Goal: Book appointment/travel/reservation

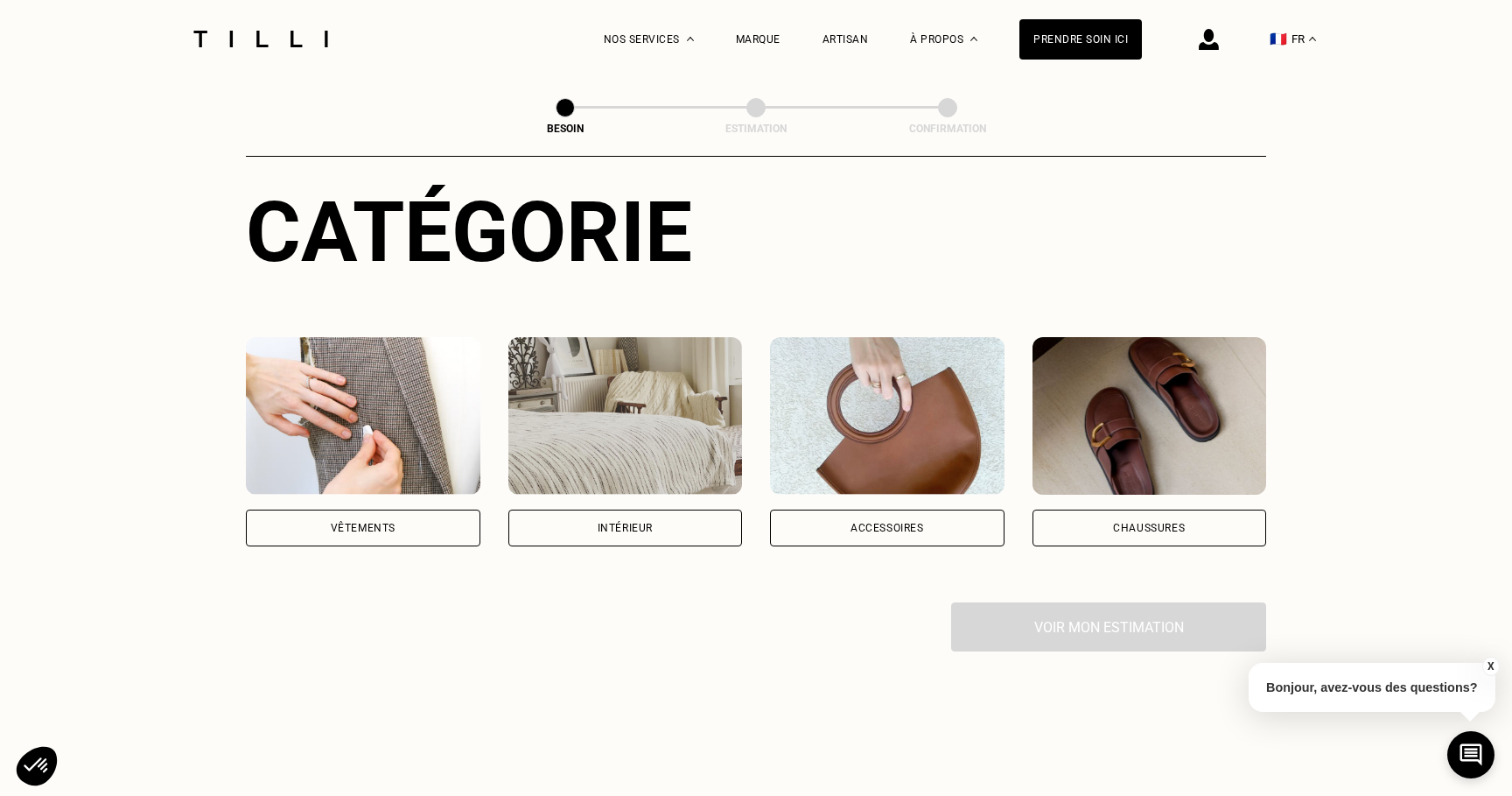
scroll to position [192, 0]
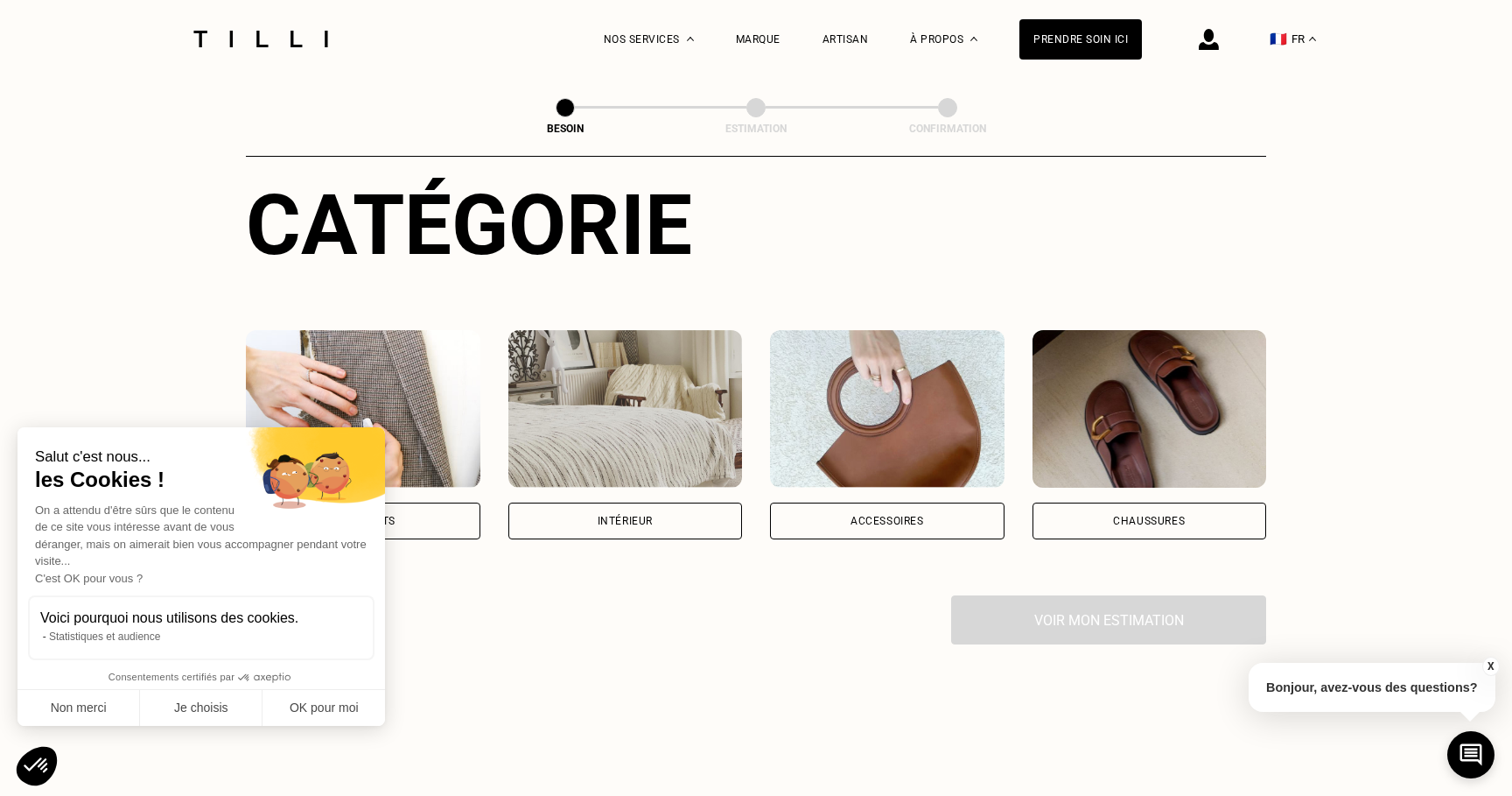
click at [915, 515] on div "Accessoires" at bounding box center [887, 520] width 74 height 11
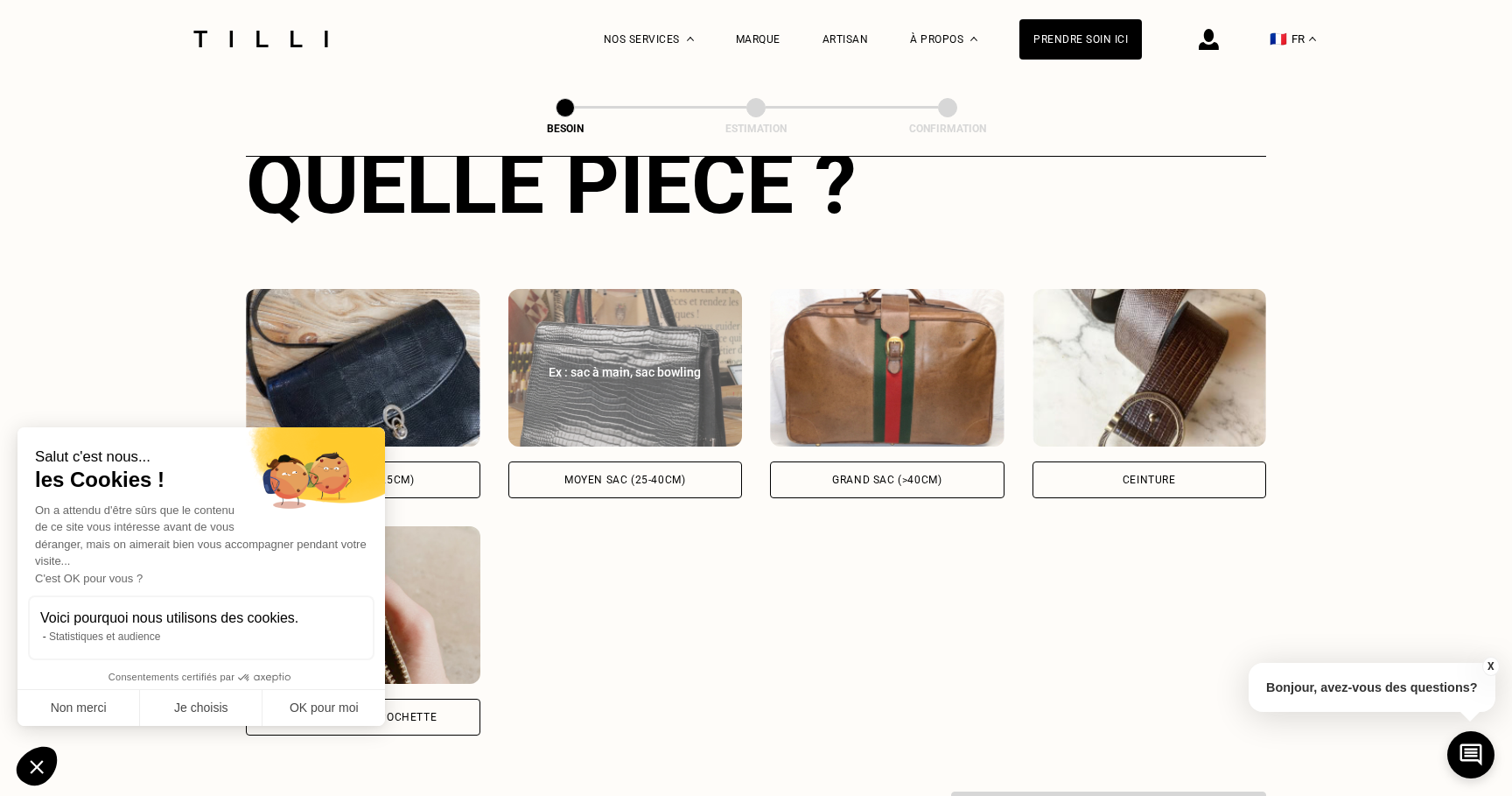
scroll to position [801, 0]
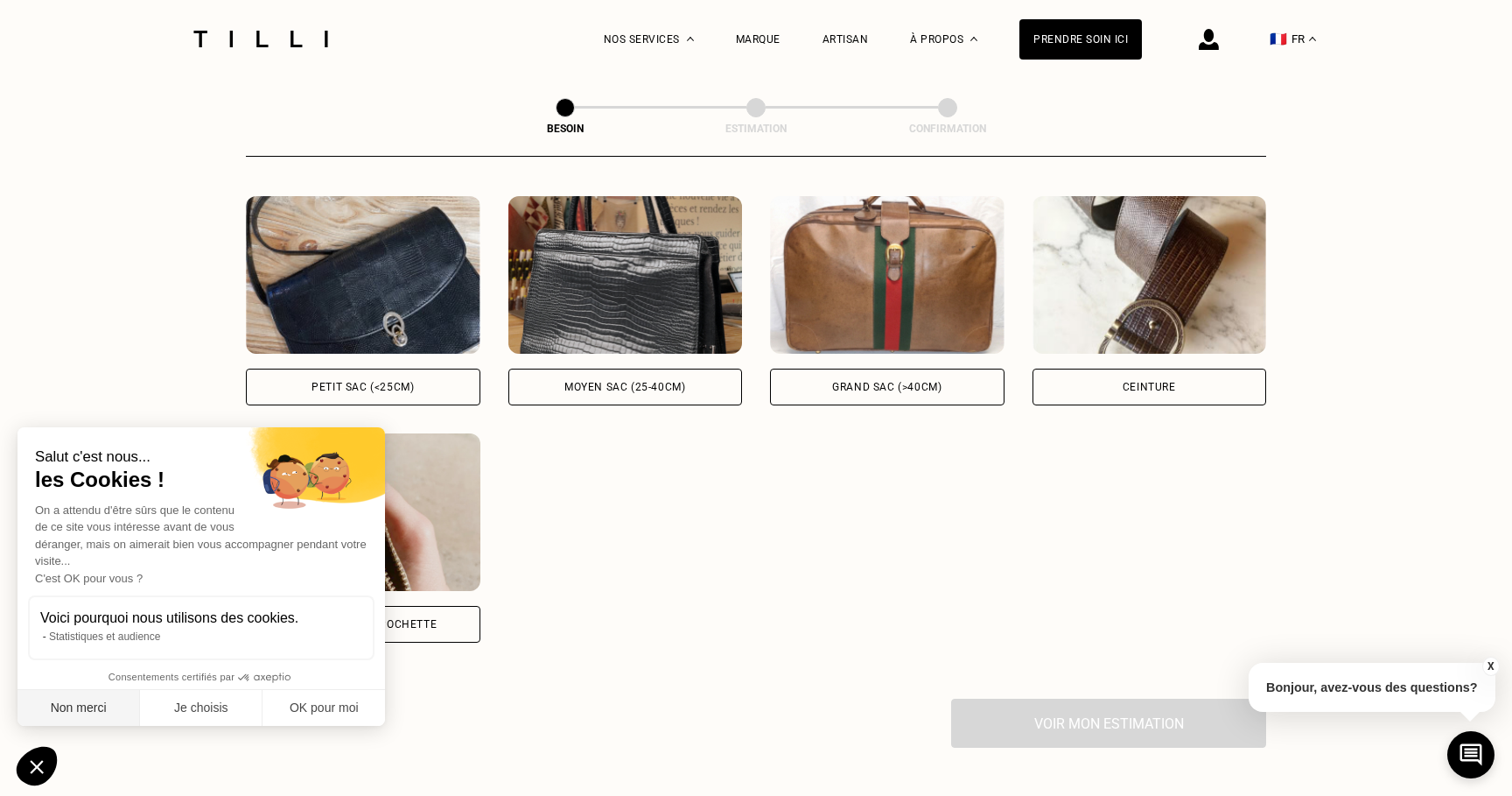
click at [86, 700] on button "Non merci" at bounding box center [79, 708] width 123 height 36
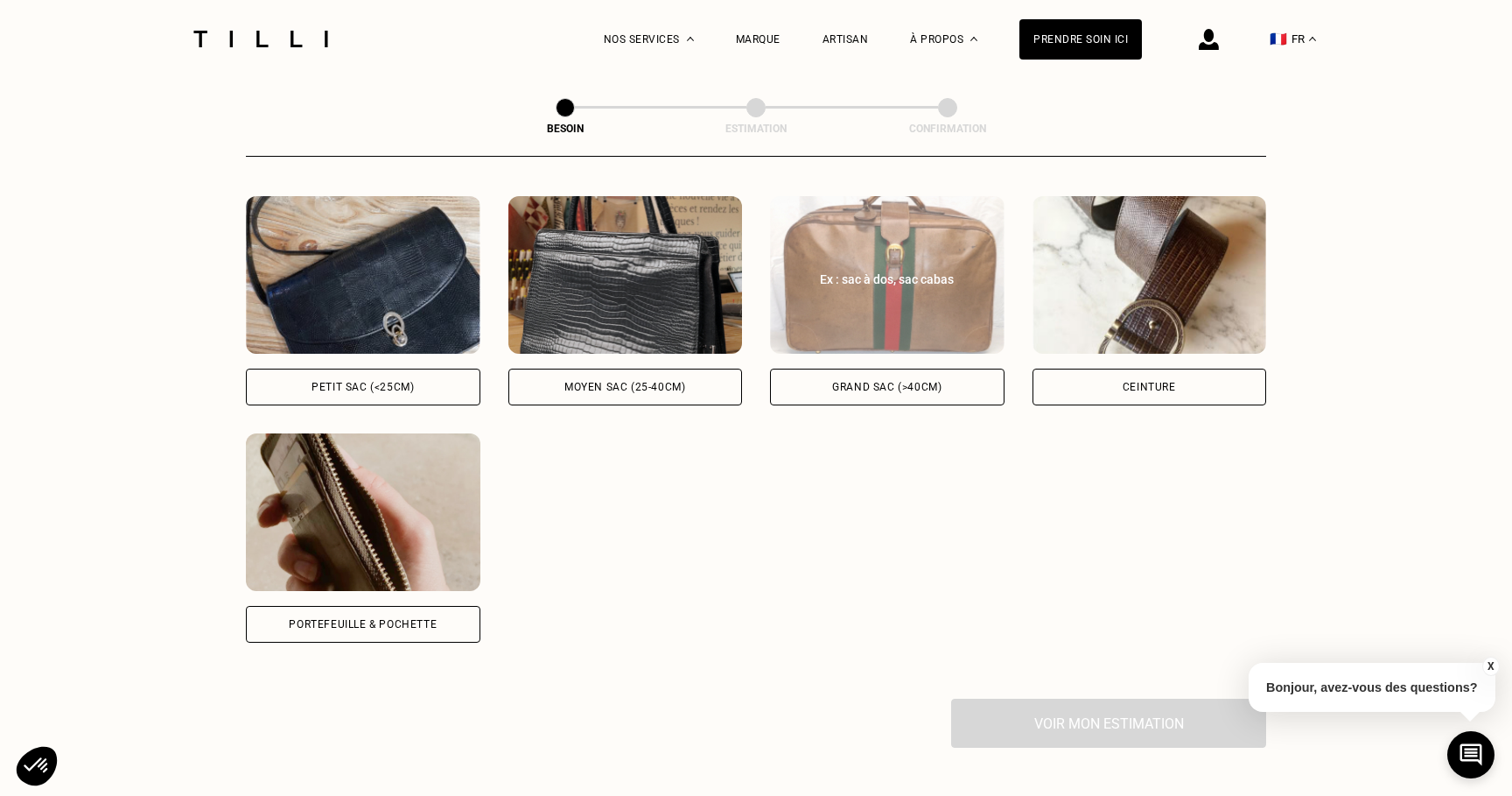
click at [908, 381] on div "Grand sac (>40cm)" at bounding box center [887, 386] width 109 height 11
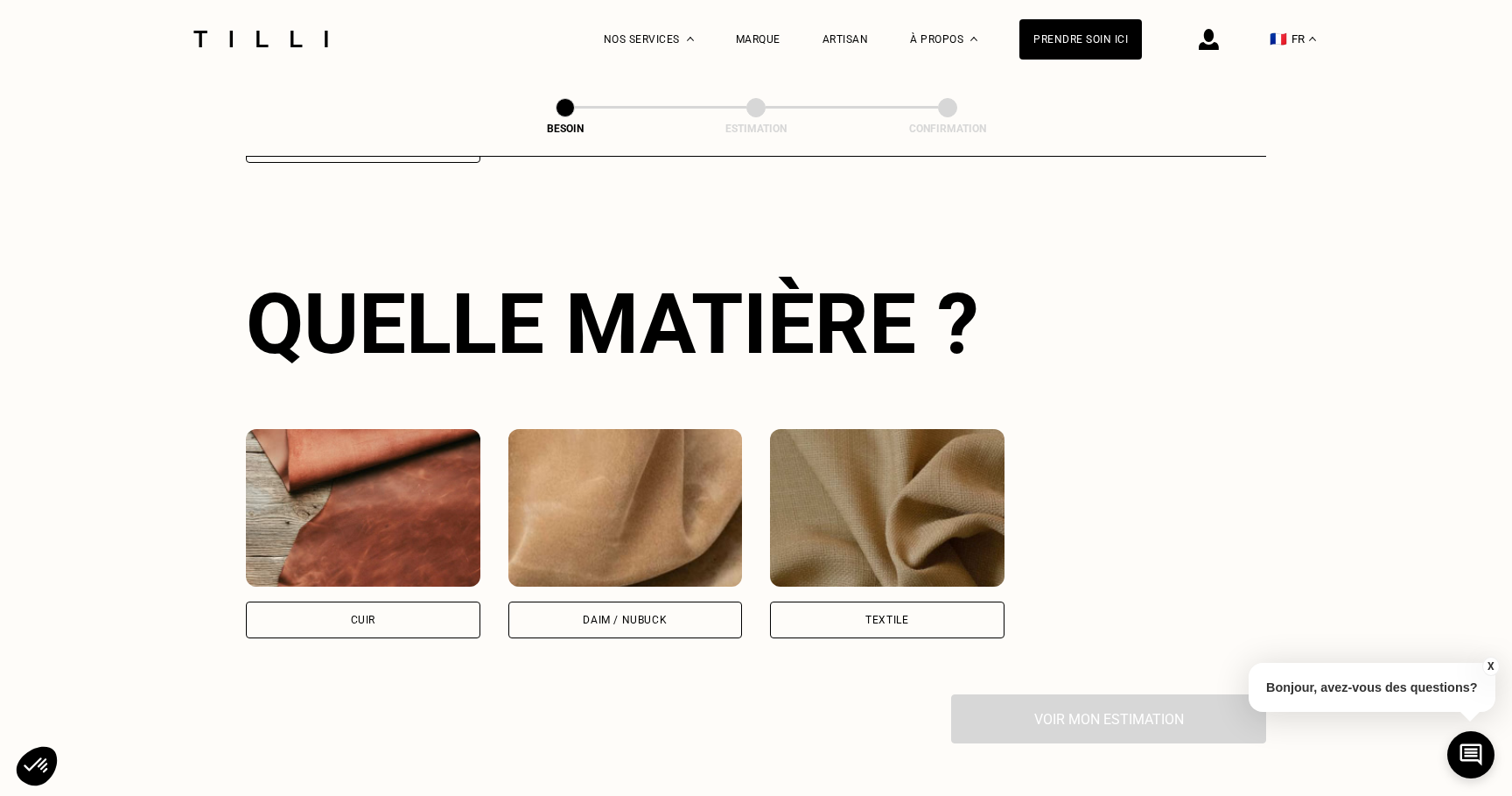
scroll to position [1283, 0]
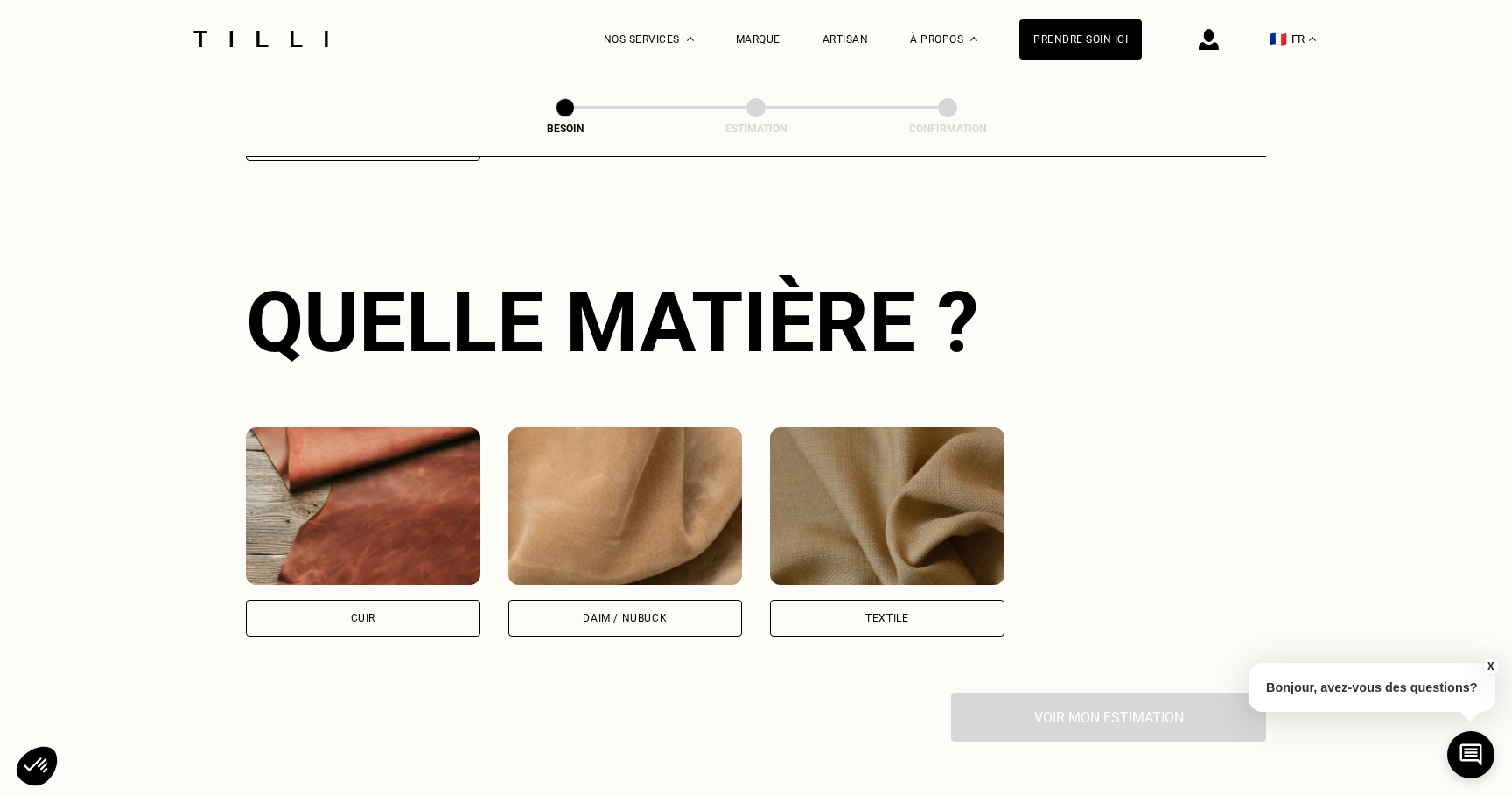
click at [924, 603] on div "Textile" at bounding box center [887, 618] width 235 height 36
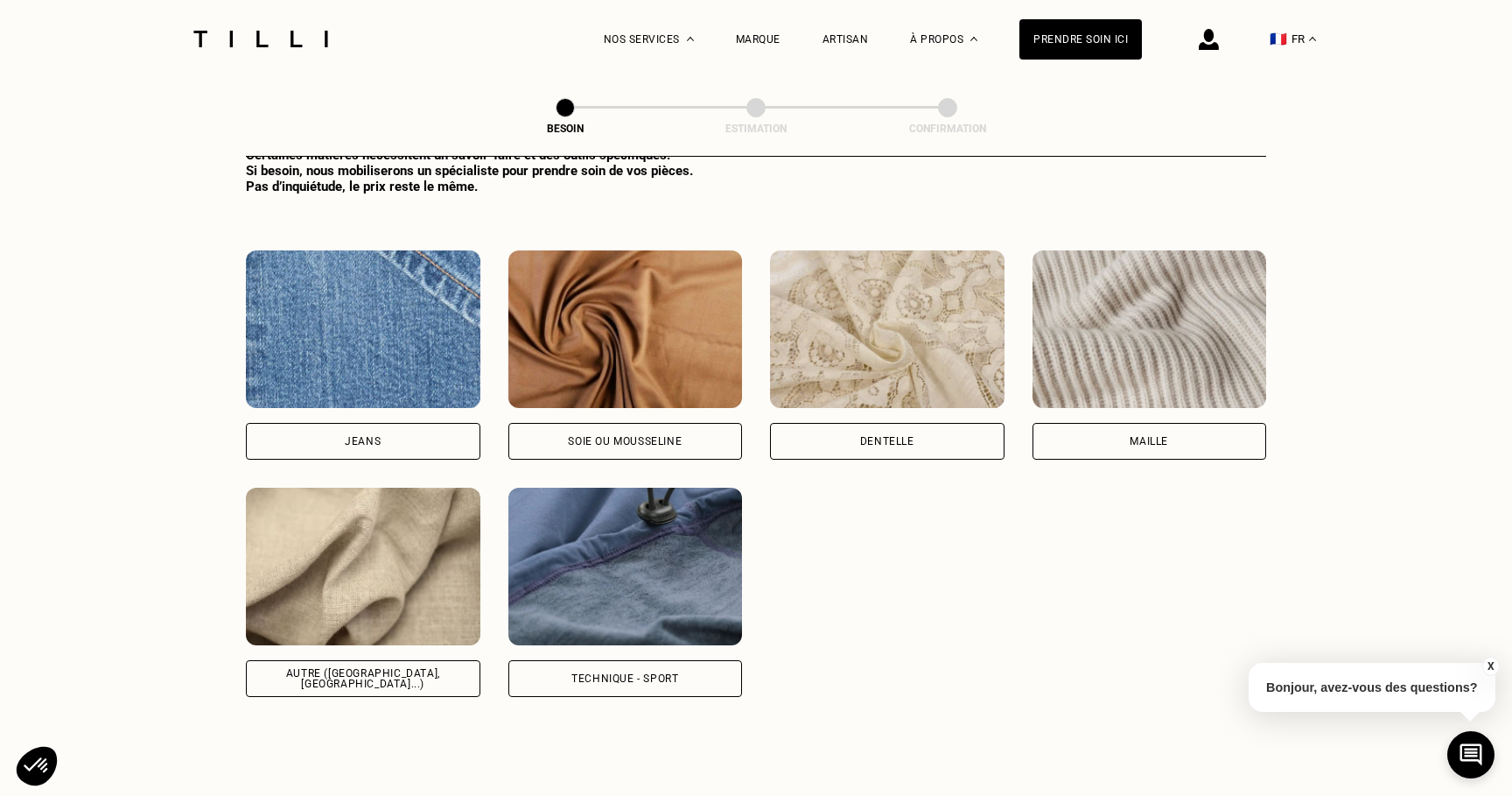
click at [657, 594] on img at bounding box center [625, 566] width 235 height 157
select select "FR"
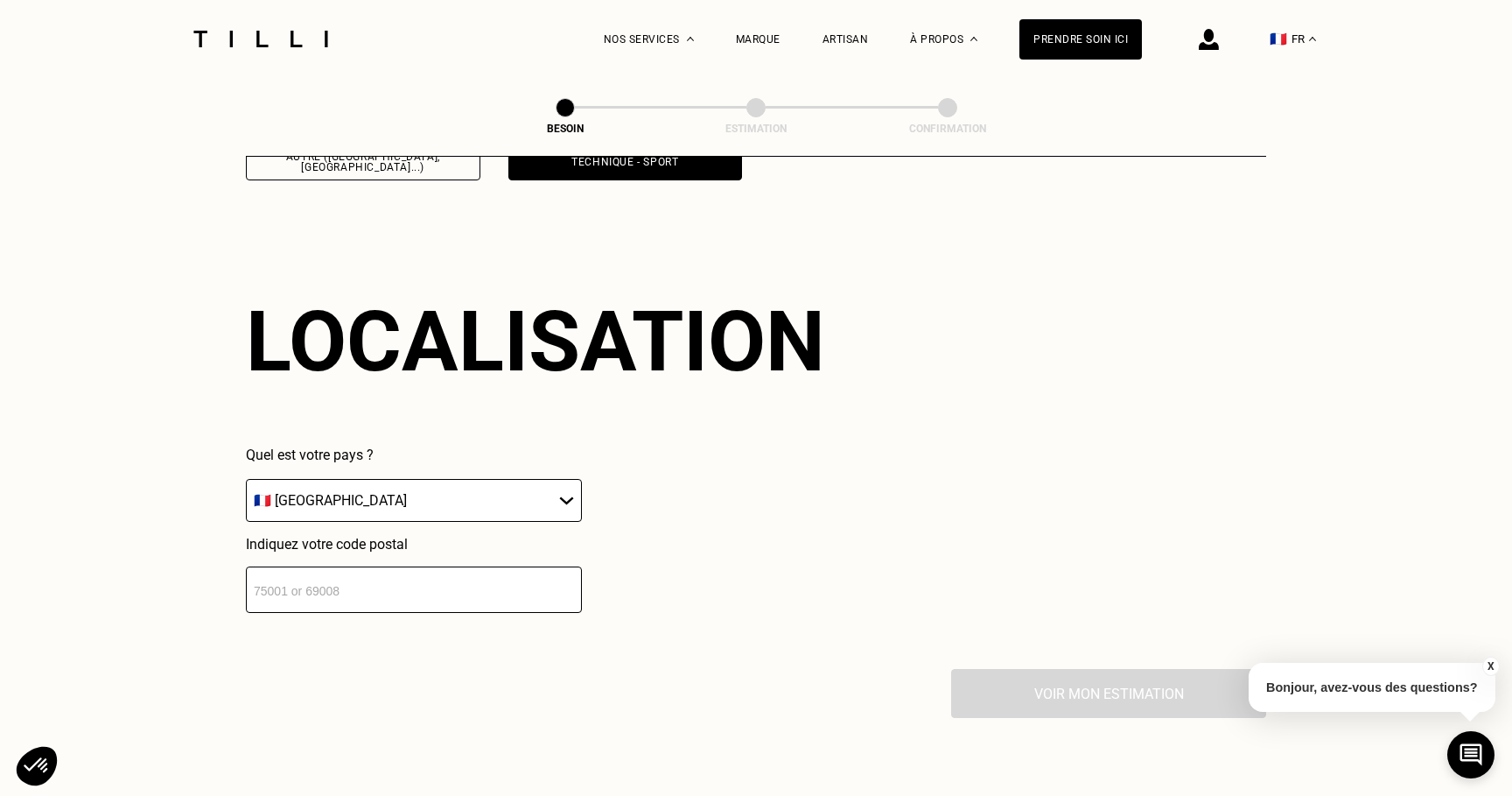
scroll to position [2475, 0]
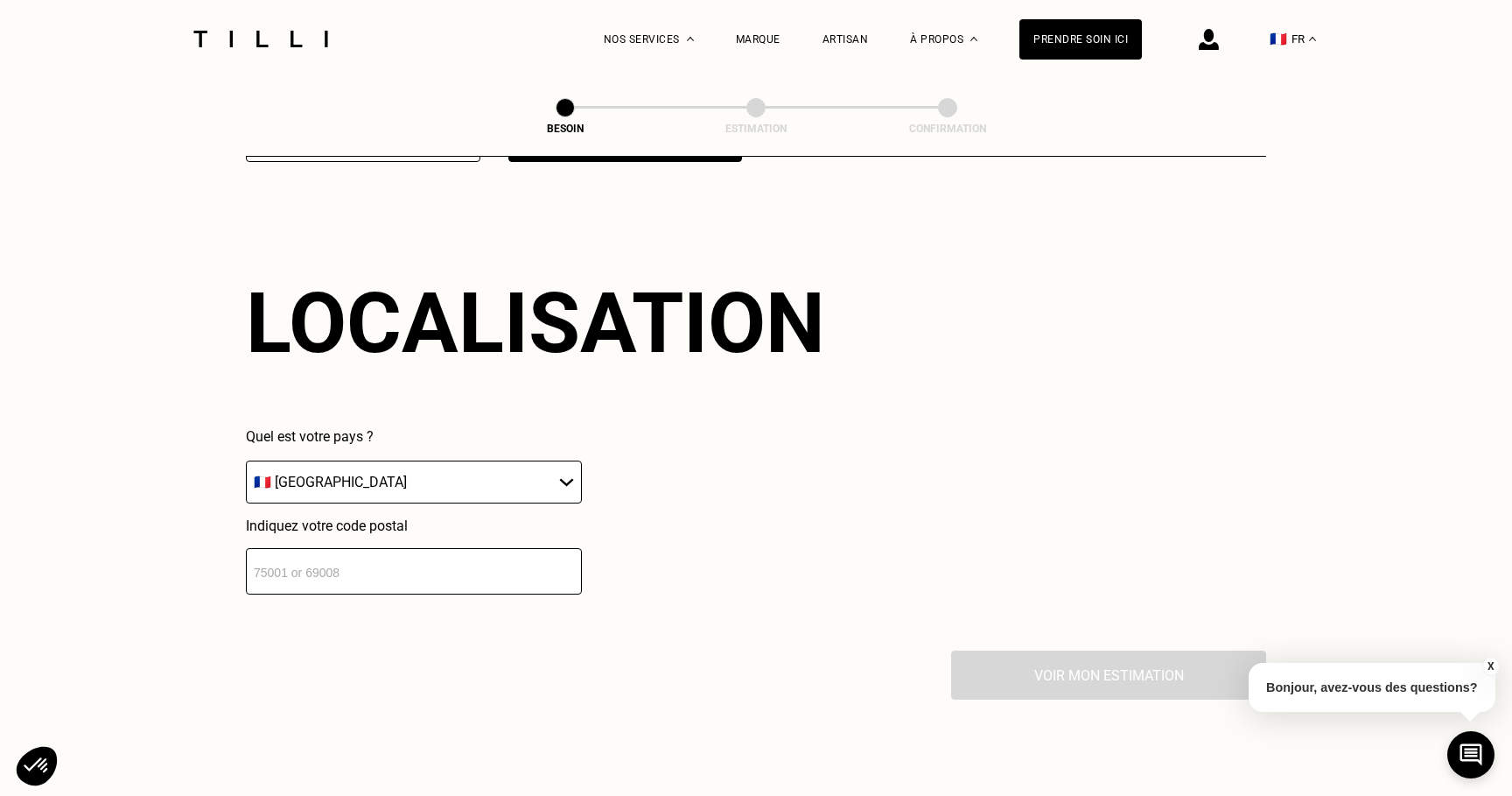
click at [503, 548] on input "number" at bounding box center [414, 571] width 336 height 46
type input "44000"
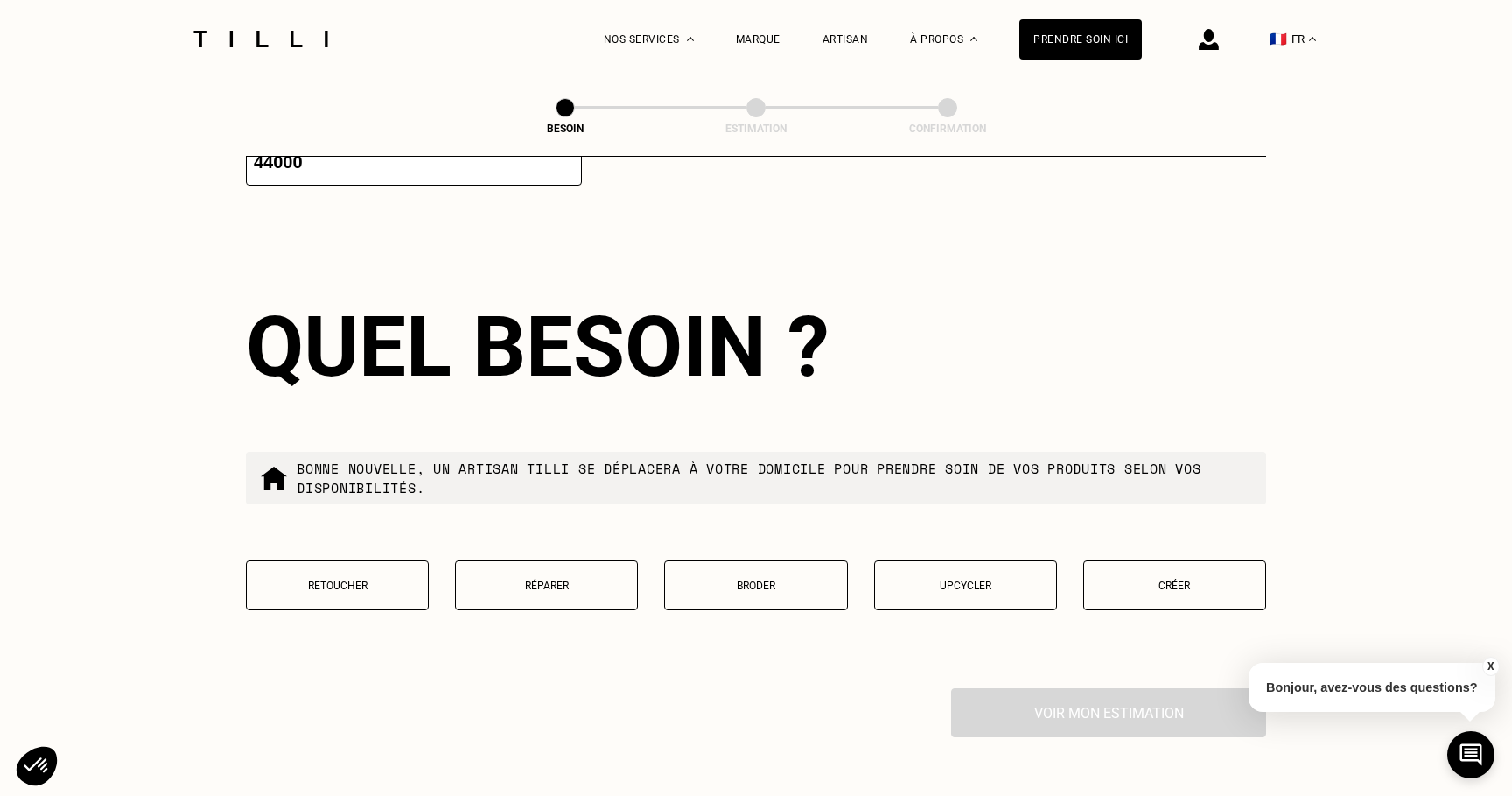
scroll to position [2908, 0]
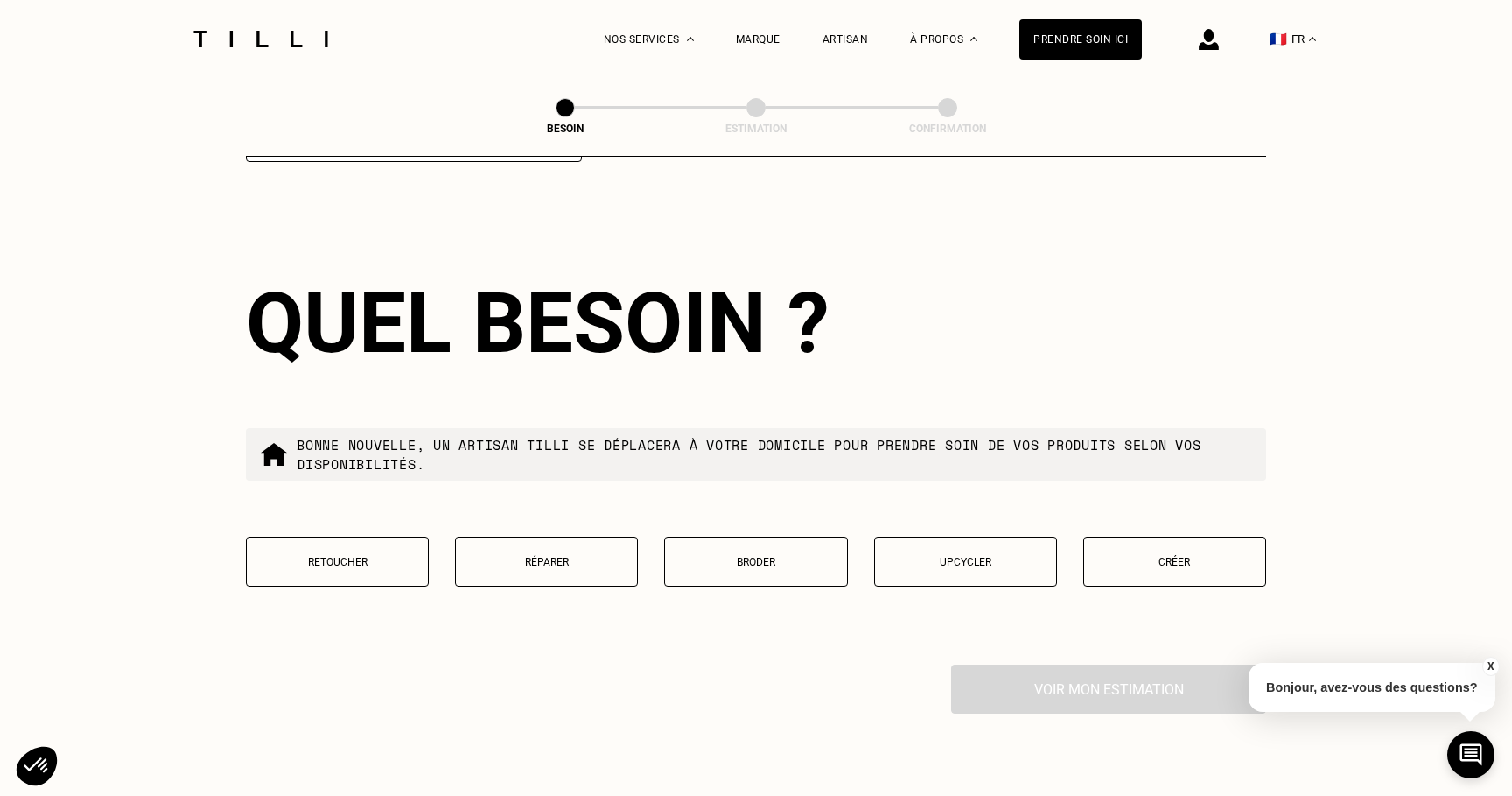
click at [628, 536] on button "Réparer" at bounding box center [546, 561] width 183 height 50
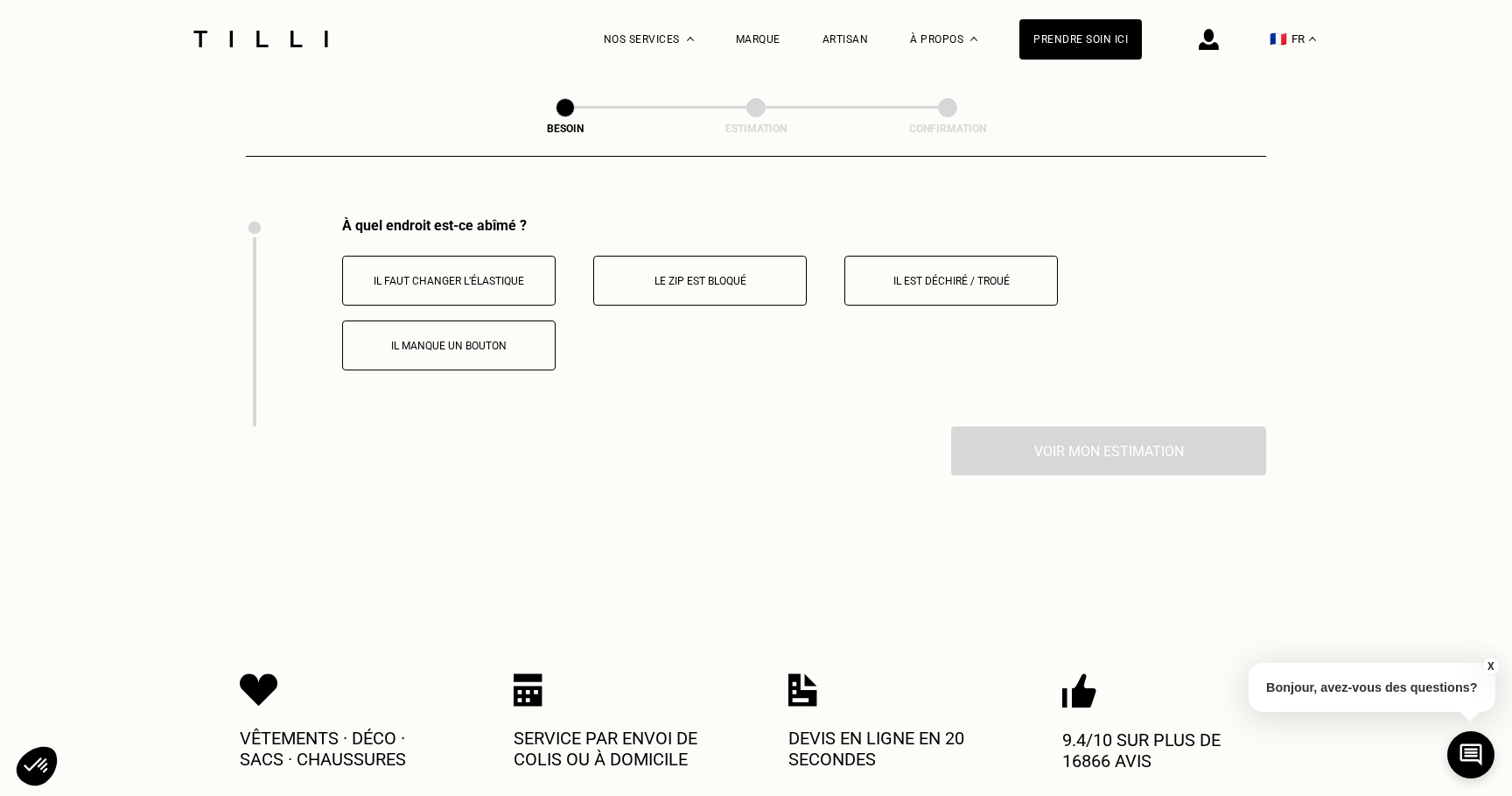
scroll to position [3356, 0]
click at [937, 268] on button "Il est déchiré / troué" at bounding box center [951, 280] width 214 height 50
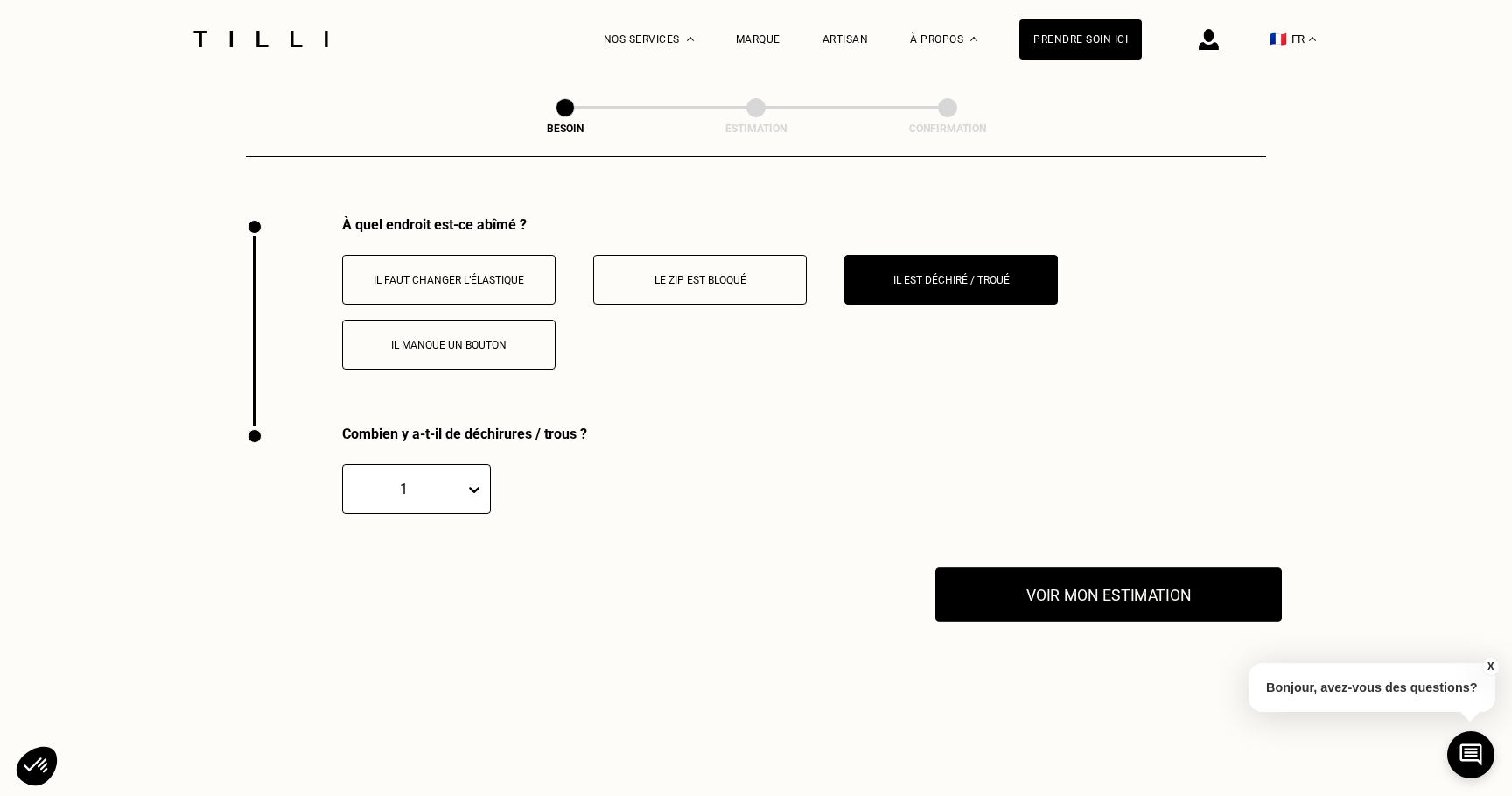
click at [1042, 578] on button "Voir mon estimation" at bounding box center [1109, 594] width 347 height 55
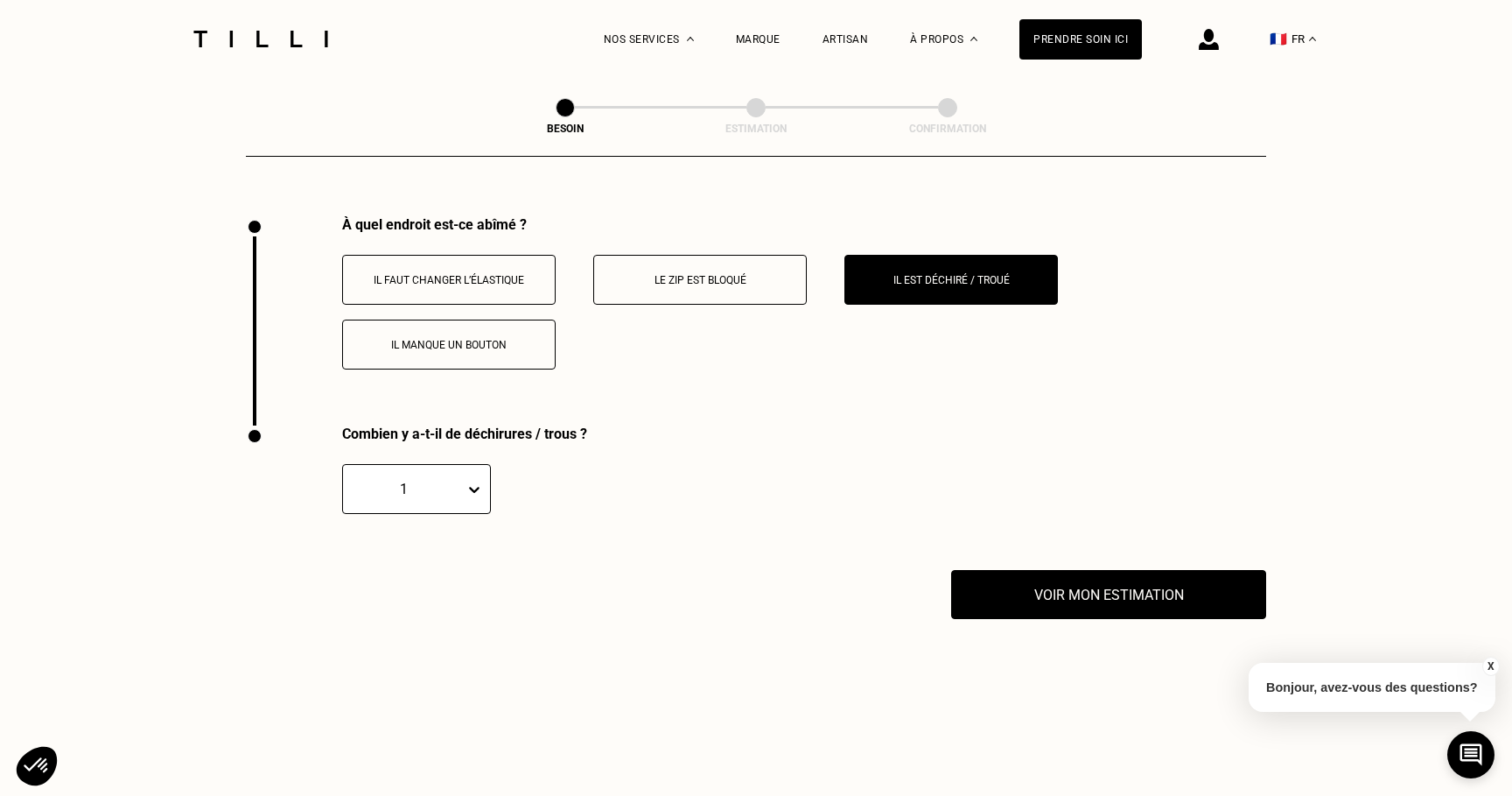
click at [448, 464] on div "1" at bounding box center [416, 489] width 148 height 50
click at [428, 557] on div "2" at bounding box center [416, 573] width 148 height 33
click at [983, 525] on div "Combien y a-t-il de déchirures / trous ? option 2, selected. 2" at bounding box center [634, 497] width 777 height 145
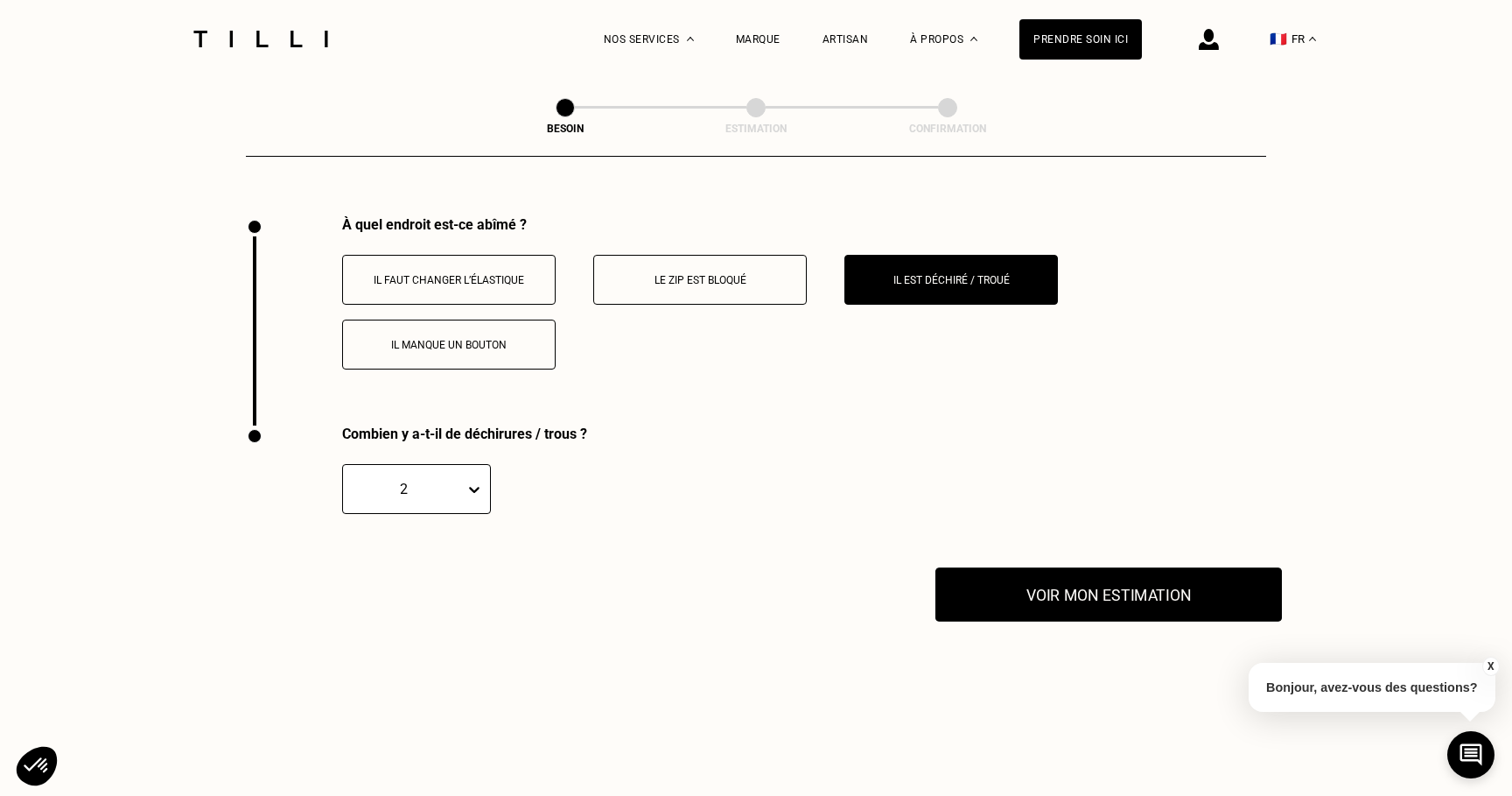
click at [1052, 588] on button "Voir mon estimation" at bounding box center [1109, 594] width 347 height 55
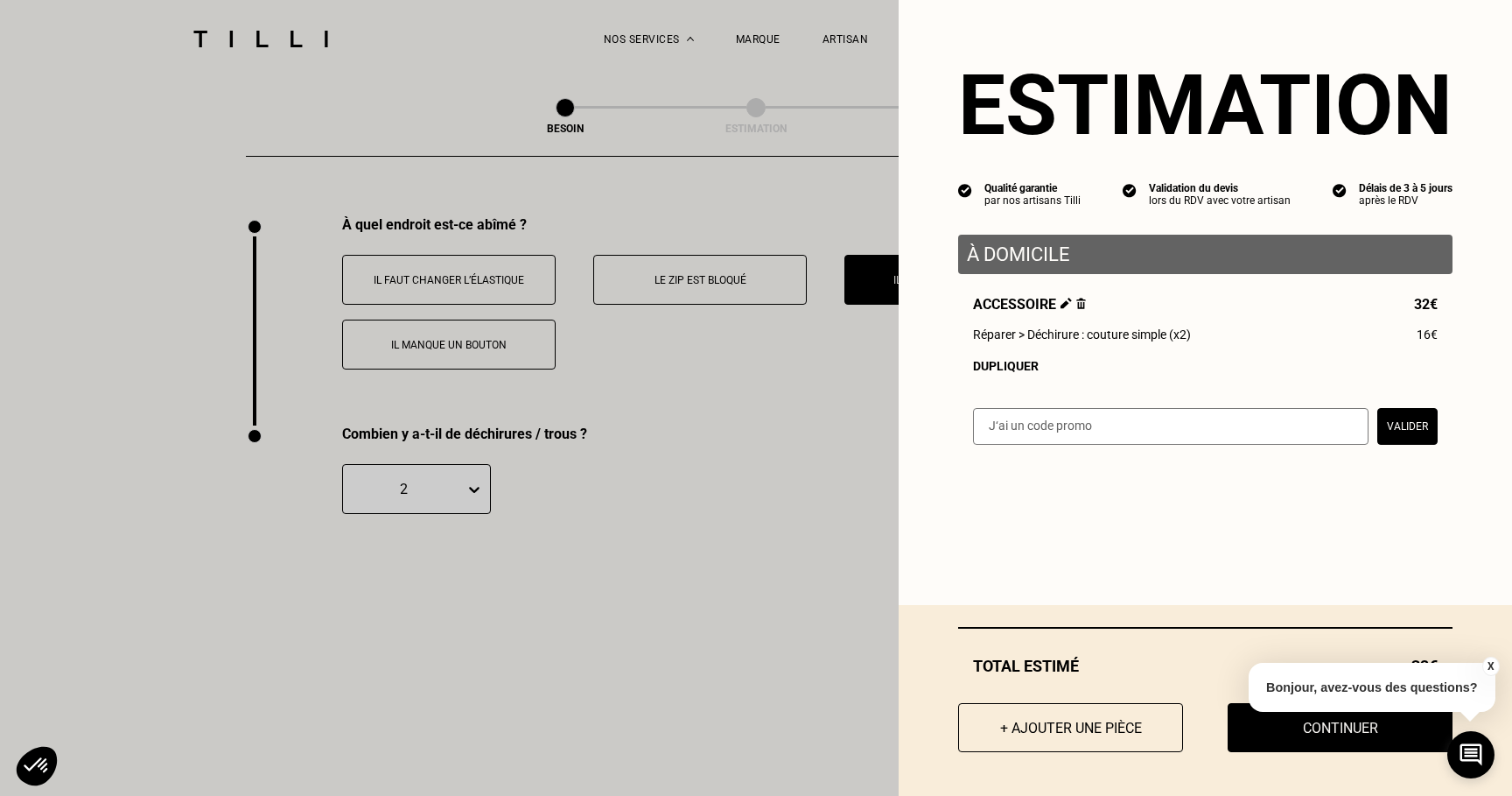
click at [1482, 664] on button "X" at bounding box center [1490, 666] width 17 height 19
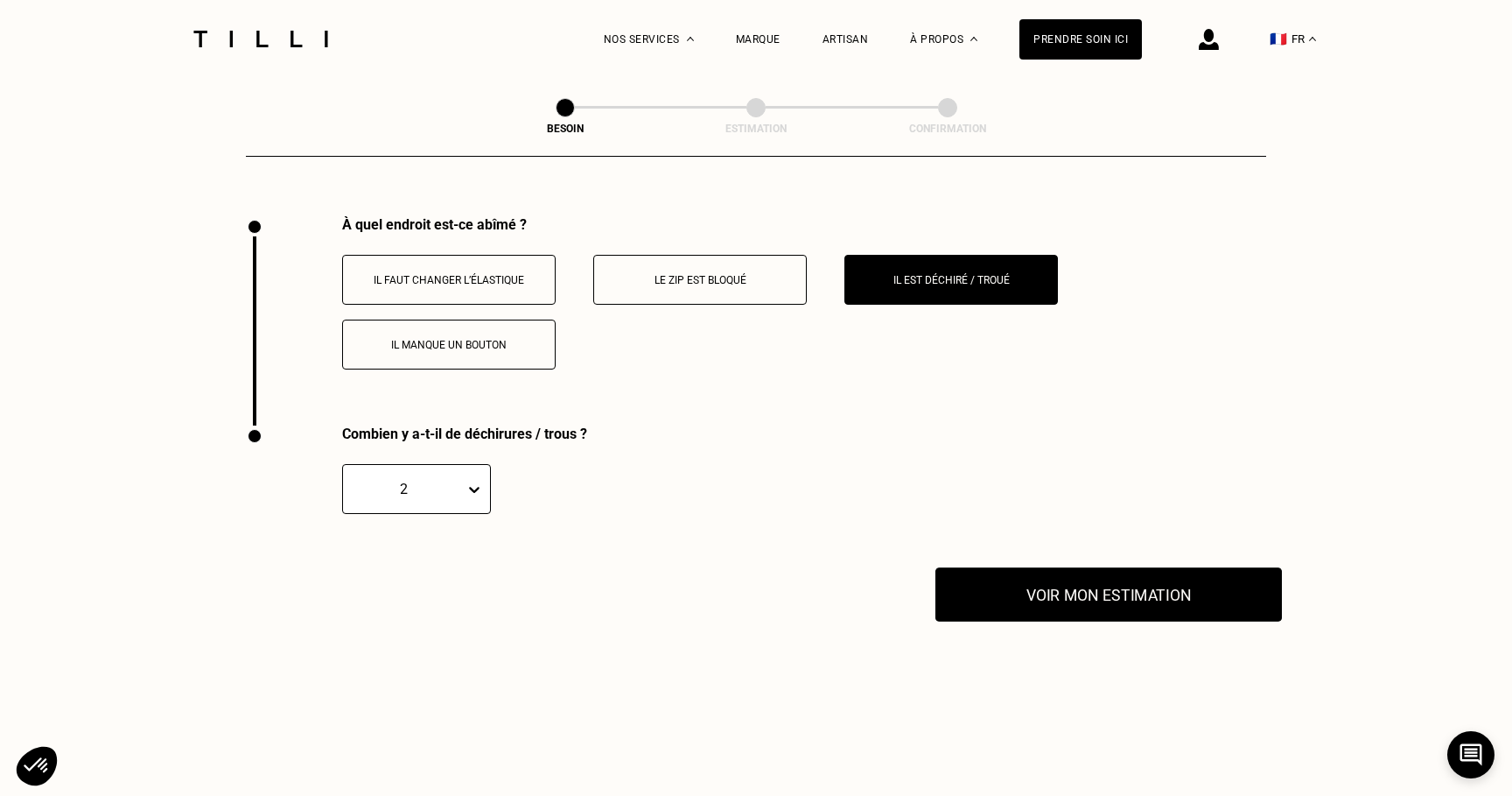
click at [1122, 576] on button "Voir mon estimation" at bounding box center [1109, 594] width 347 height 55
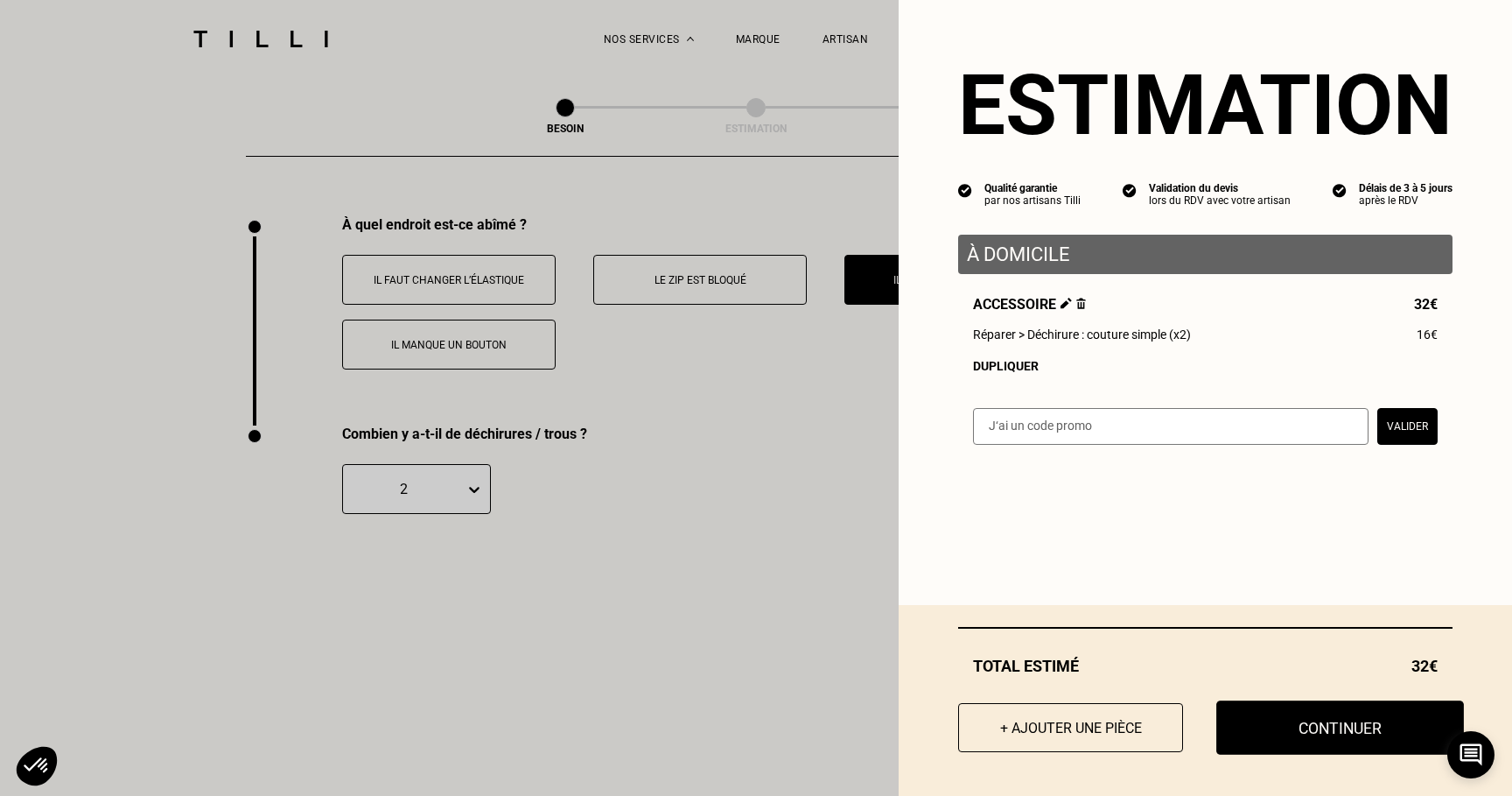
click at [1321, 731] on button "Continuer" at bounding box center [1340, 727] width 248 height 55
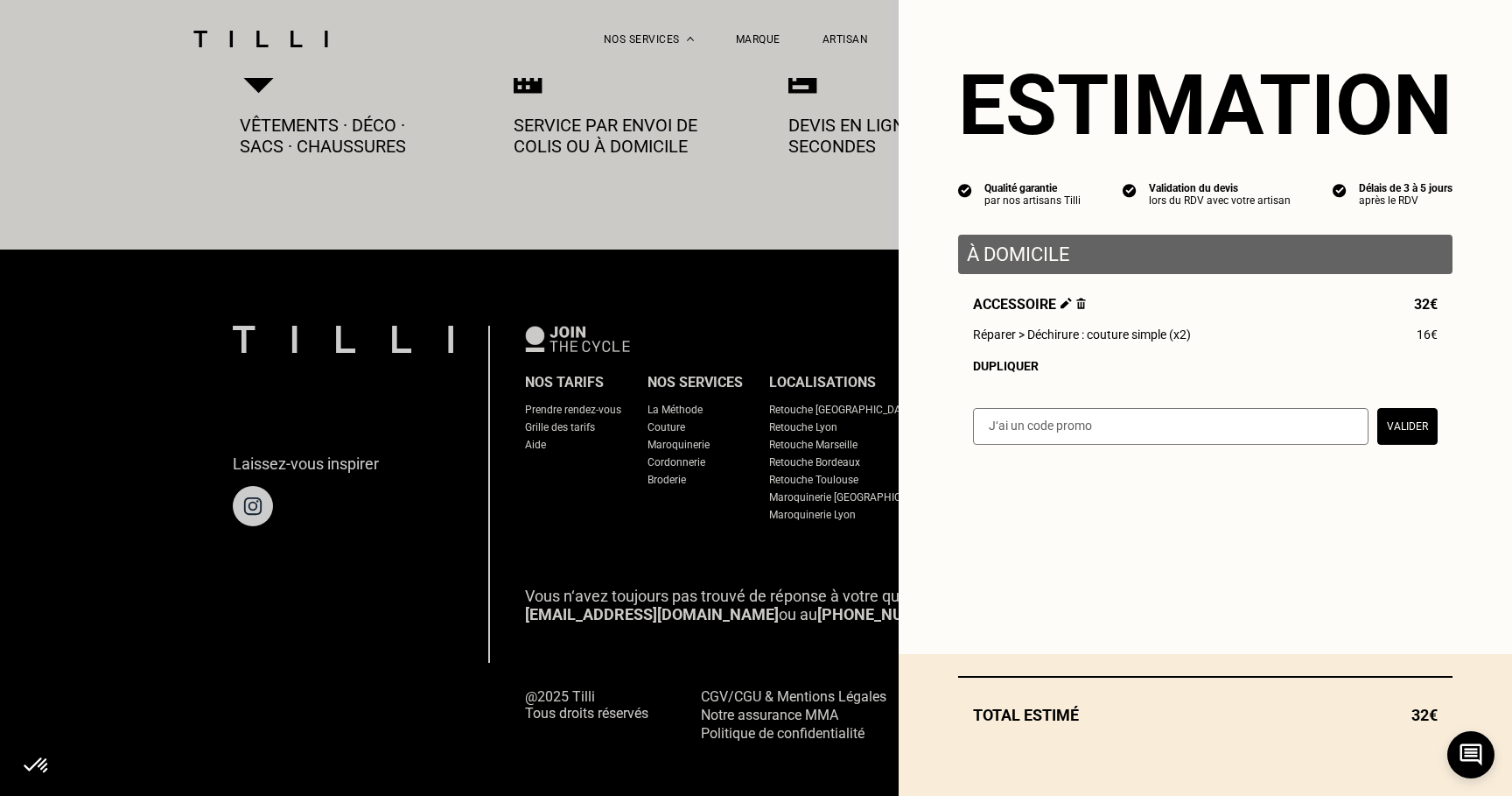
select select "FR"
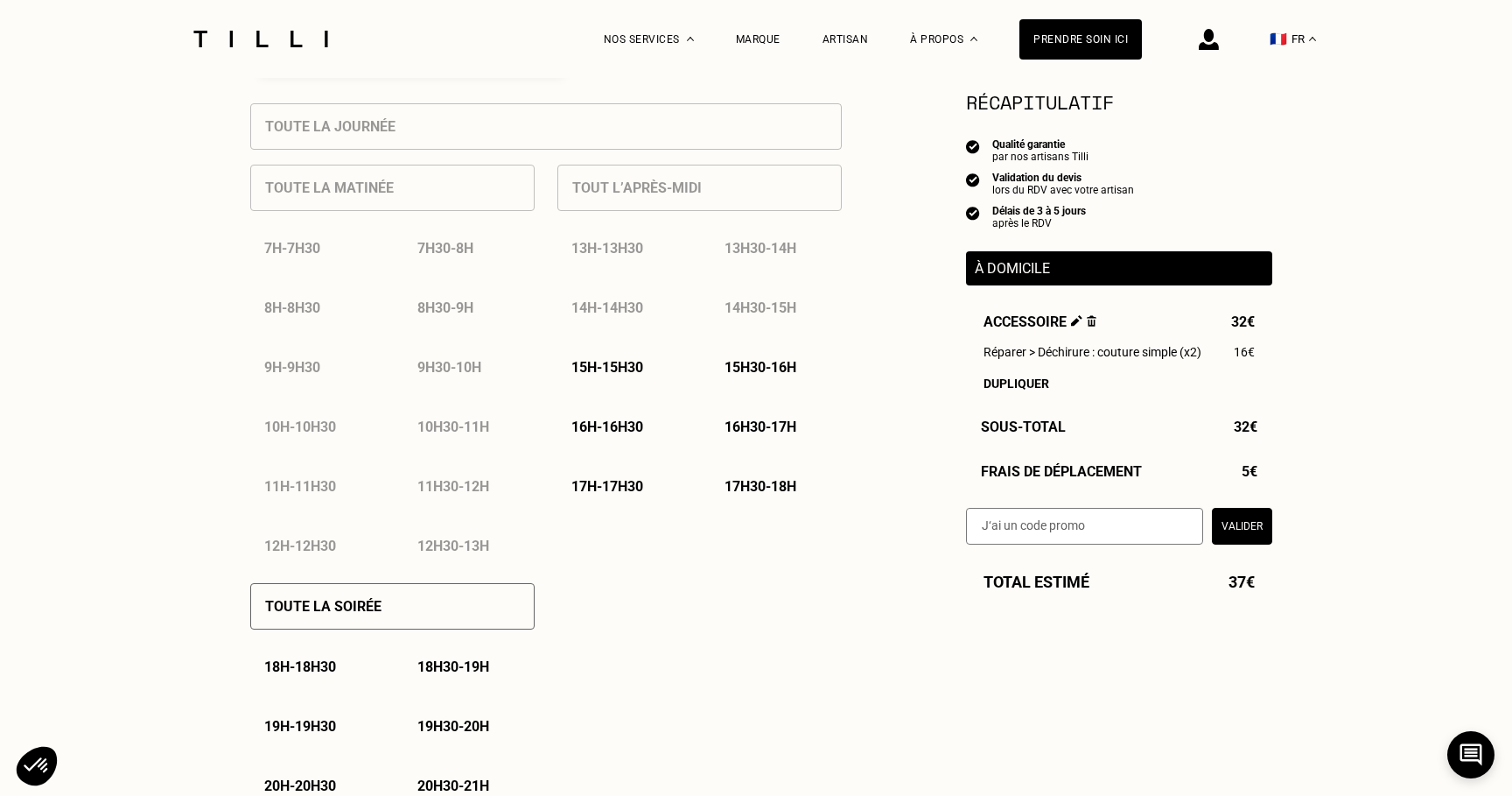
scroll to position [751, 0]
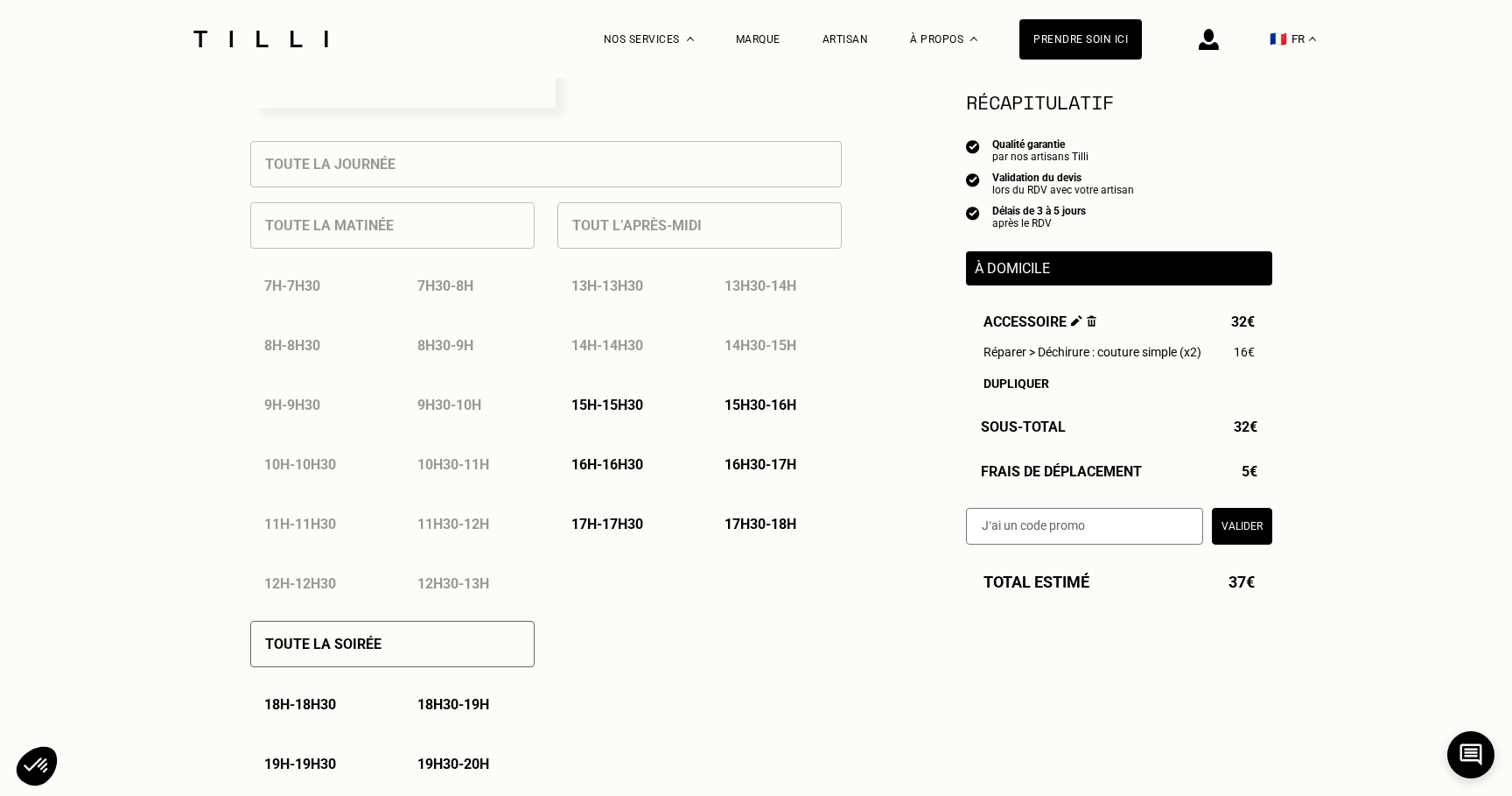
click at [636, 408] on p "15h - 15h30" at bounding box center [607, 404] width 72 height 16
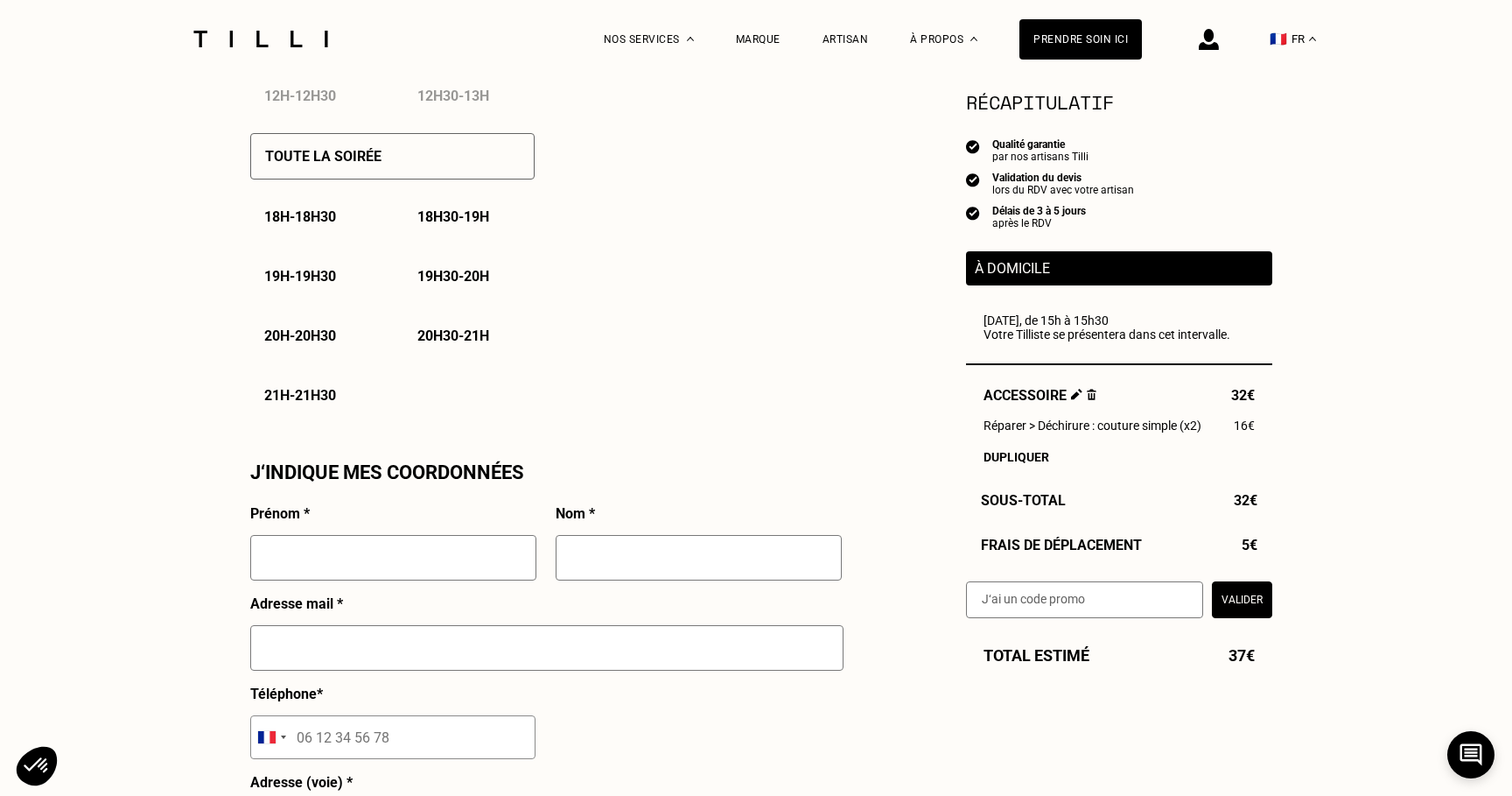
scroll to position [1250, 0]
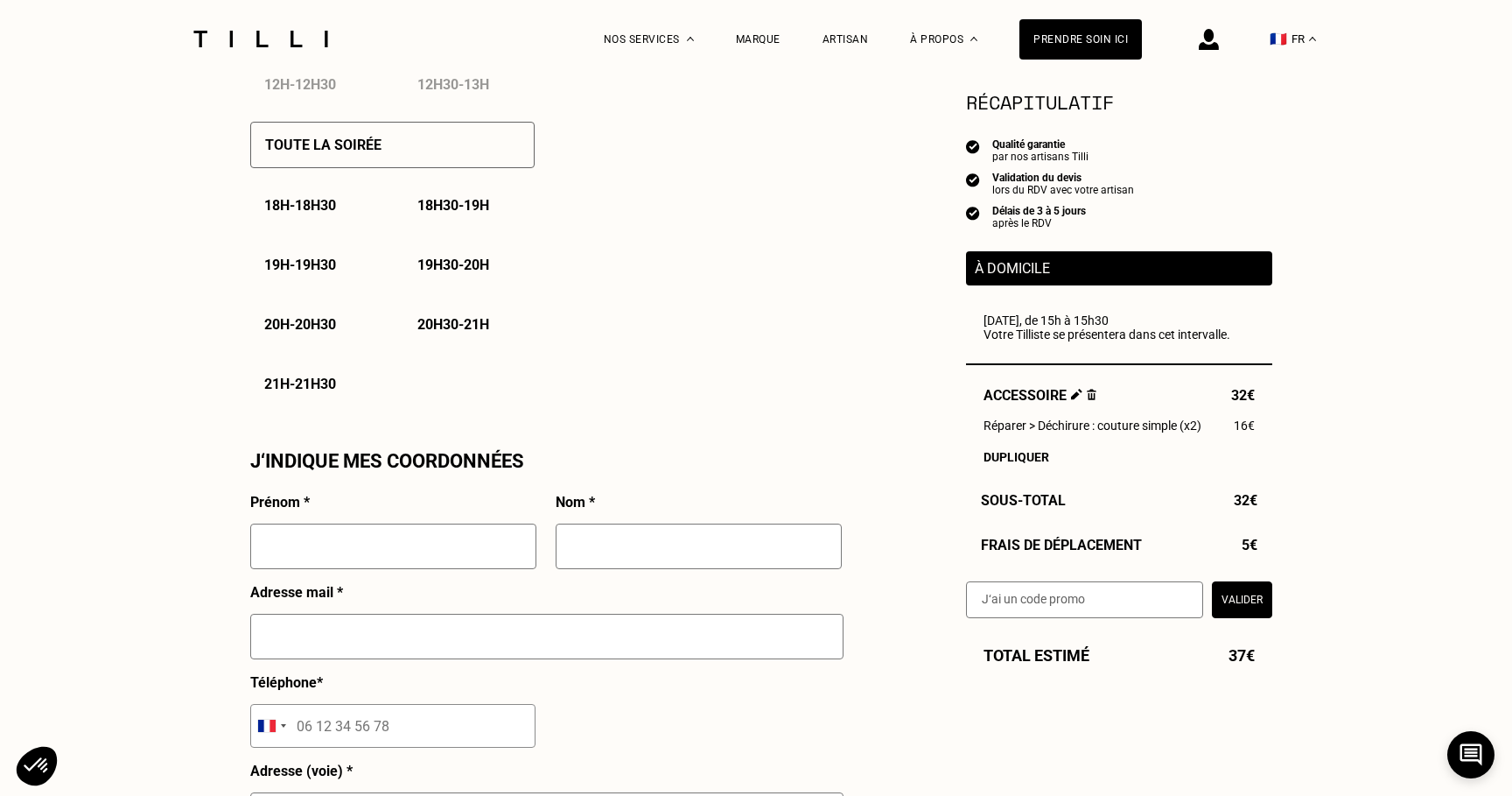
click at [491, 534] on input "text" at bounding box center [393, 546] width 286 height 46
type input "Rémi"
type input "Koci"
type input "[EMAIL_ADDRESS][DOMAIN_NAME]"
type input "06 67 03 17 63"
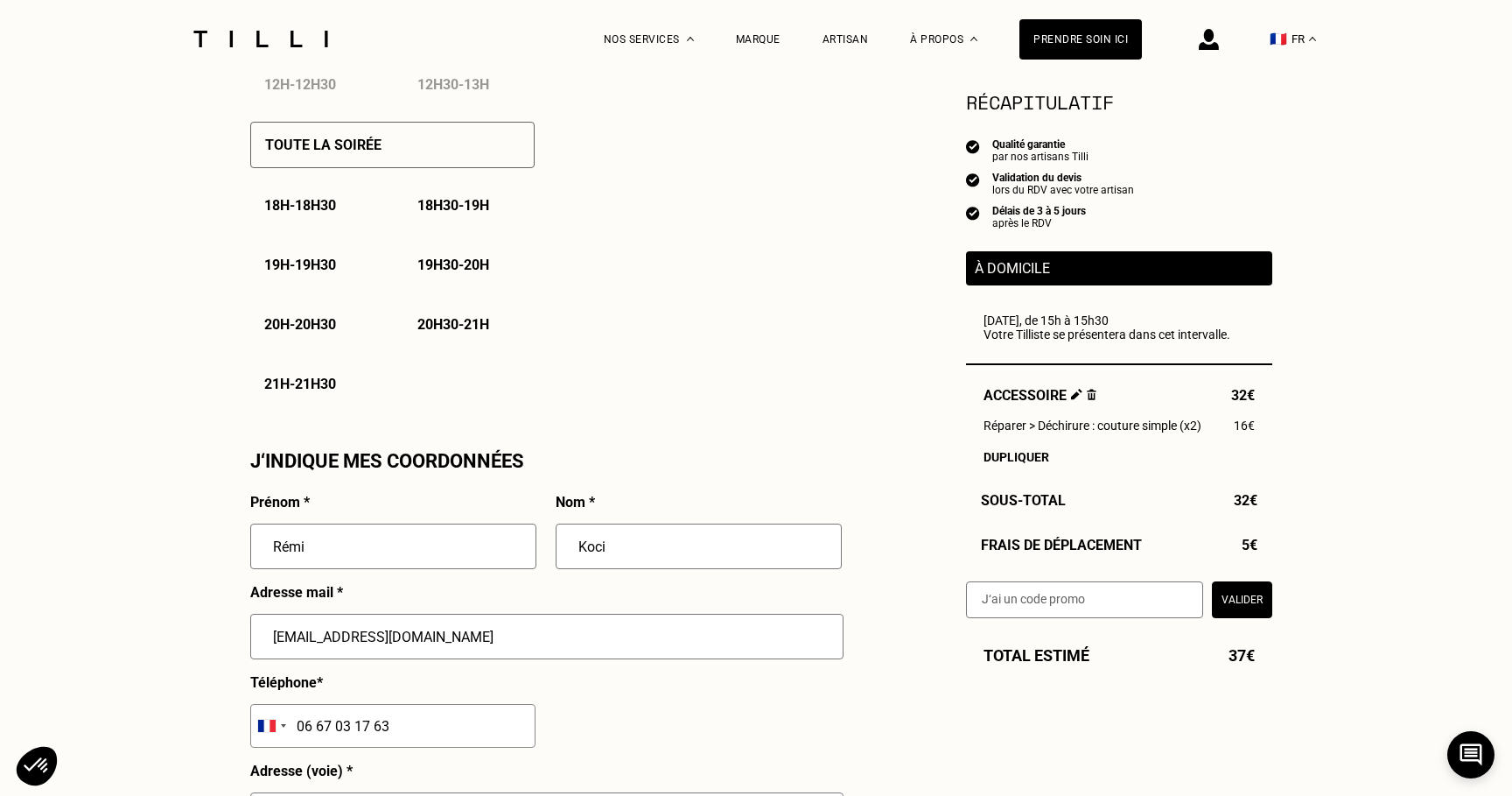
type input "[STREET_ADDRESS][PERSON_NAME]"
type input "[GEOGRAPHIC_DATA]"
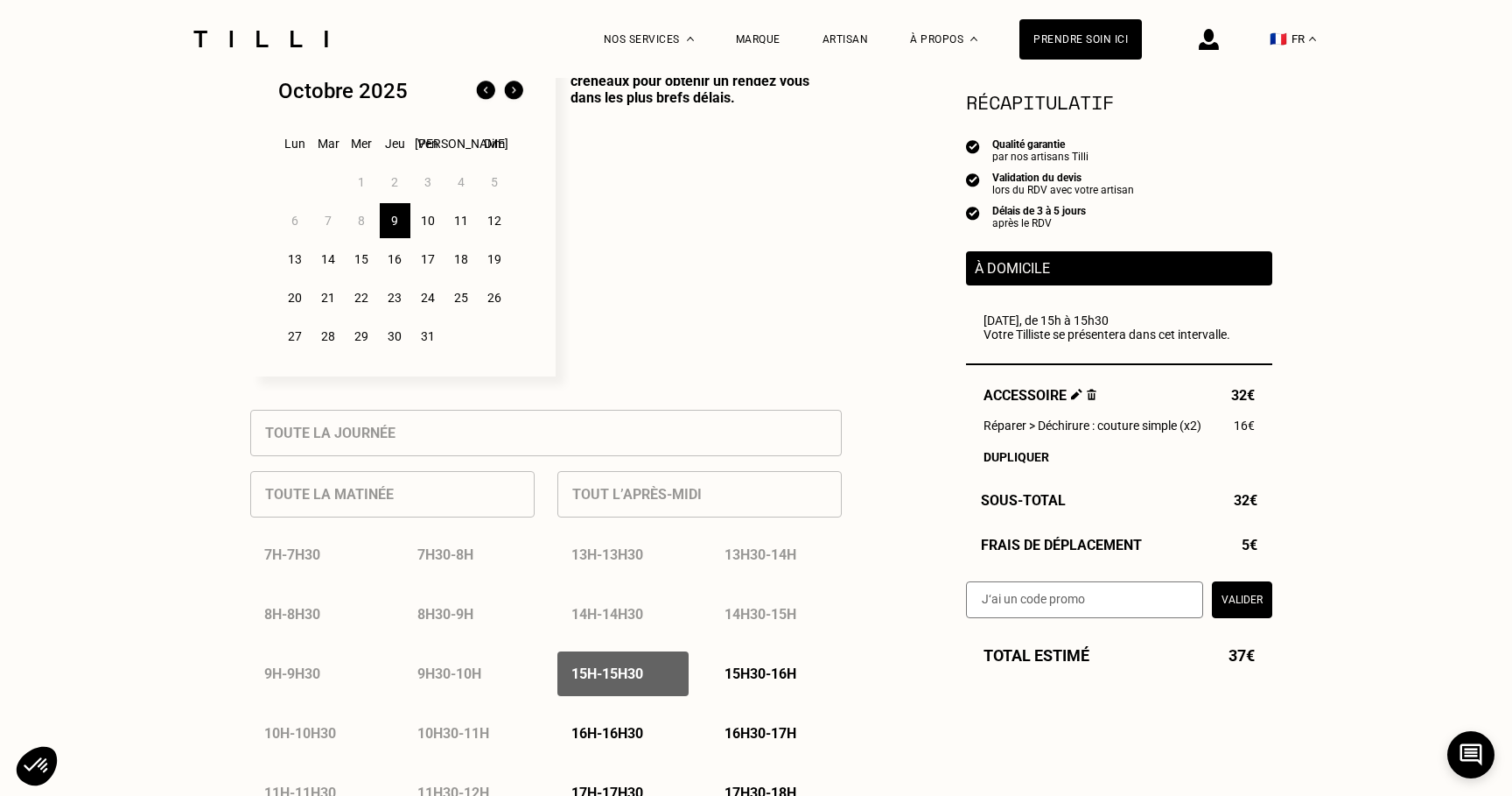
scroll to position [470, 0]
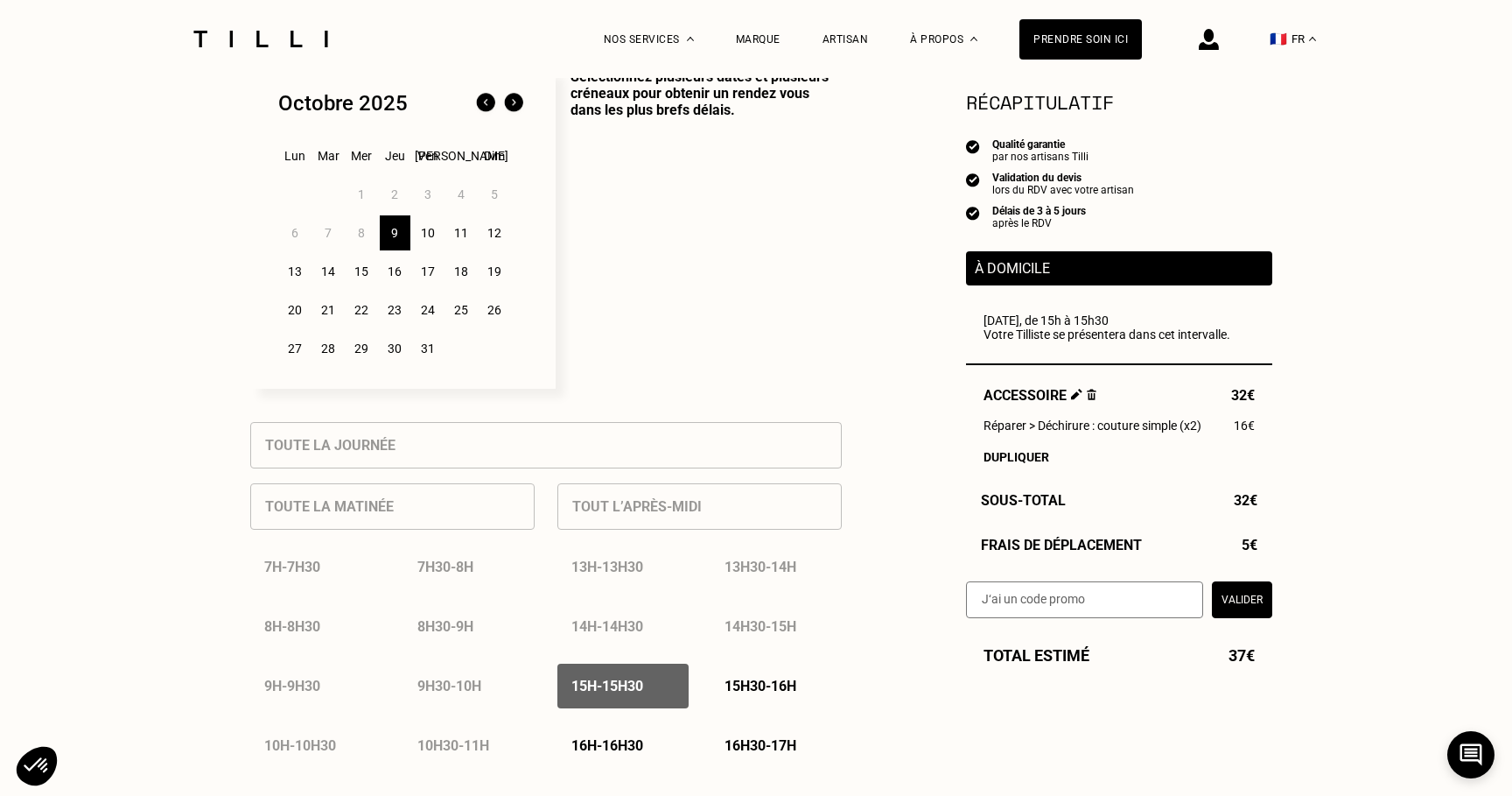
click at [462, 239] on div "11" at bounding box center [462, 233] width 31 height 35
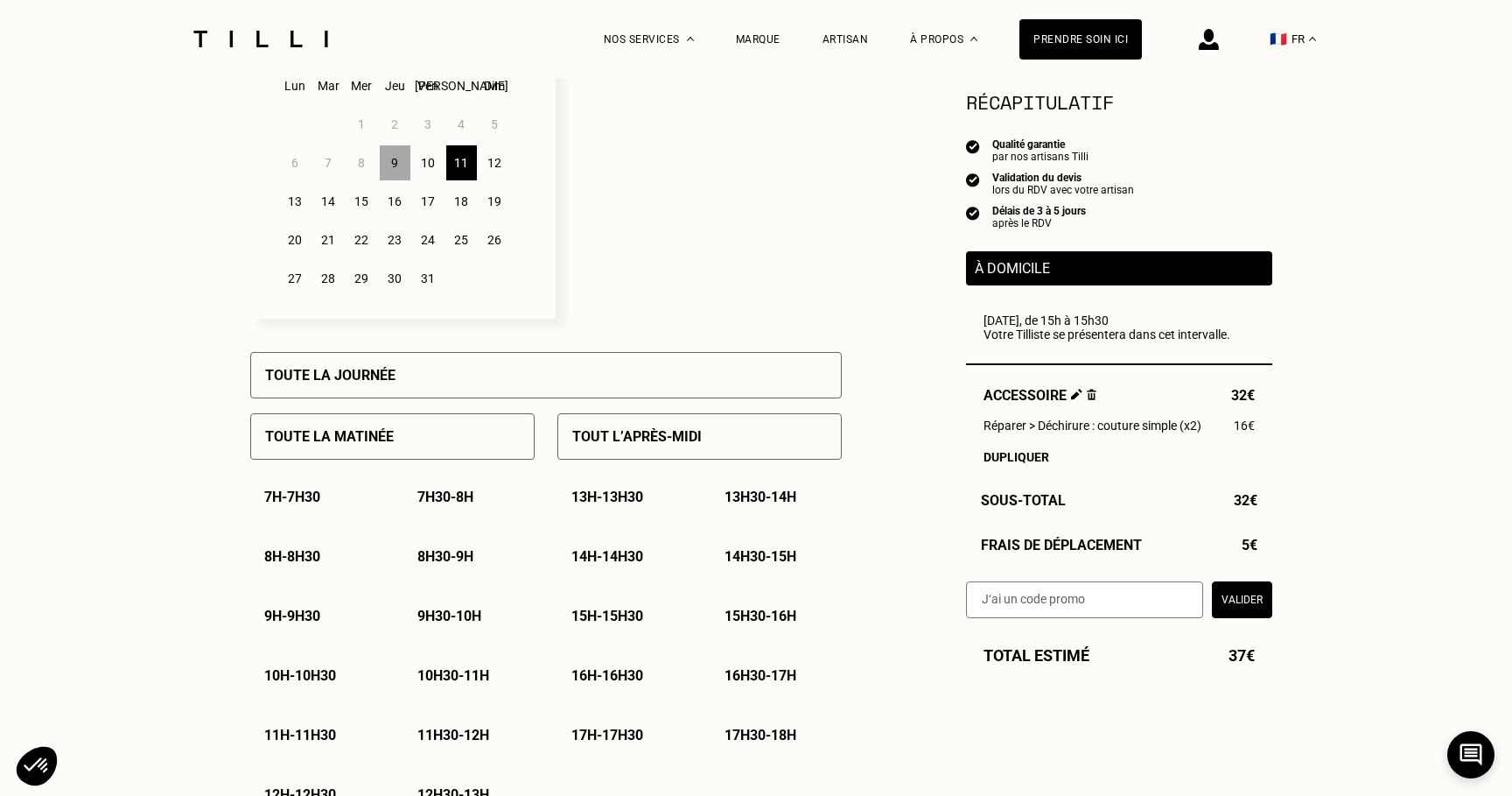
scroll to position [542, 0]
click at [295, 202] on div "13" at bounding box center [295, 199] width 31 height 35
click at [501, 166] on div "12" at bounding box center [495, 161] width 31 height 35
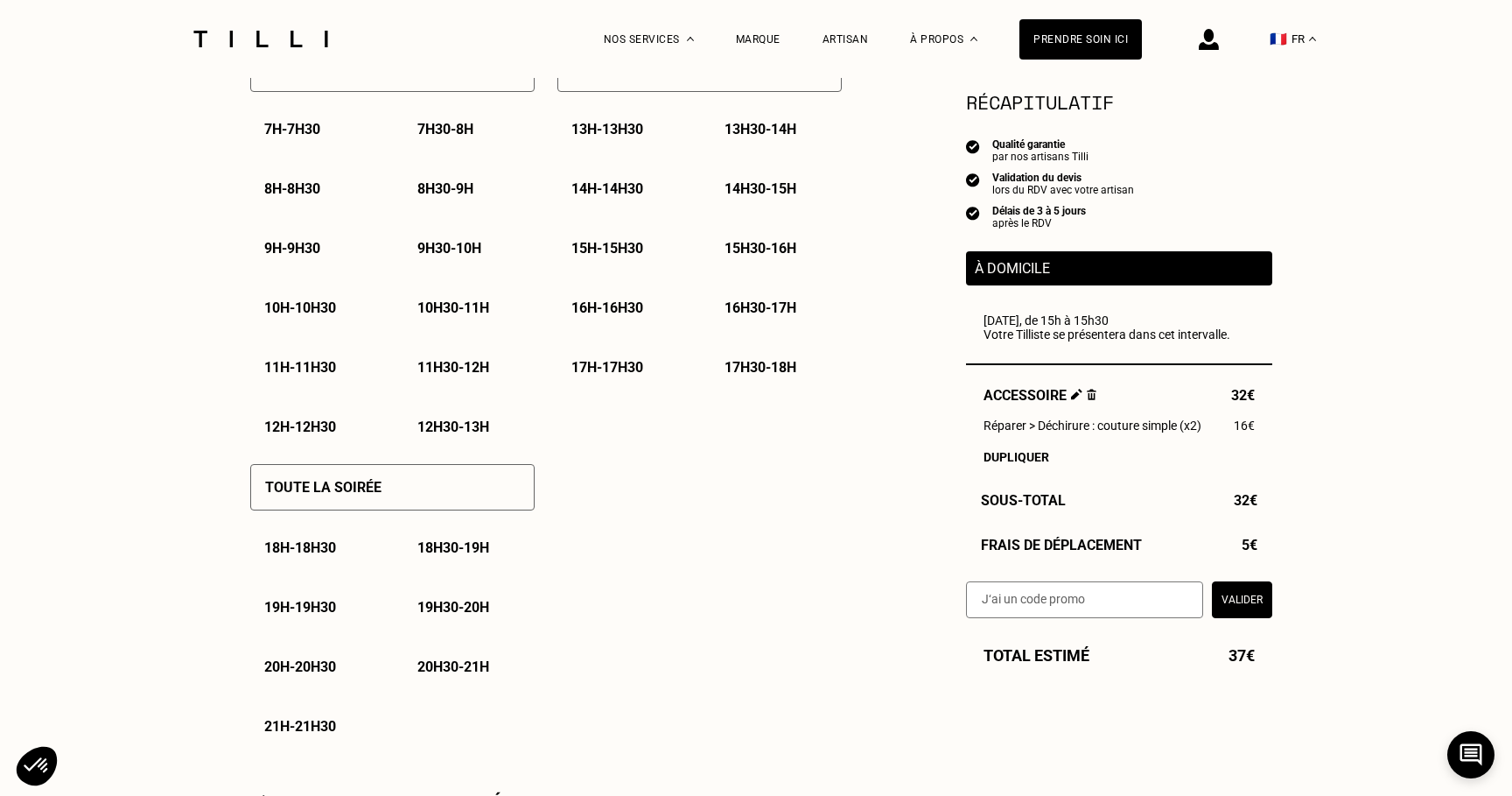
scroll to position [1003, 0]
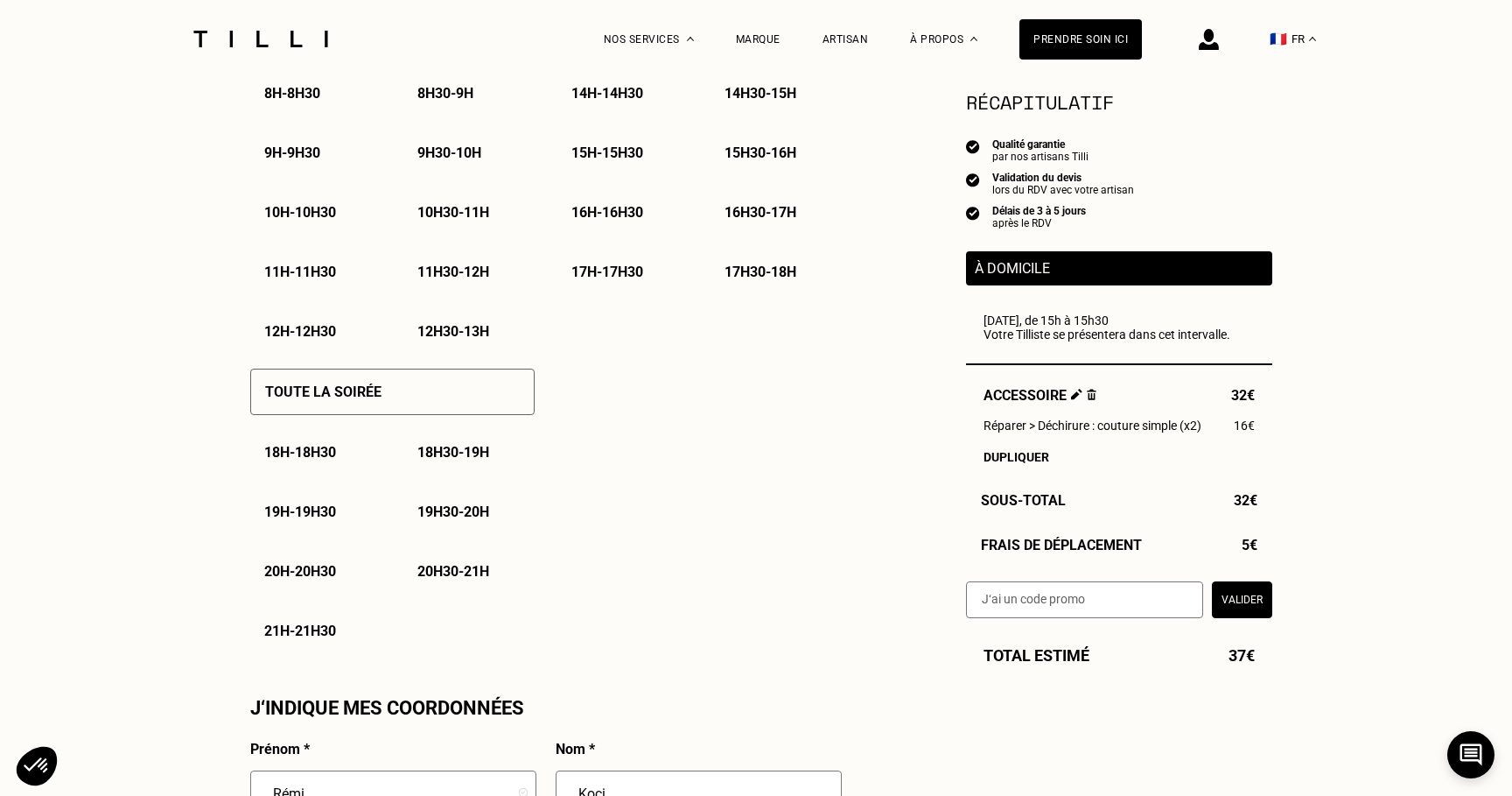
click at [331, 628] on p "21h - 21h30" at bounding box center [300, 630] width 72 height 16
click at [336, 630] on p "21h - 21h30" at bounding box center [300, 630] width 72 height 16
click at [450, 582] on div "20h30 - 21h" at bounding box center [468, 571] width 131 height 45
click at [450, 580] on p "20h30 - 21h" at bounding box center [453, 571] width 72 height 16
click at [312, 627] on p "21h - 21h30" at bounding box center [300, 630] width 72 height 16
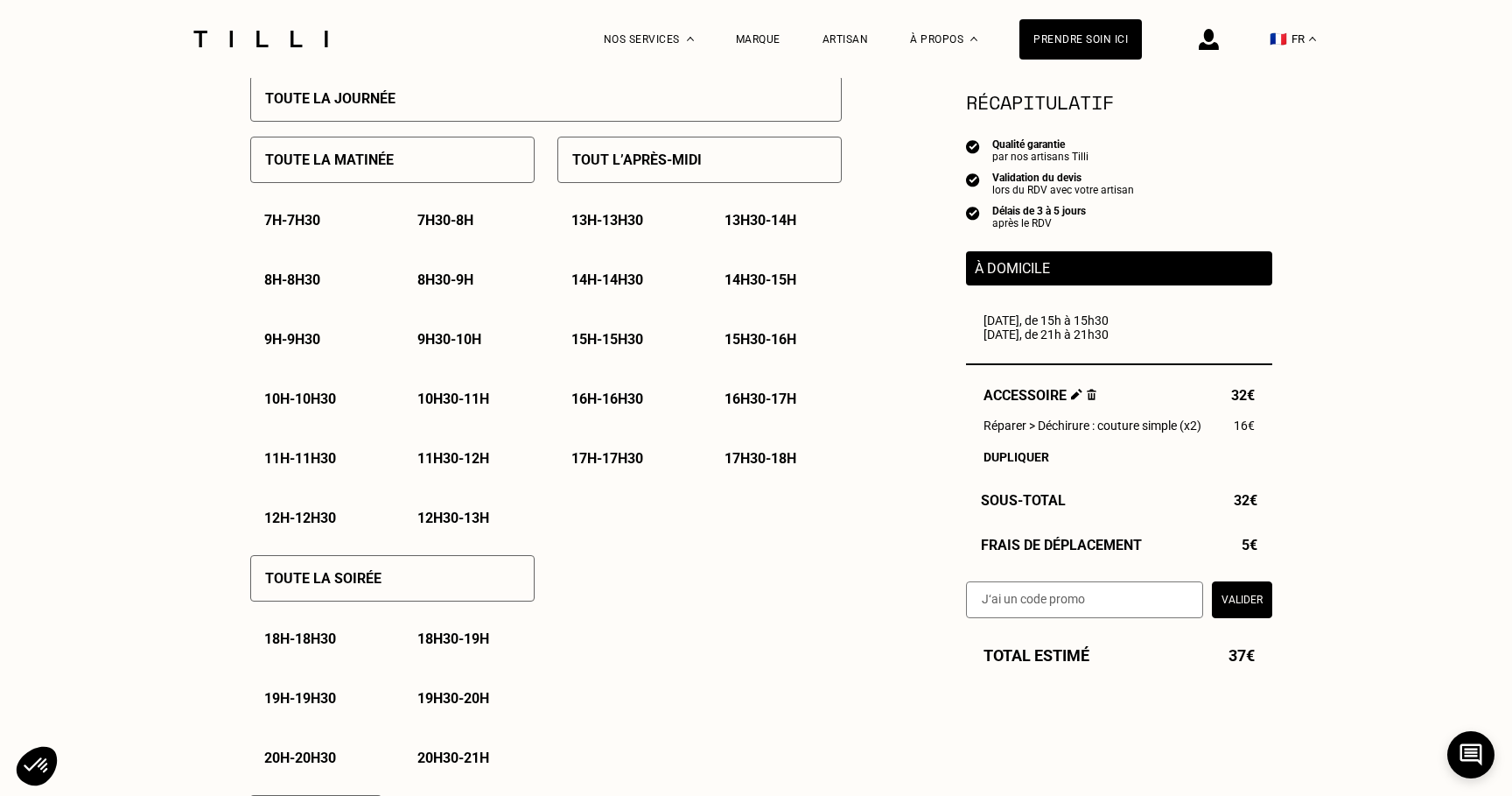
scroll to position [615, 0]
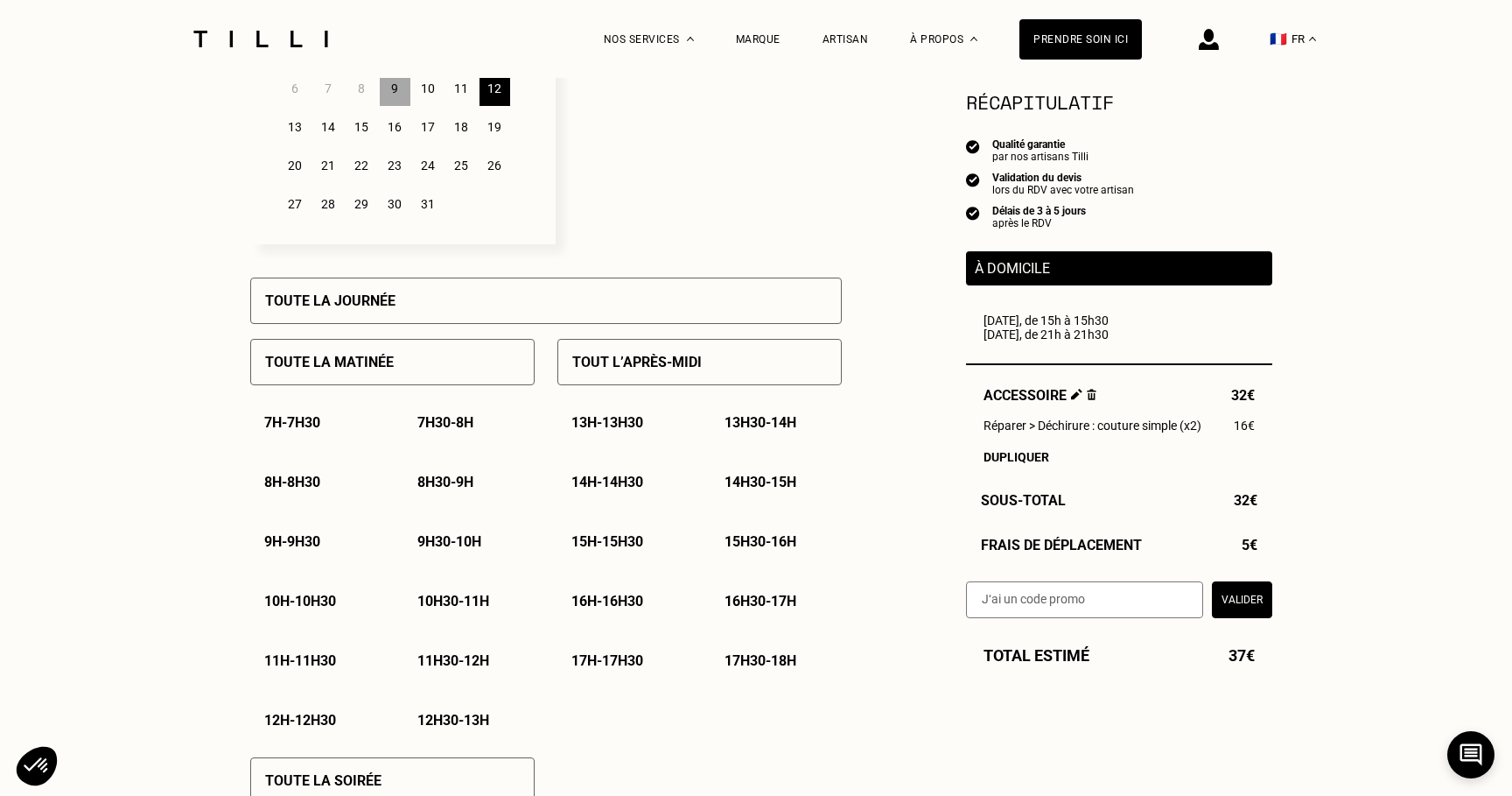
click at [294, 127] on div "13" at bounding box center [295, 126] width 31 height 35
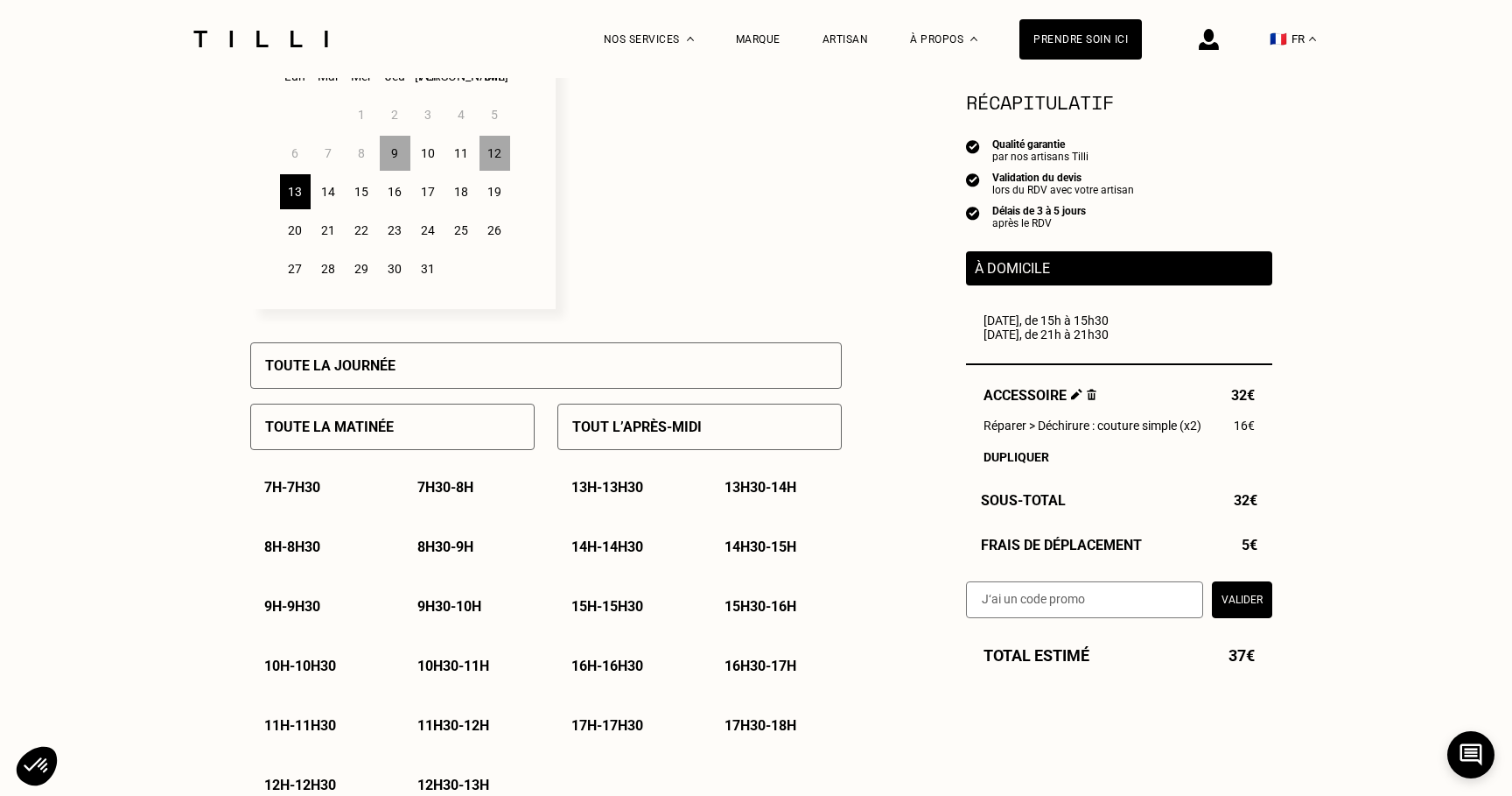
scroll to position [554, 0]
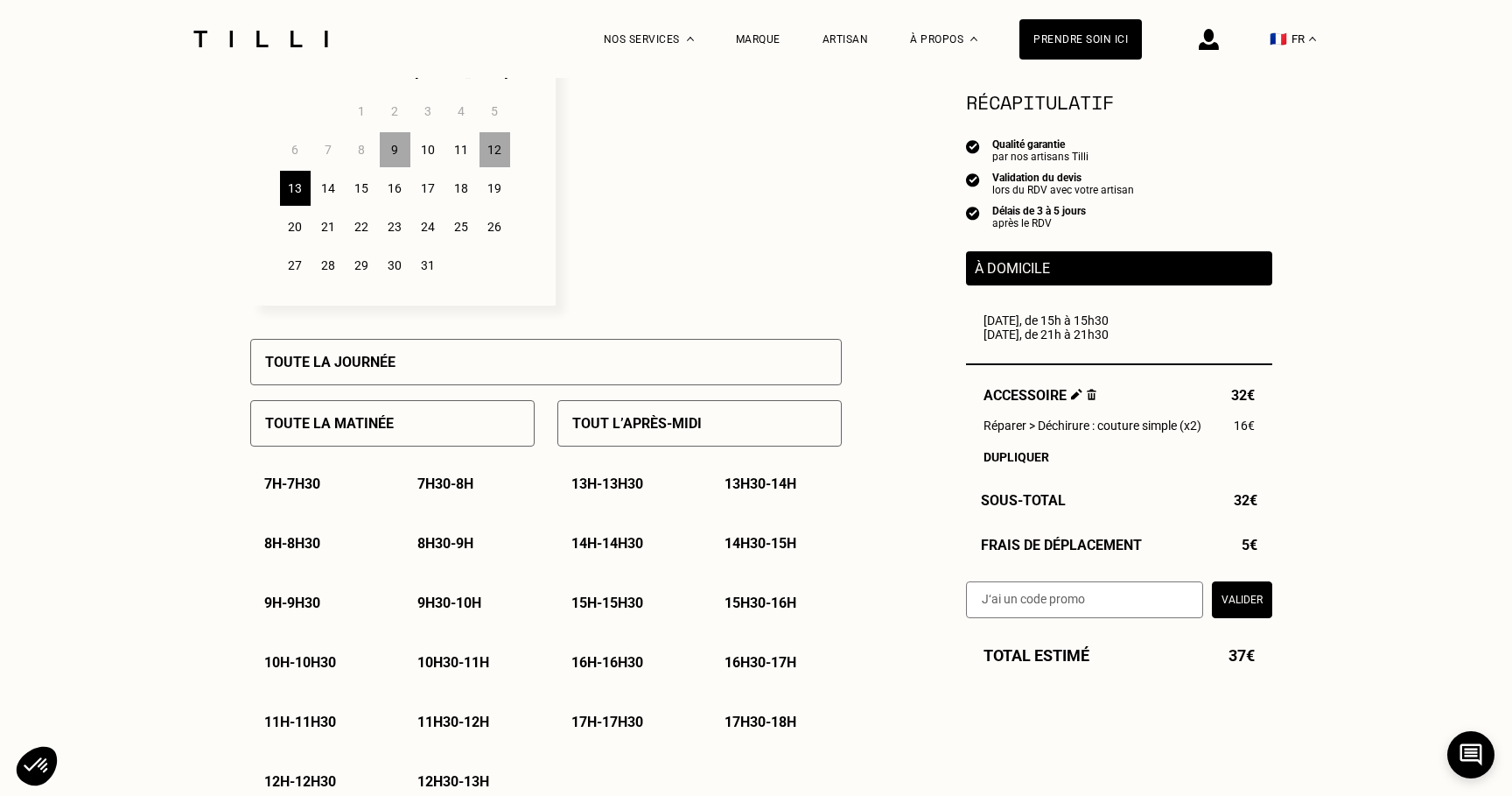
click at [331, 195] on div "14" at bounding box center [328, 188] width 31 height 35
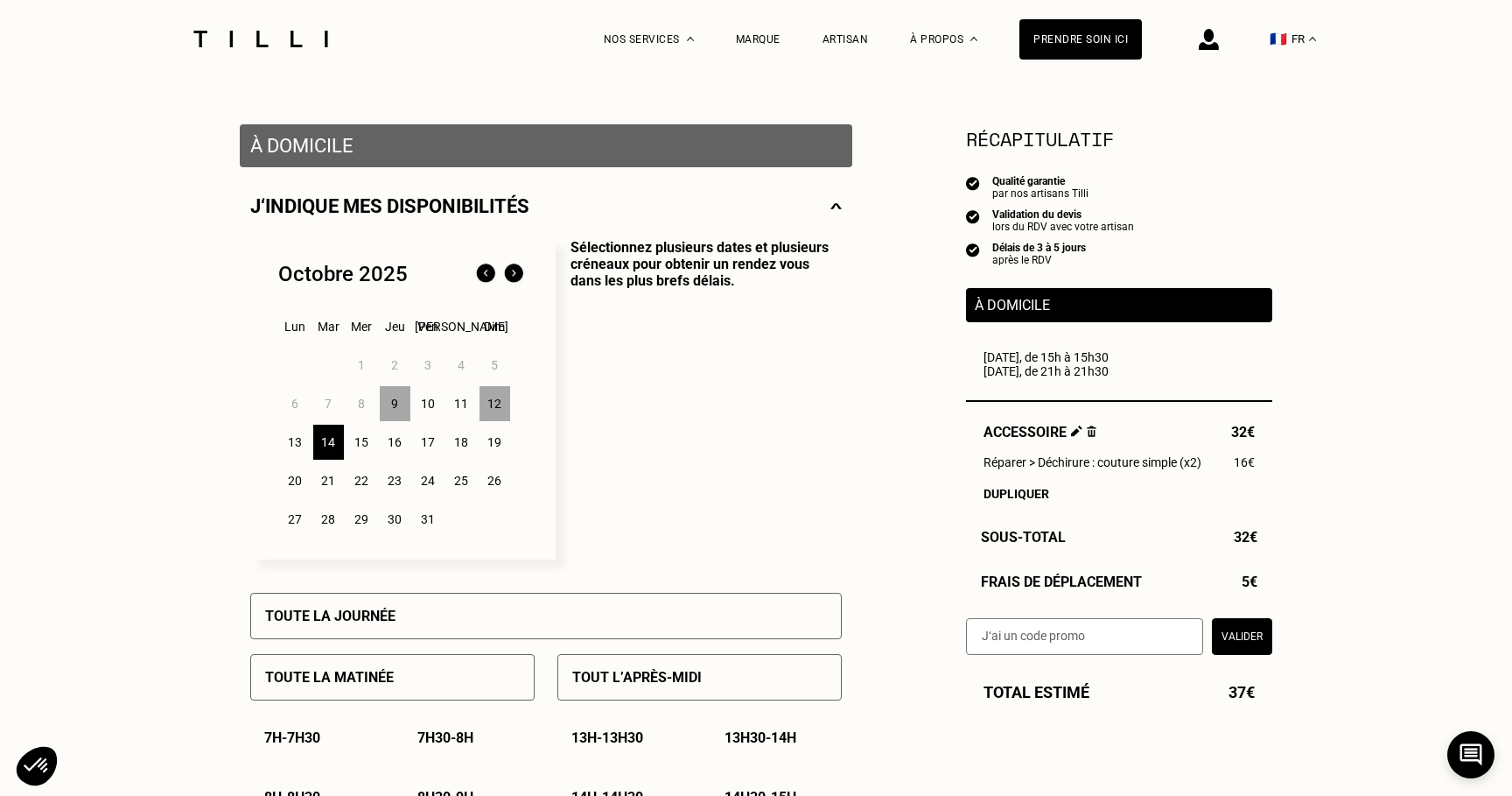
scroll to position [298, 0]
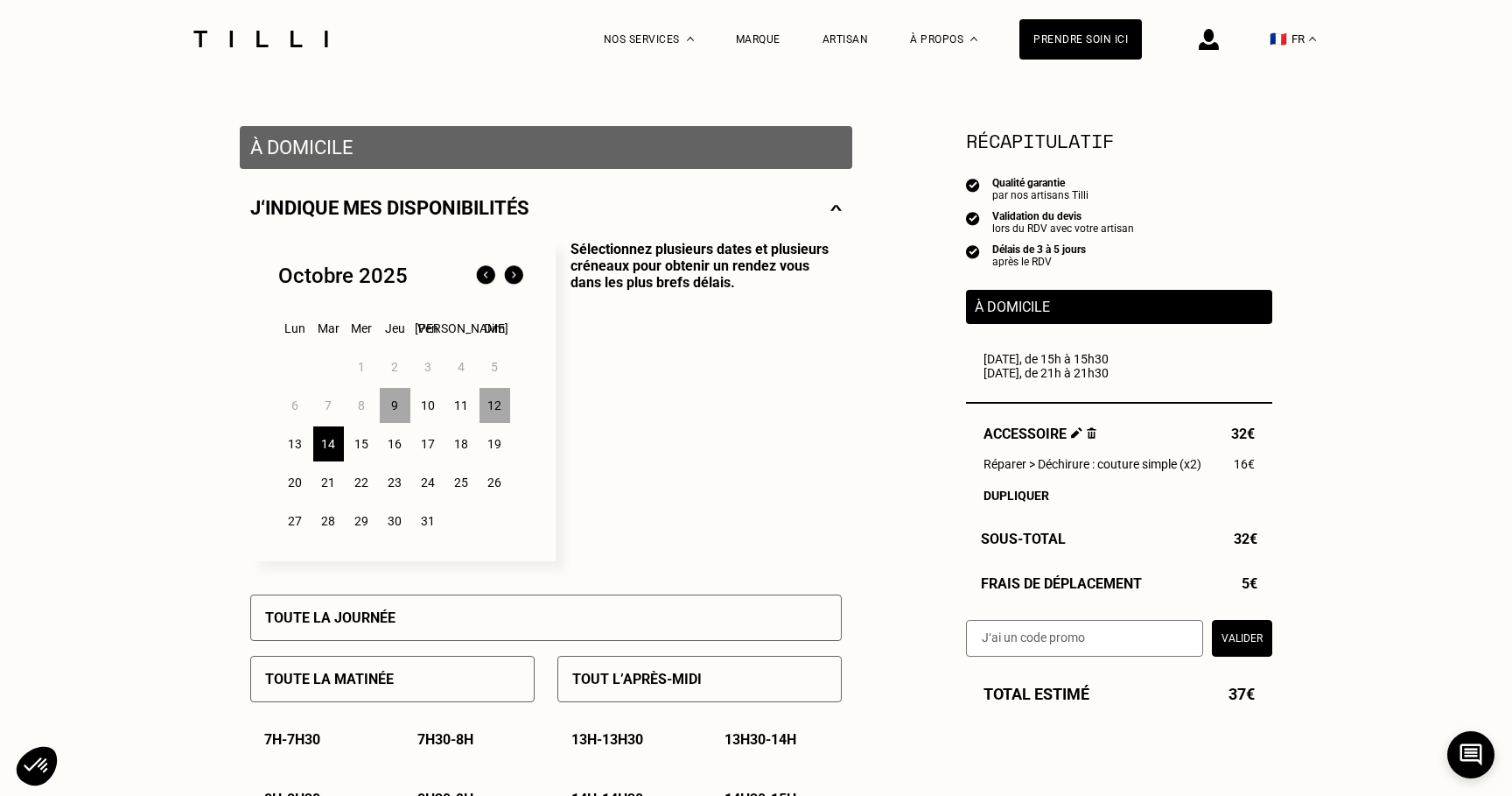
click at [392, 408] on div "9" at bounding box center [395, 405] width 31 height 35
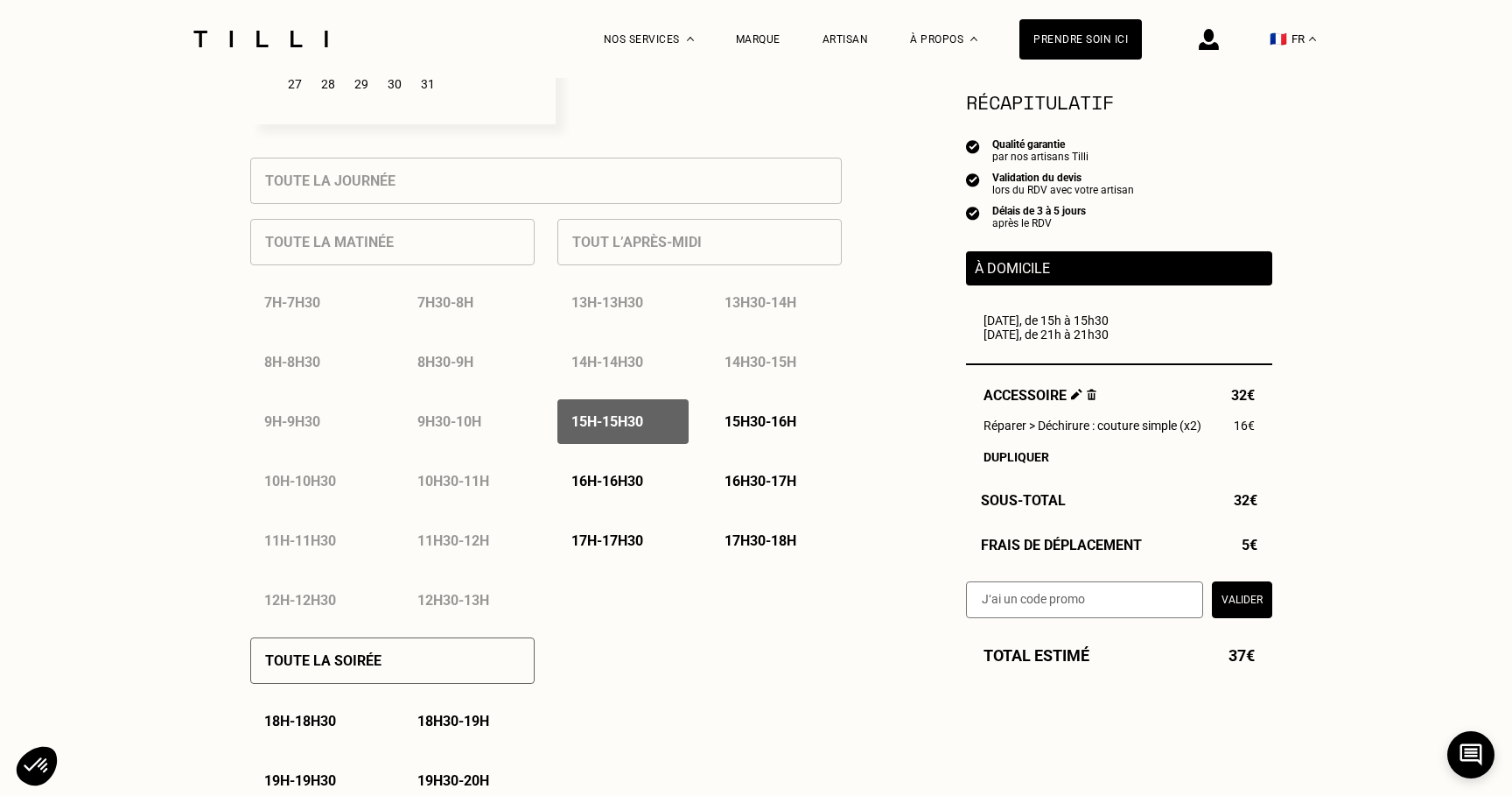
scroll to position [741, 0]
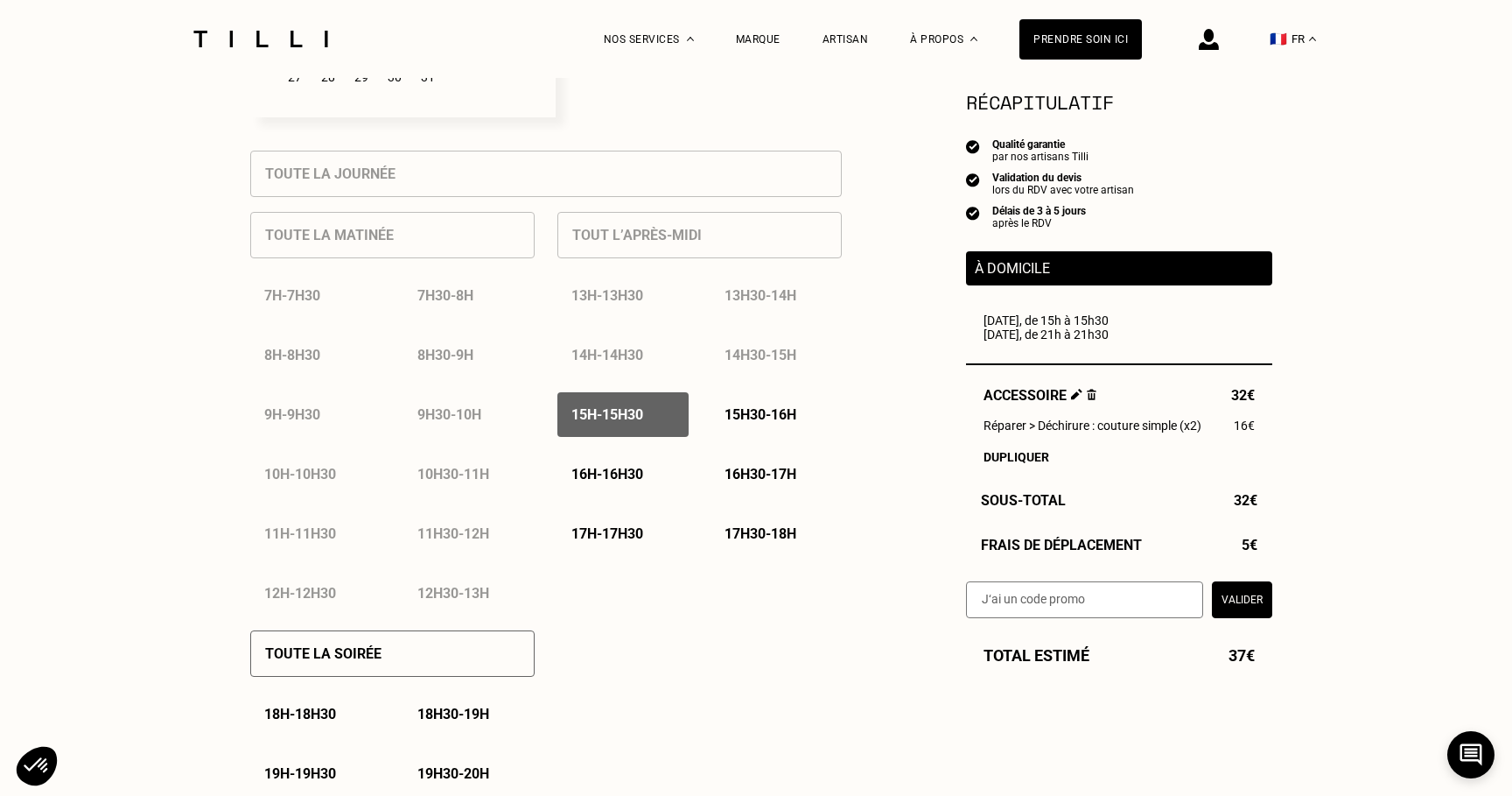
drag, startPoint x: 756, startPoint y: 427, endPoint x: 746, endPoint y: 432, distance: 11.2
click at [756, 426] on div "15h30 - 16h" at bounding box center [776, 414] width 131 height 45
click at [650, 451] on div "13h - 13h30 13h30 - 14h 14h - 14h30 14h30 - 15h 15h - 15h30 15h30 - 16h 16h - 1…" at bounding box center [699, 414] width 284 height 283
click at [629, 468] on p "16h - 16h30" at bounding box center [607, 473] width 72 height 16
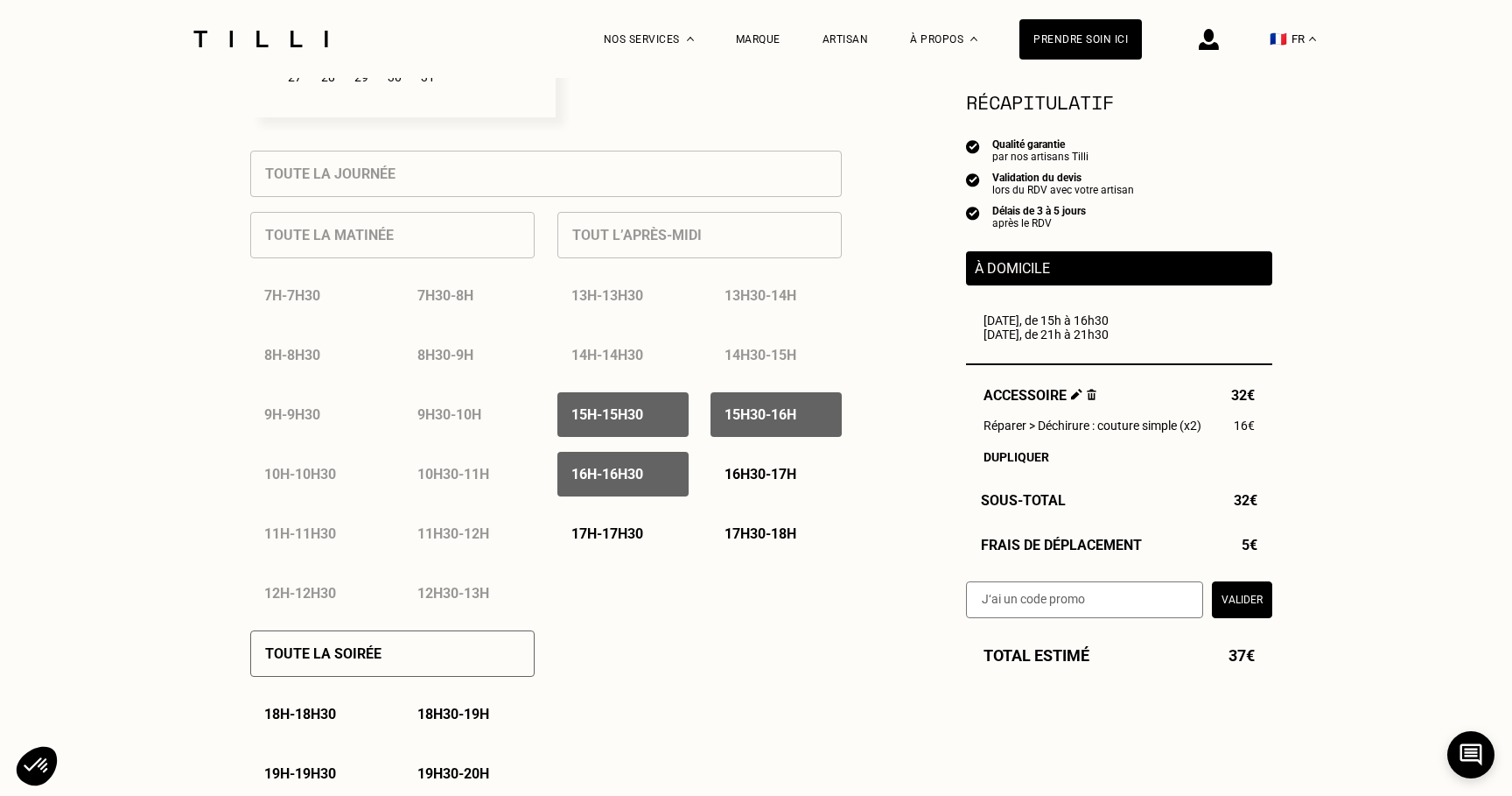
click at [737, 470] on p "16h30 - 17h" at bounding box center [760, 473] width 72 height 16
click at [653, 533] on div "17h - 17h30" at bounding box center [622, 534] width 131 height 45
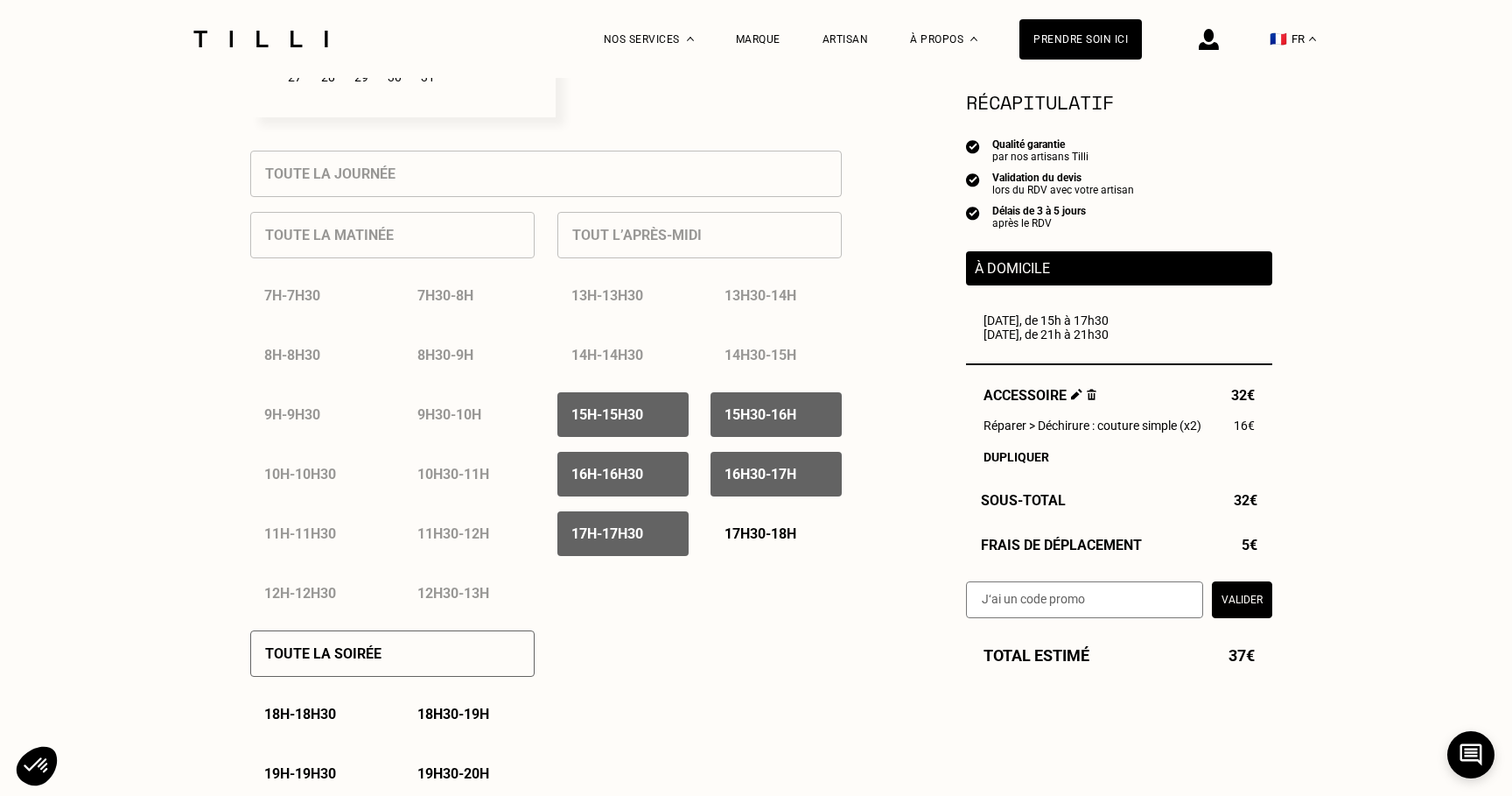
click at [751, 541] on p "17h30 - 18h" at bounding box center [760, 533] width 72 height 16
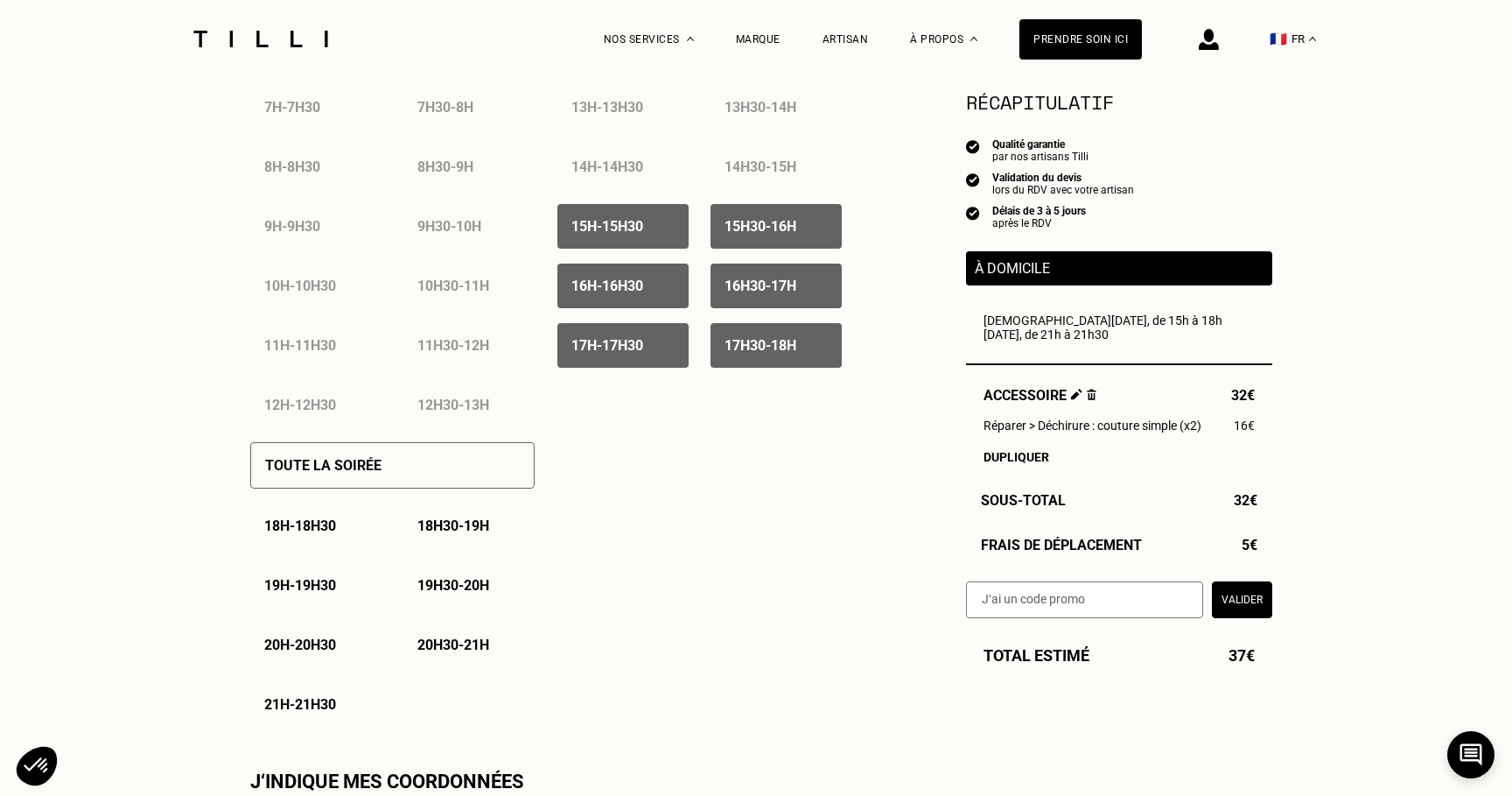
scroll to position [999, 0]
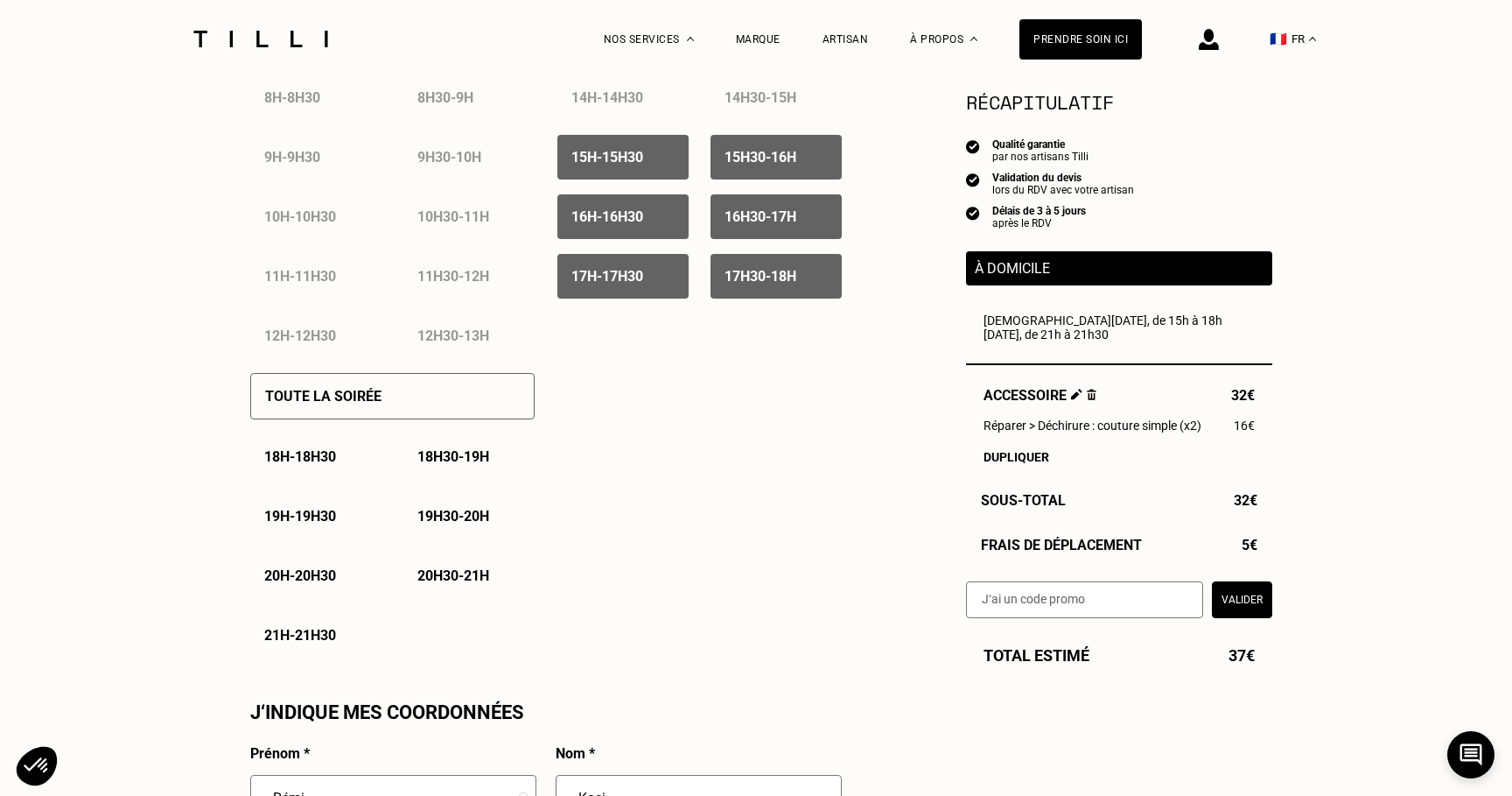
click at [336, 639] on p "21h - 21h30" at bounding box center [300, 634] width 72 height 16
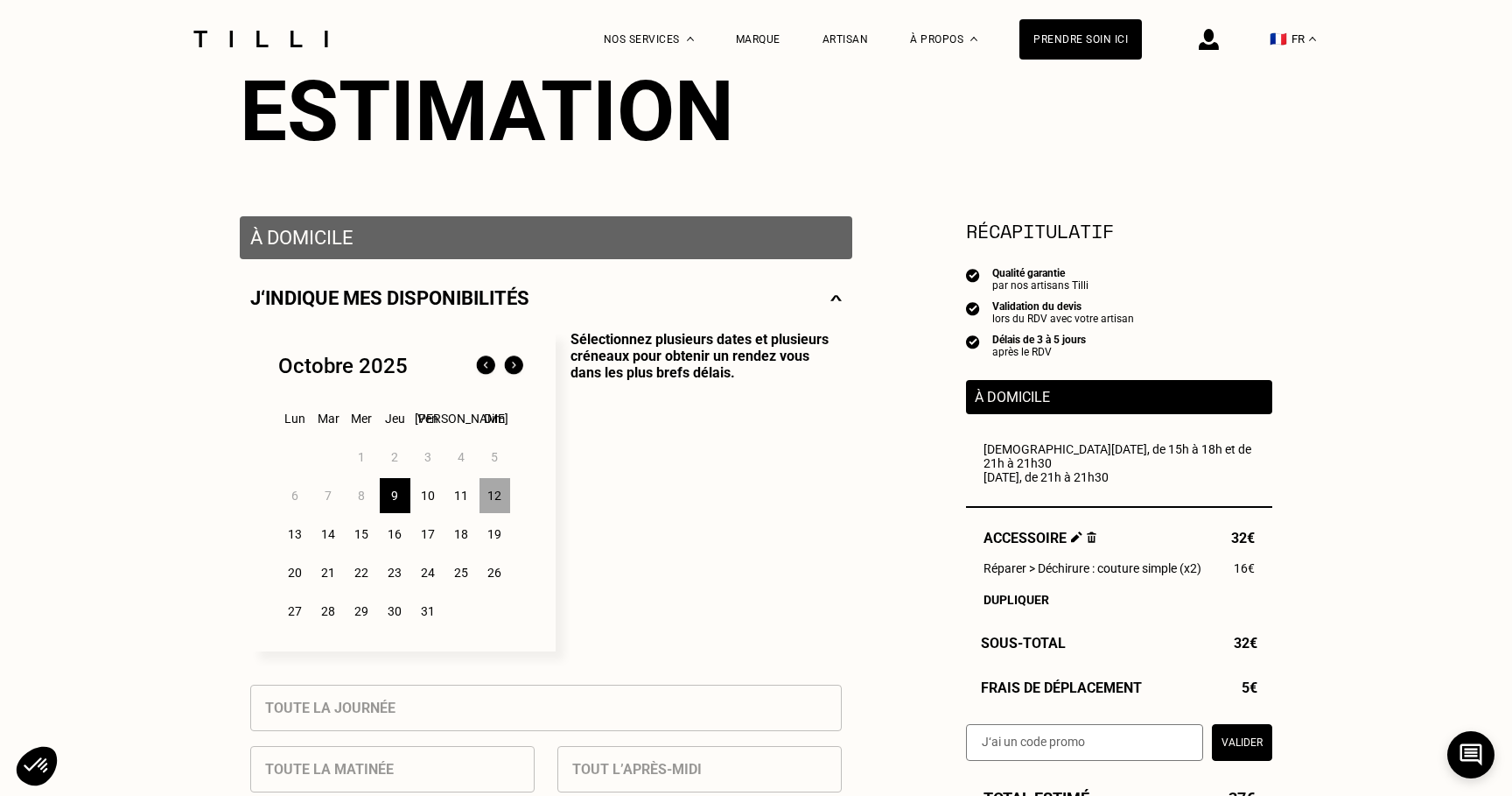
scroll to position [84, 0]
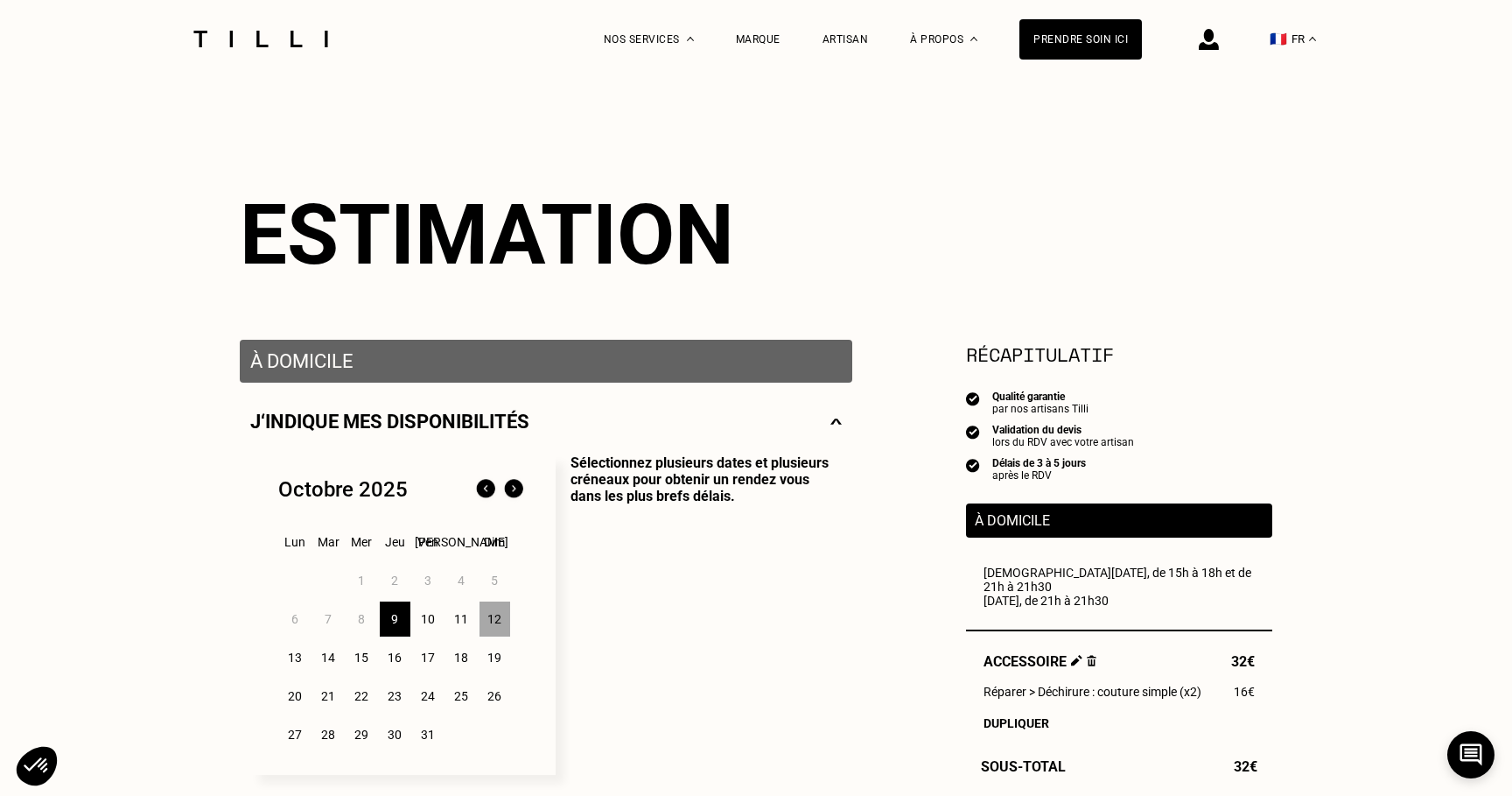
click at [324, 666] on div "14" at bounding box center [328, 657] width 31 height 35
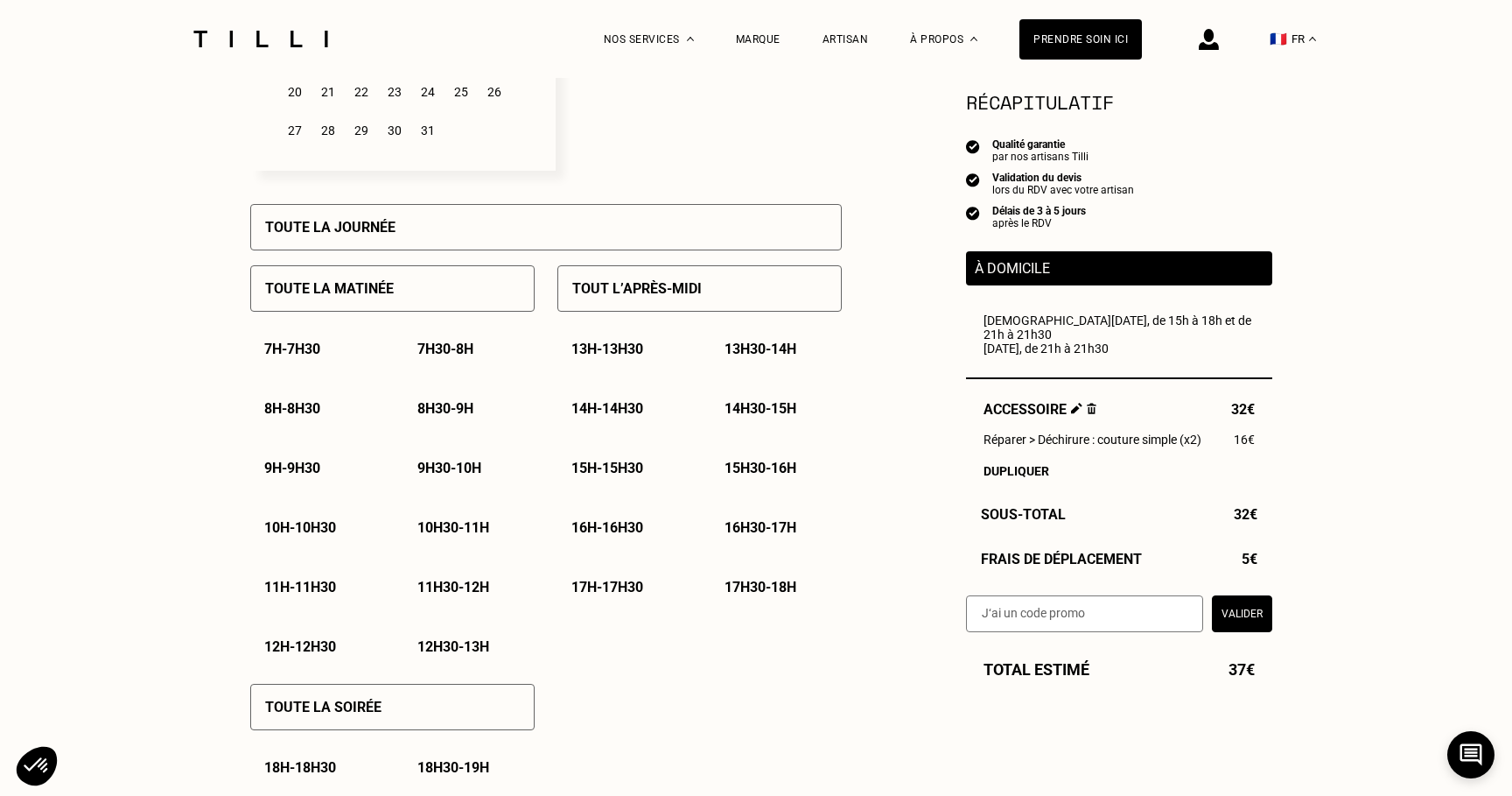
scroll to position [660, 0]
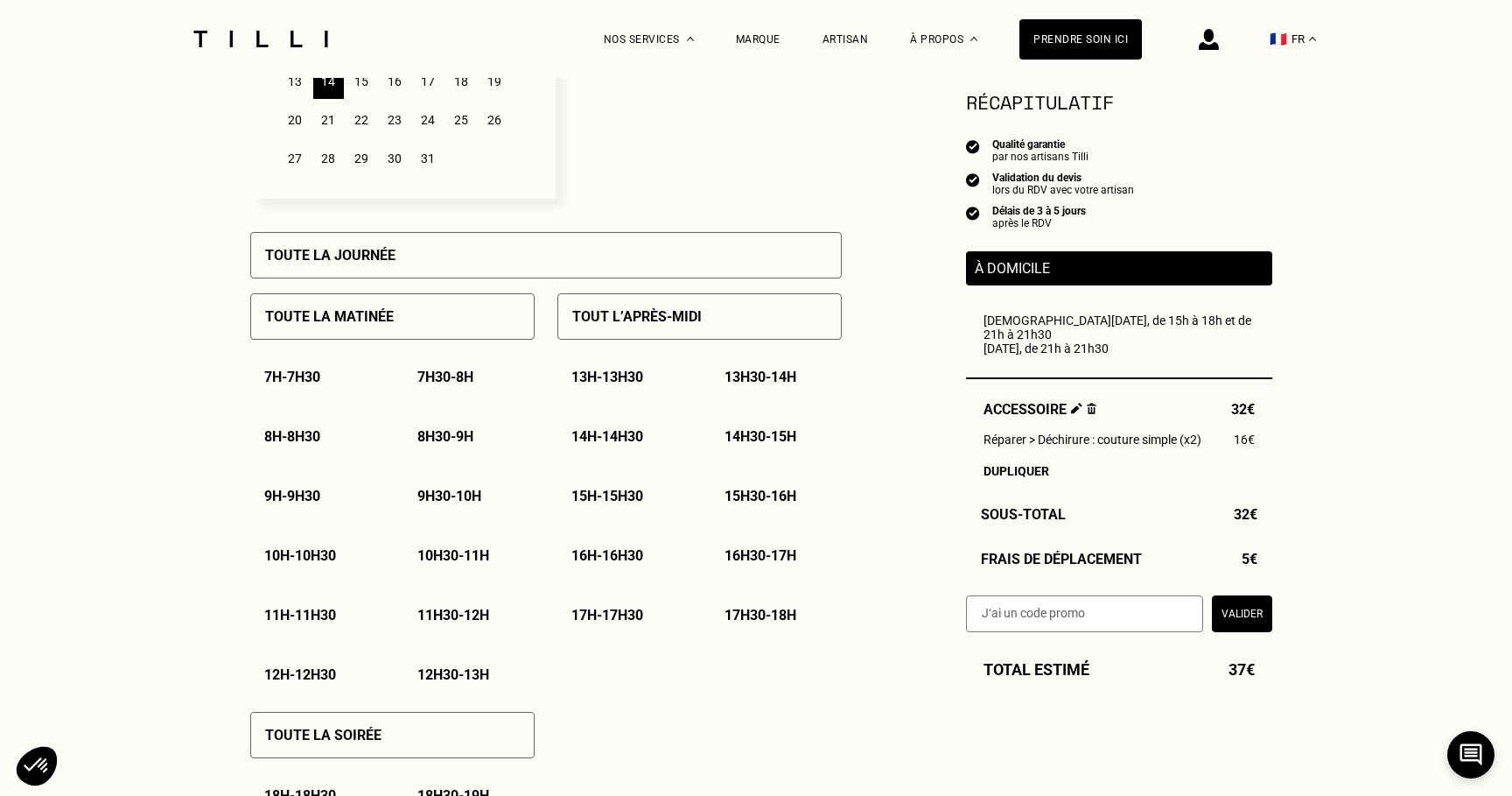
click at [644, 312] on p "Tout l’après-midi" at bounding box center [637, 316] width 129 height 16
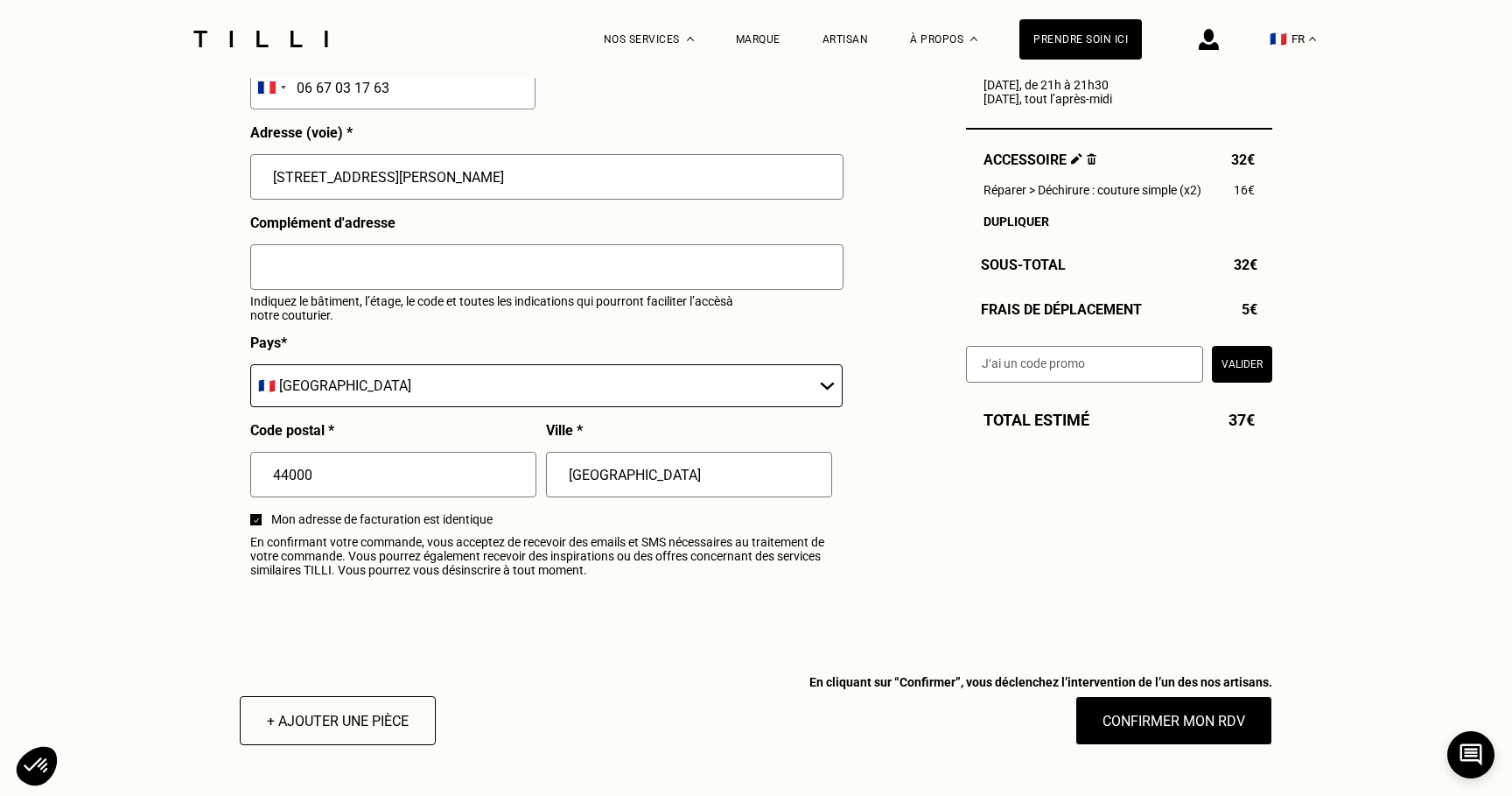
scroll to position [2026, 0]
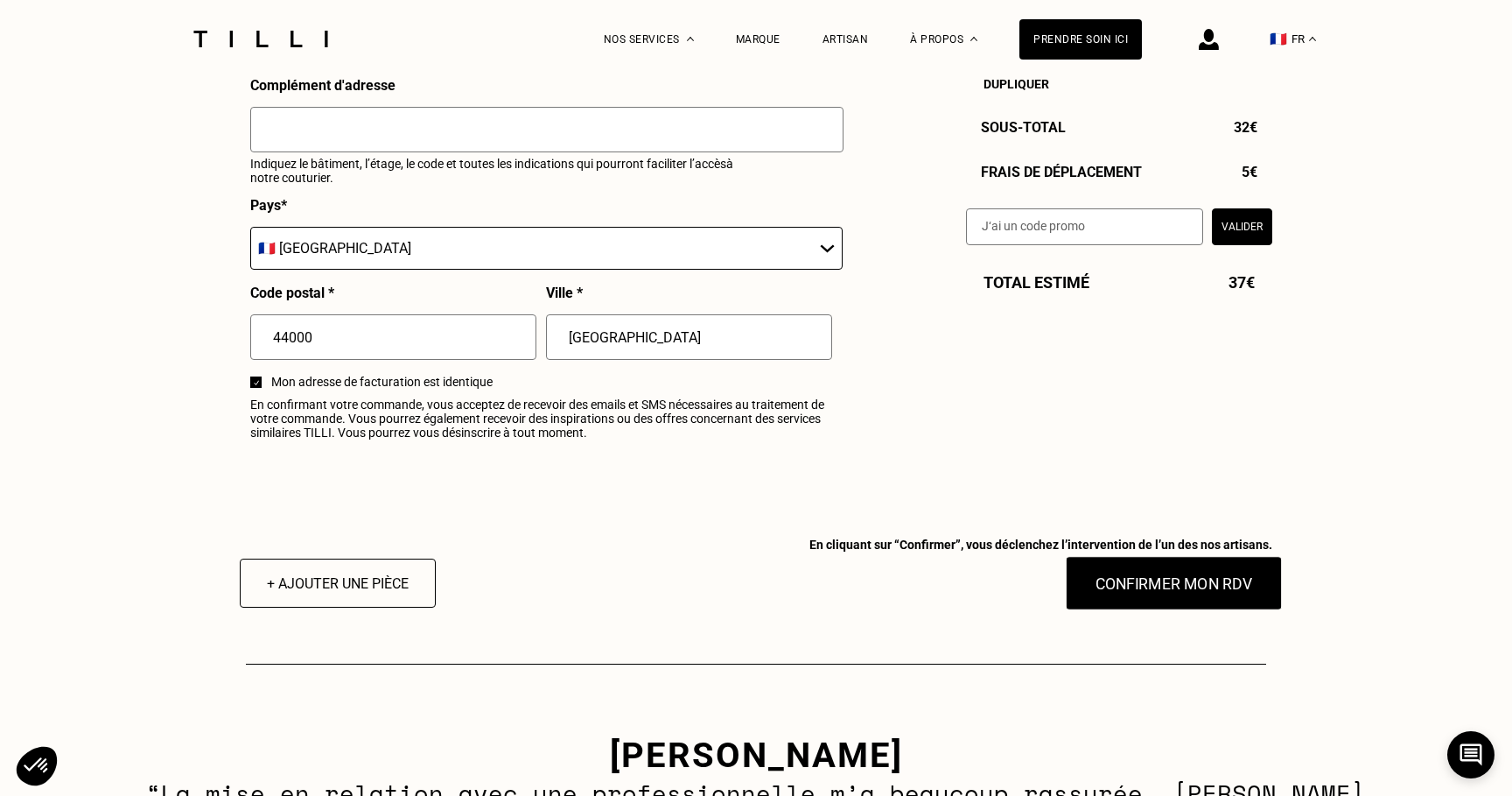
click at [1140, 595] on button "Confirmer mon RDV" at bounding box center [1174, 582] width 217 height 55
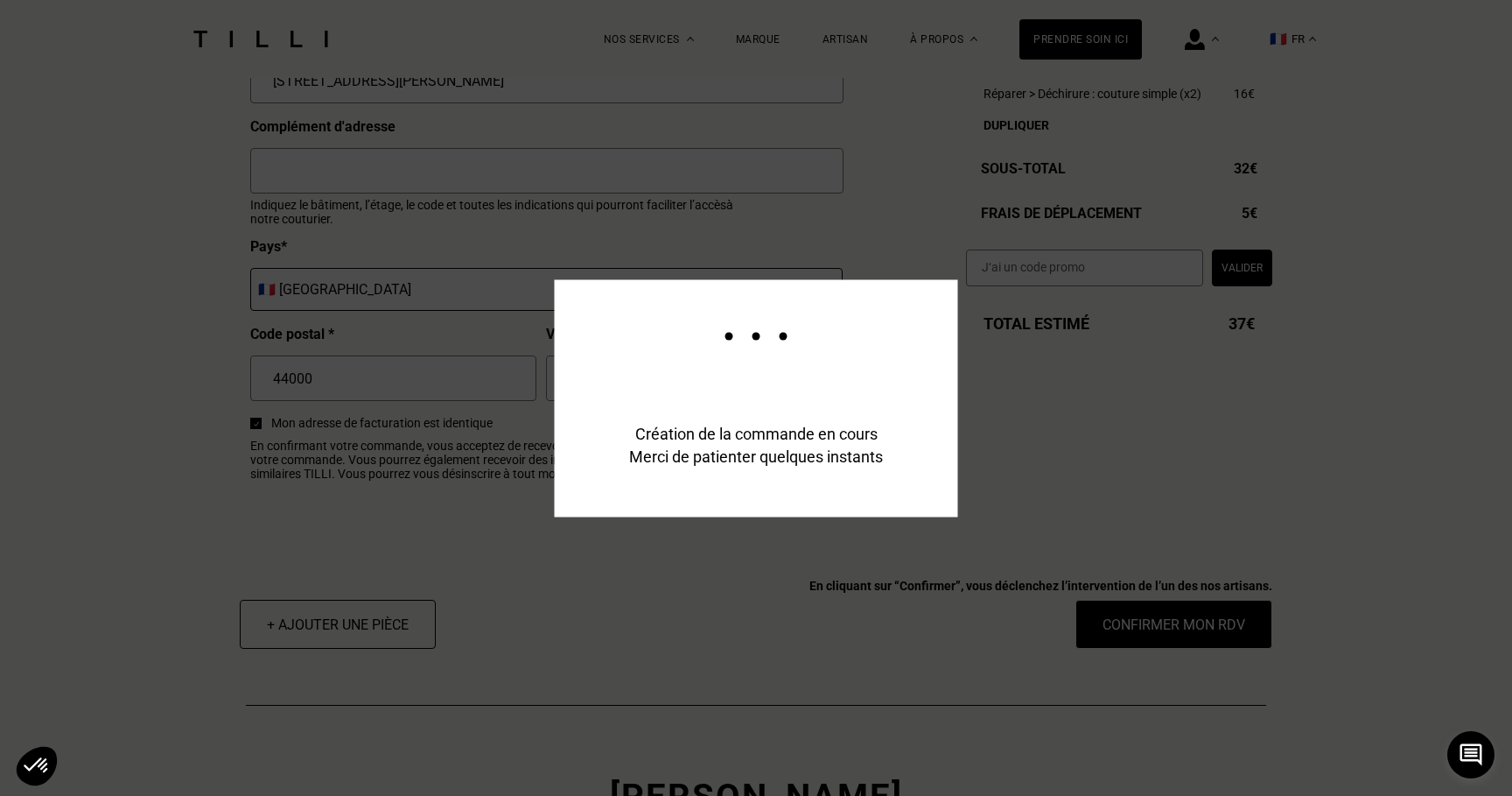
scroll to position [2067, 0]
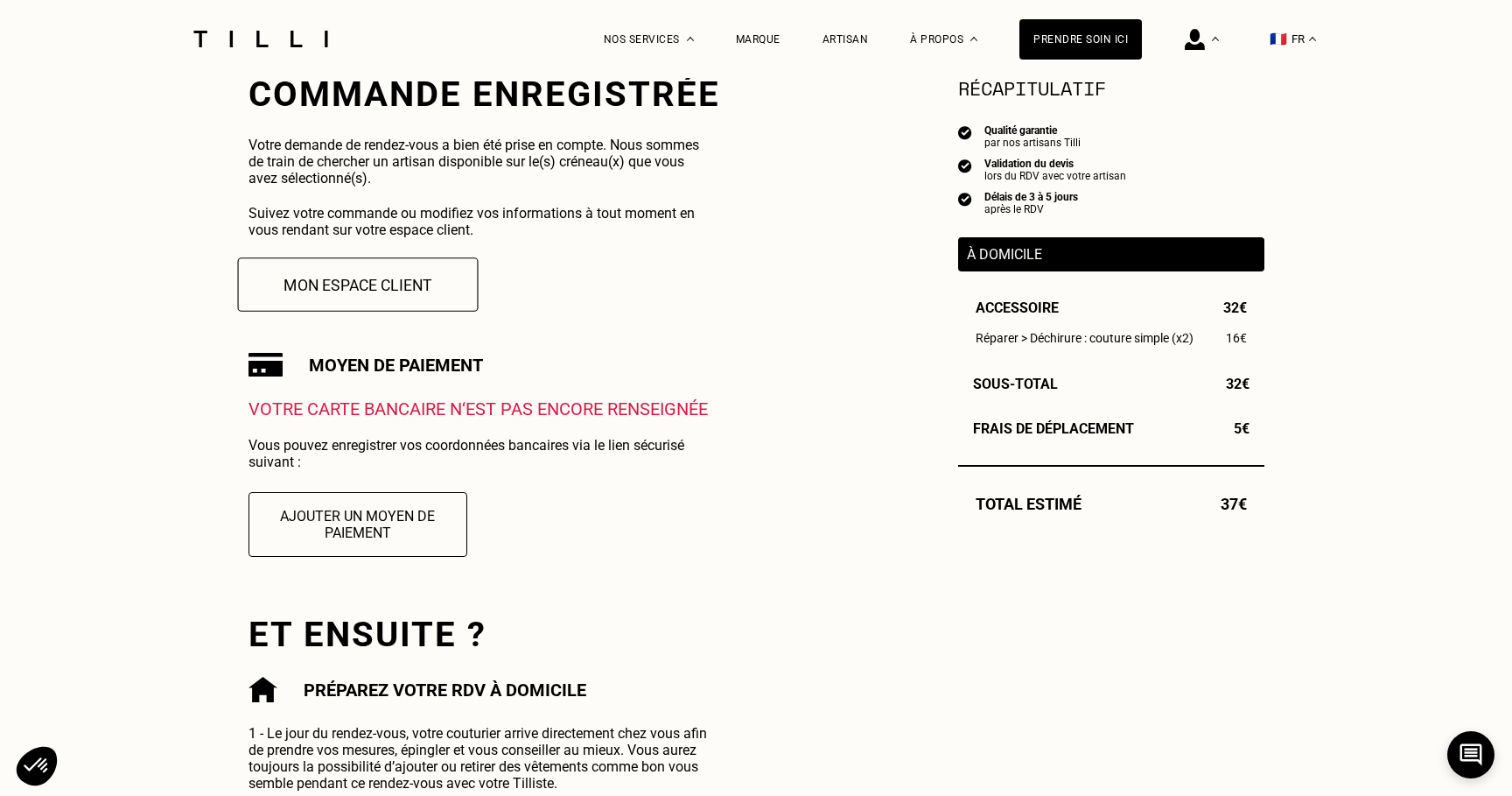
scroll to position [339, 0]
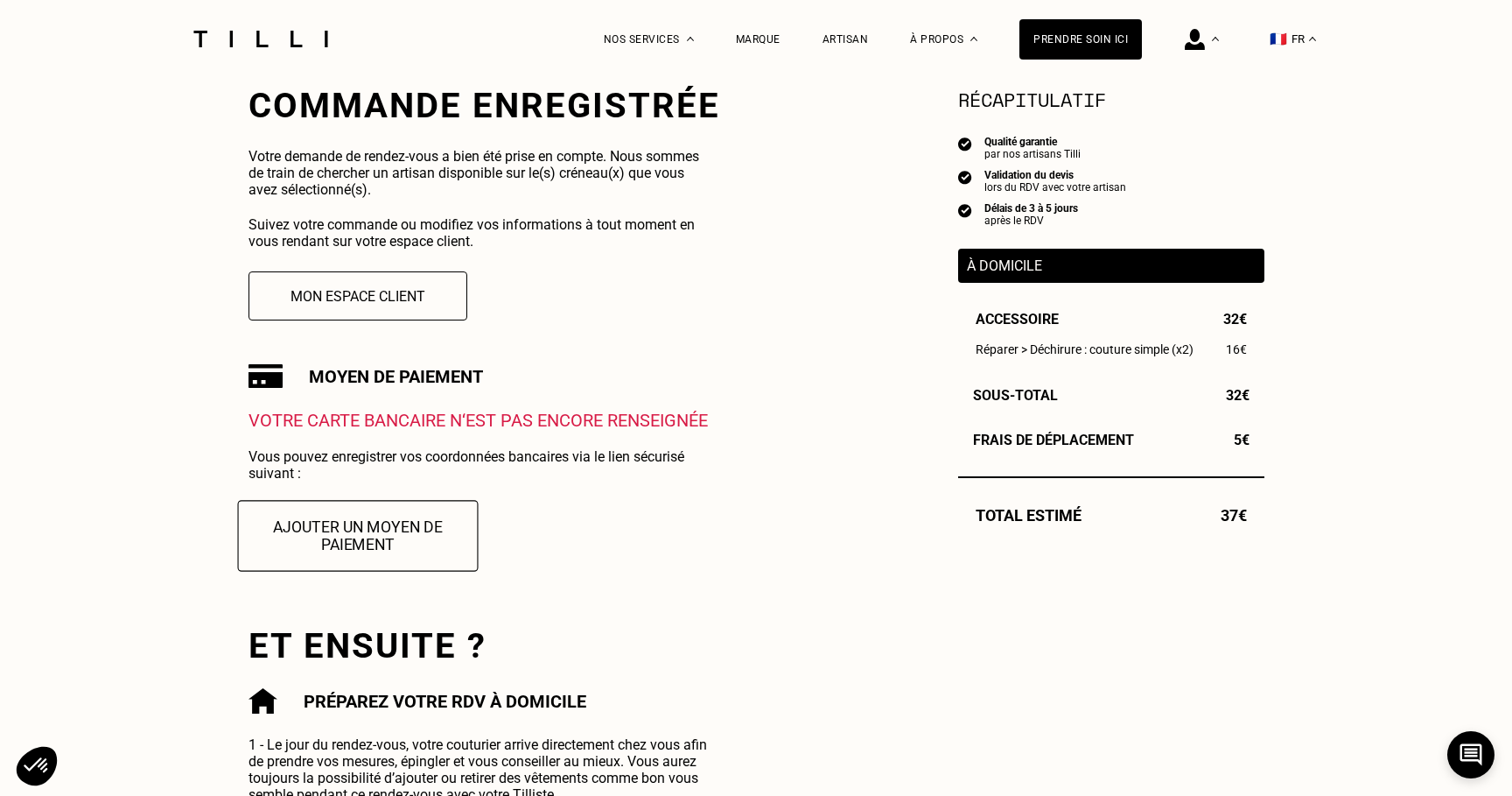
click at [379, 548] on button "Ajouter un moyen de paiement" at bounding box center [357, 535] width 240 height 71
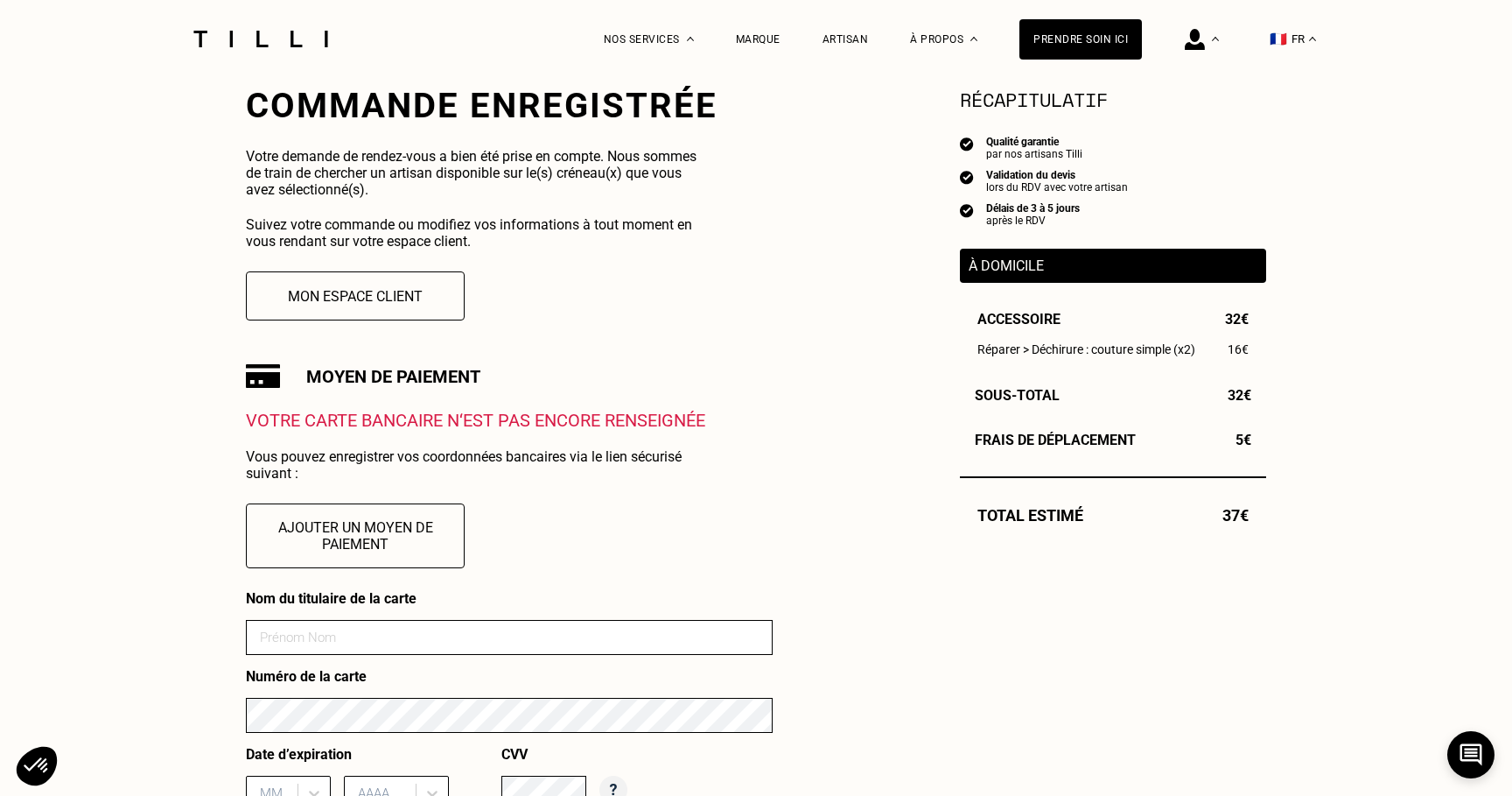
click at [551, 635] on input at bounding box center [509, 637] width 527 height 35
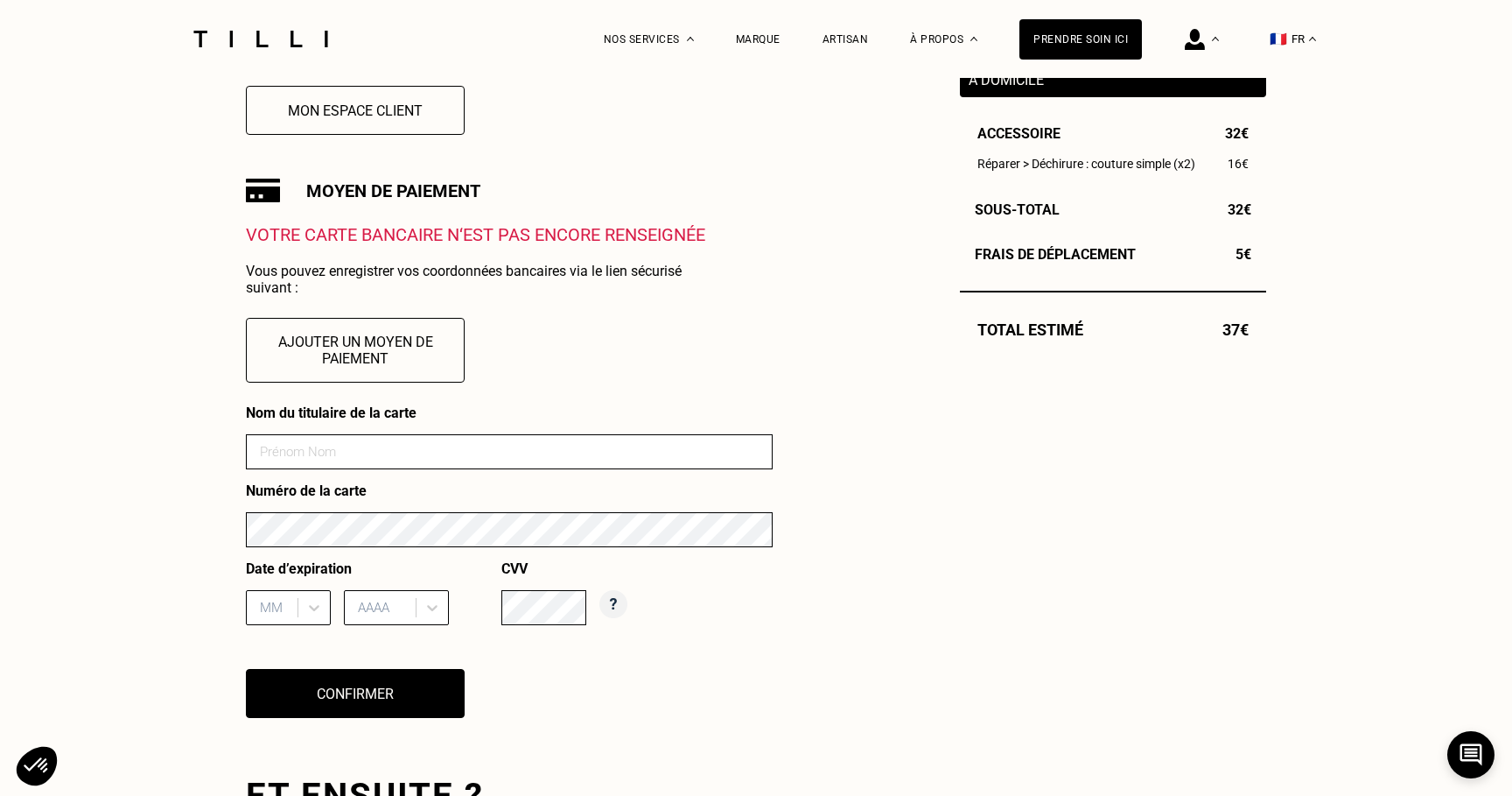
scroll to position [527, 0]
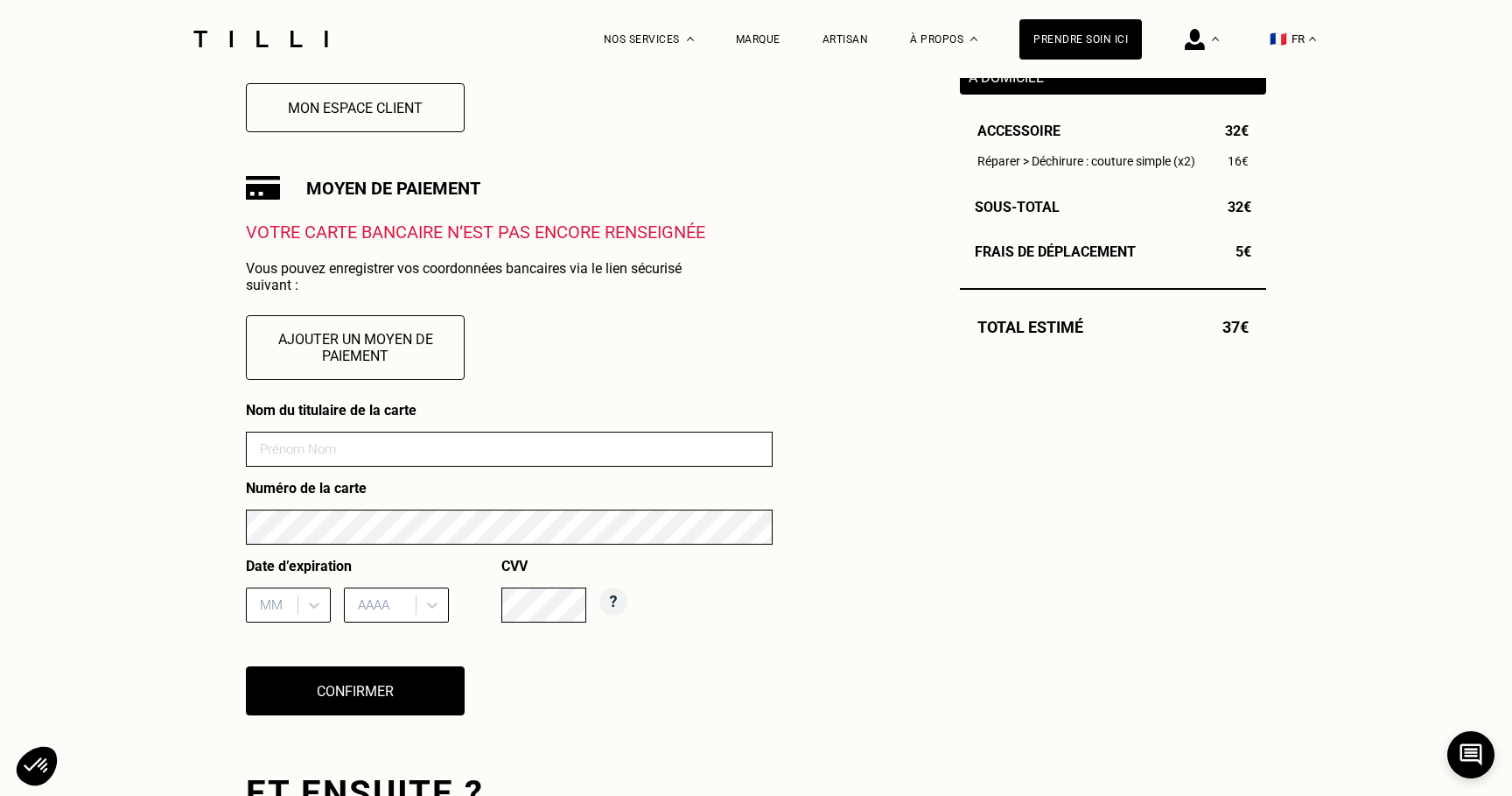
click at [393, 467] on form "Nom du titulaire de la carte Numéro de la carte Date d’expiration MM AAAA CVV" at bounding box center [509, 518] width 527 height 234
click at [399, 450] on input at bounding box center [509, 449] width 527 height 35
type input "[PERSON_NAME]"
type input "01"
type input "2030"
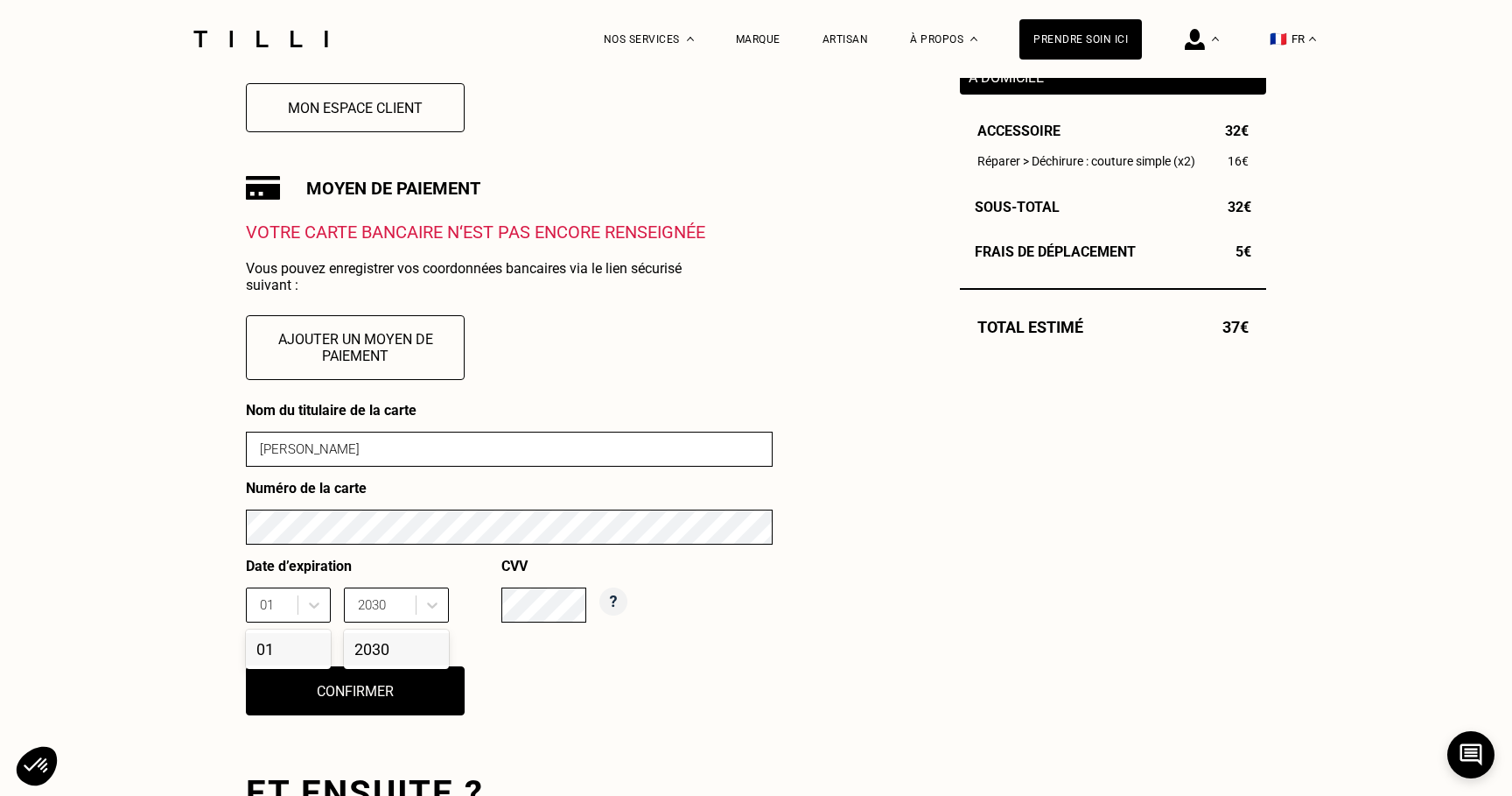
click at [395, 652] on div "2030" at bounding box center [396, 649] width 105 height 33
click at [228, 625] on div "Besoin Estimation Confirmation Confirmation Commande enregistrée Votre demande …" at bounding box center [756, 341] width 1072 height 1581
click at [266, 650] on div "01" at bounding box center [288, 649] width 85 height 33
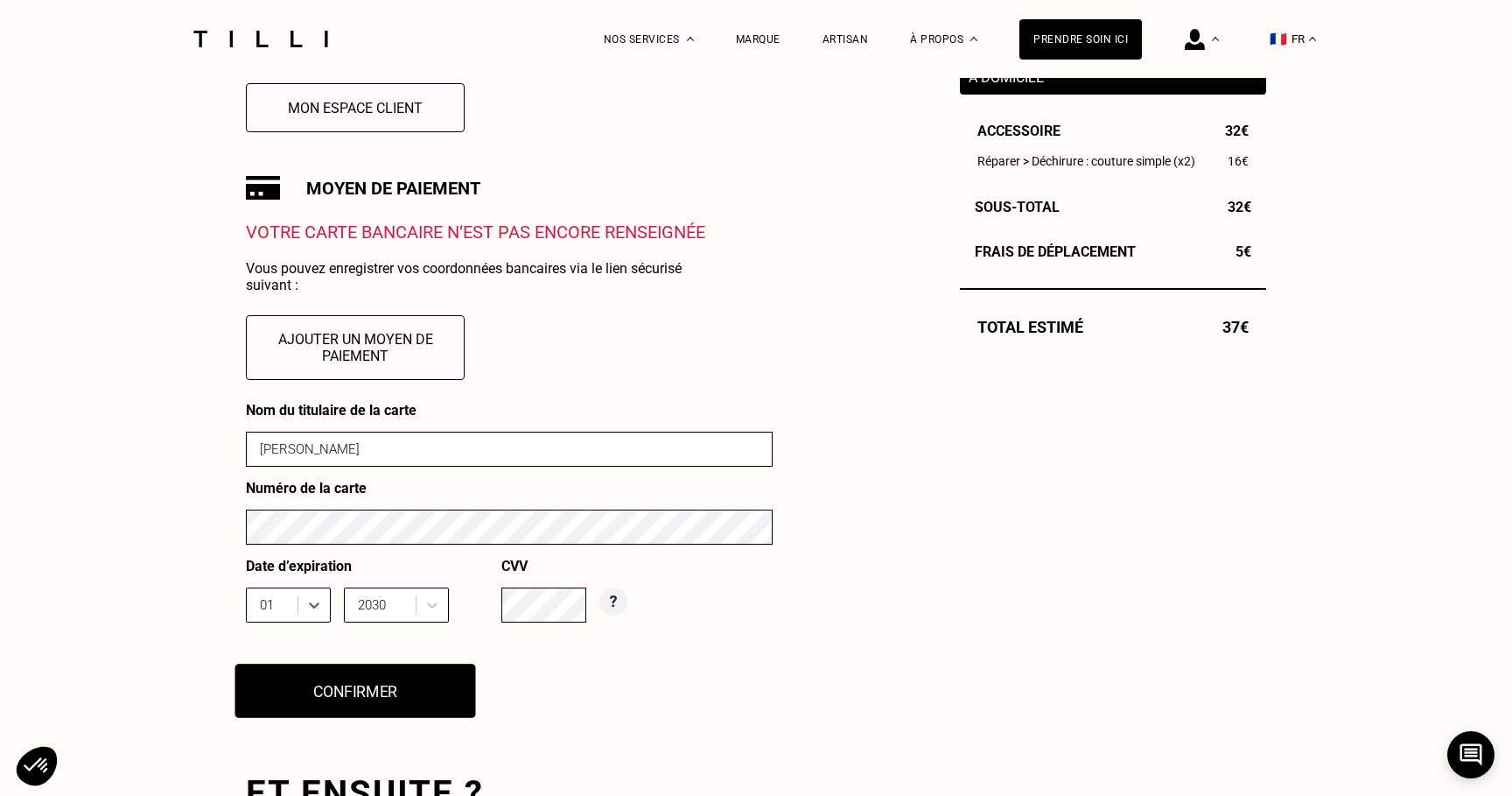
click at [340, 688] on button "Confirmer" at bounding box center [355, 691] width 240 height 55
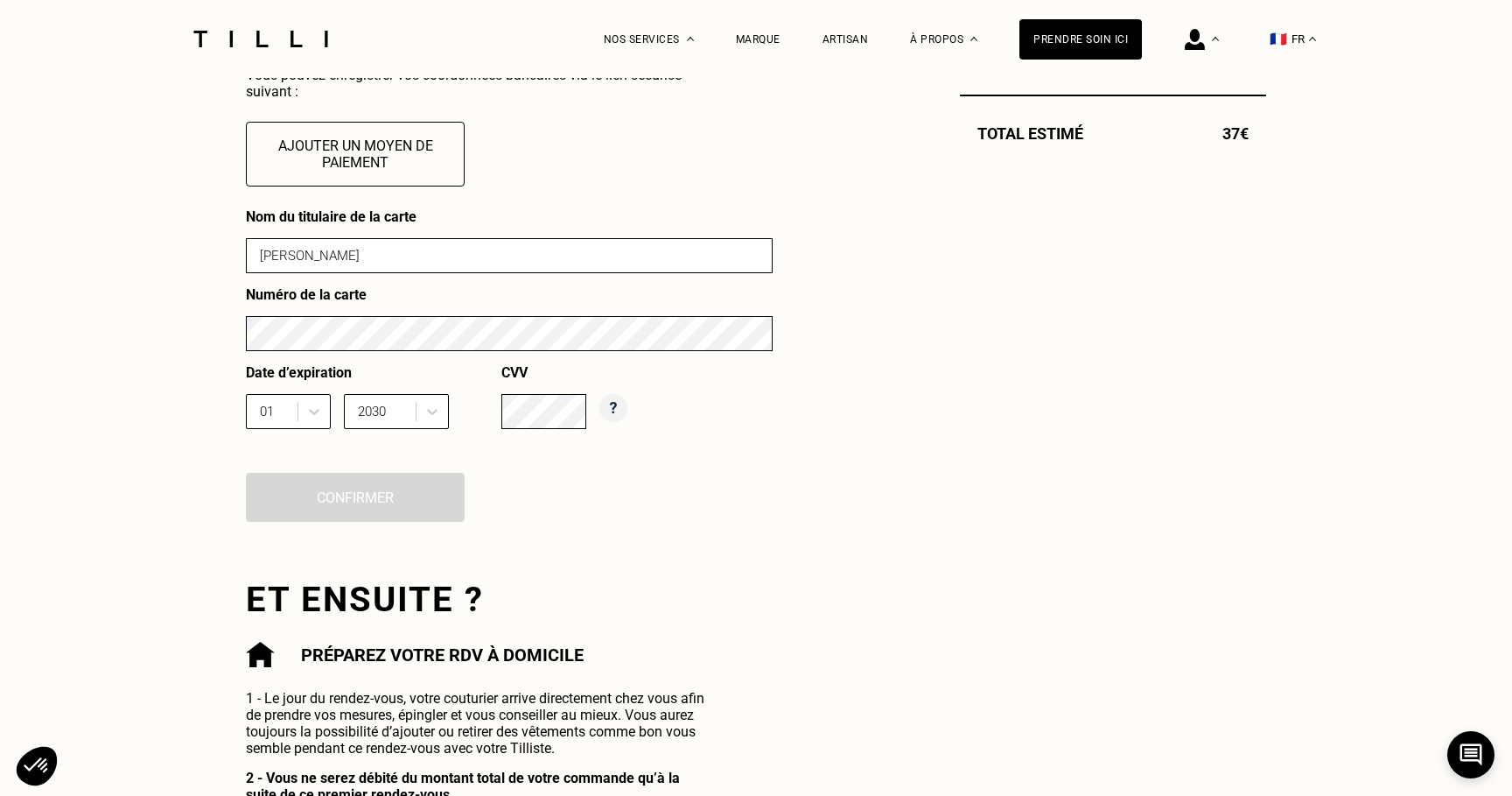
scroll to position [731, 0]
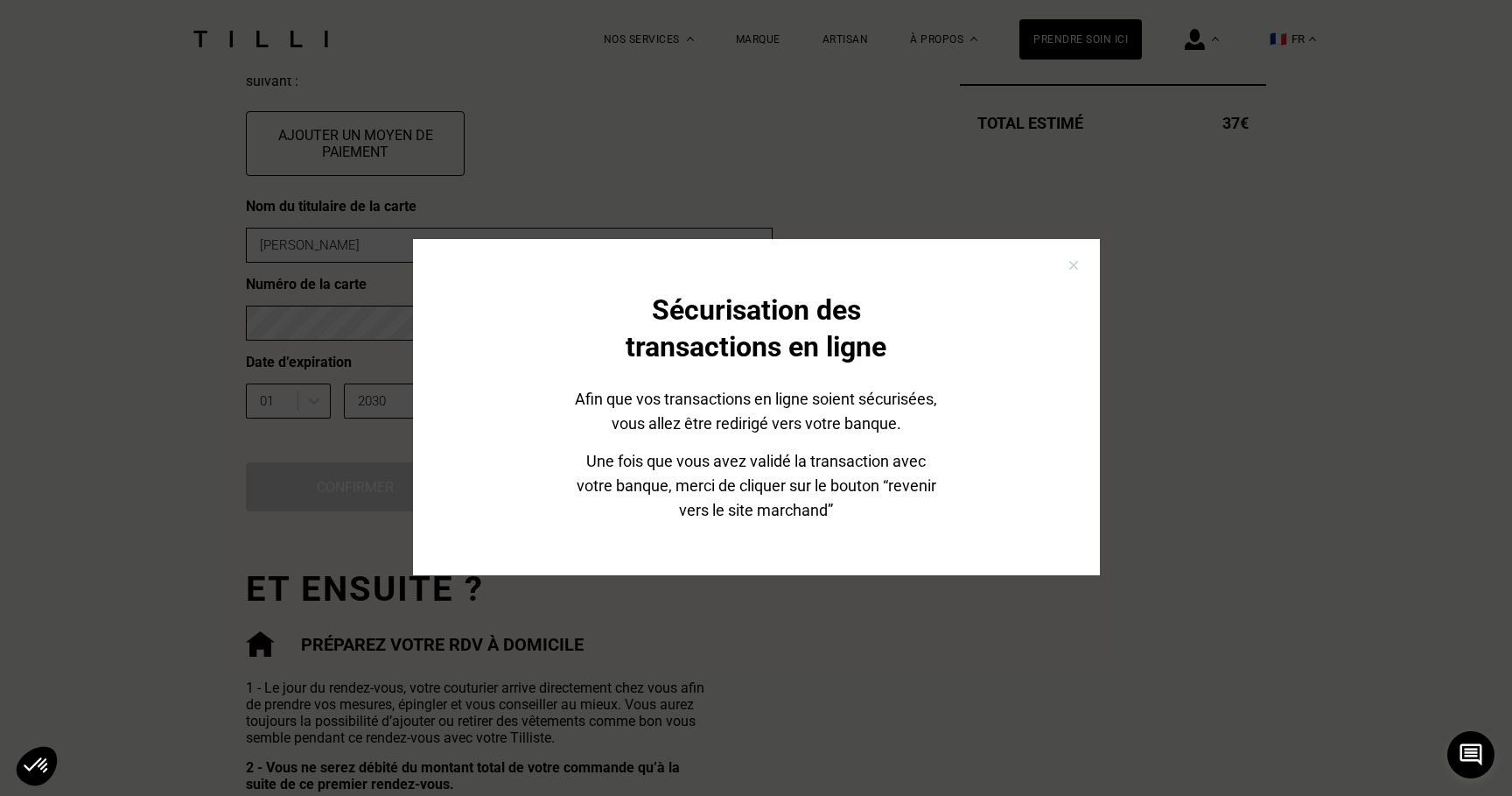
click at [431, 486] on div "Sécurisation des transactions en ligne Afin que vos transactions en ligne soien…" at bounding box center [756, 406] width 687 height 336
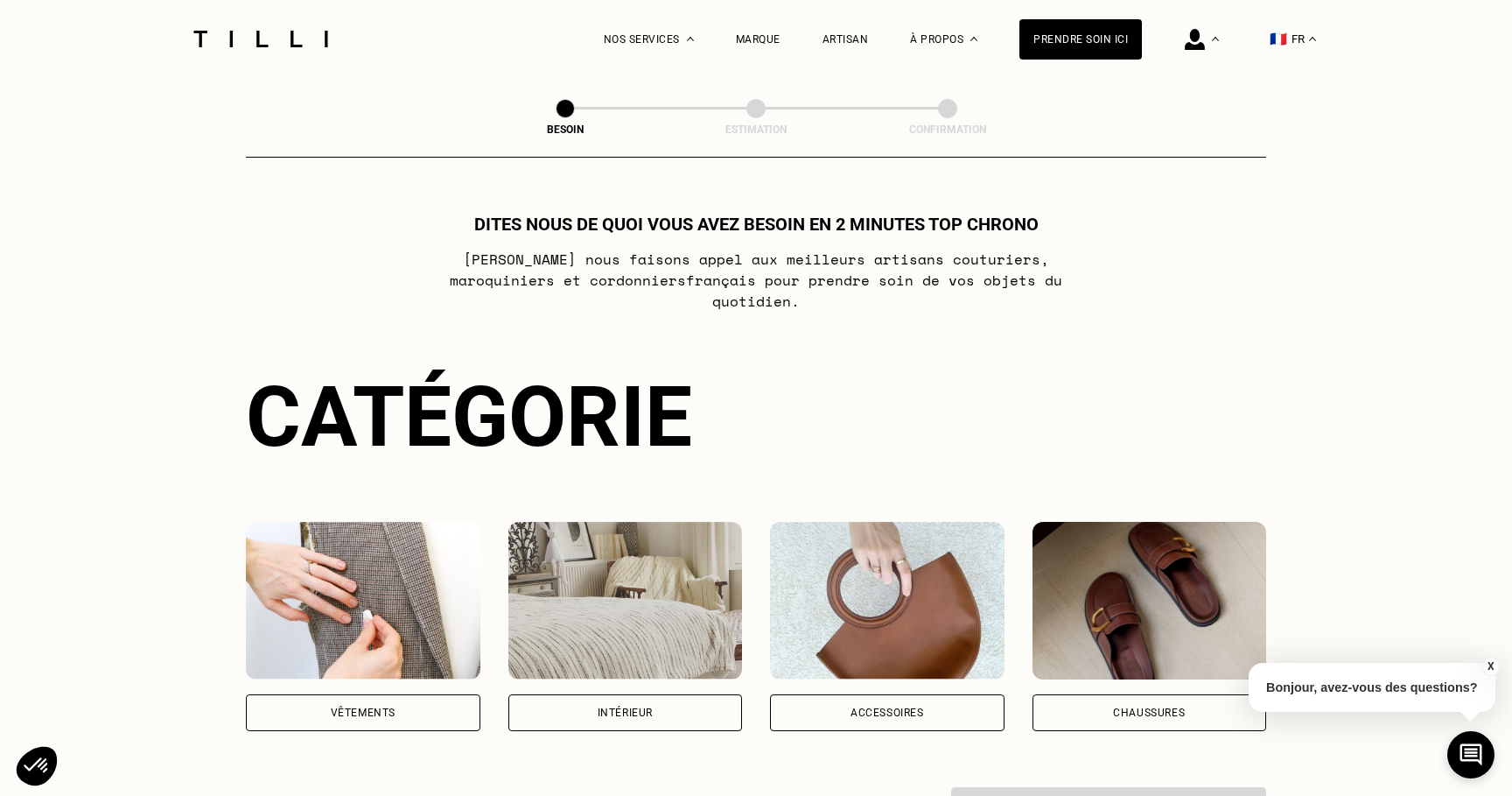
click at [879, 599] on img at bounding box center [887, 601] width 235 height 157
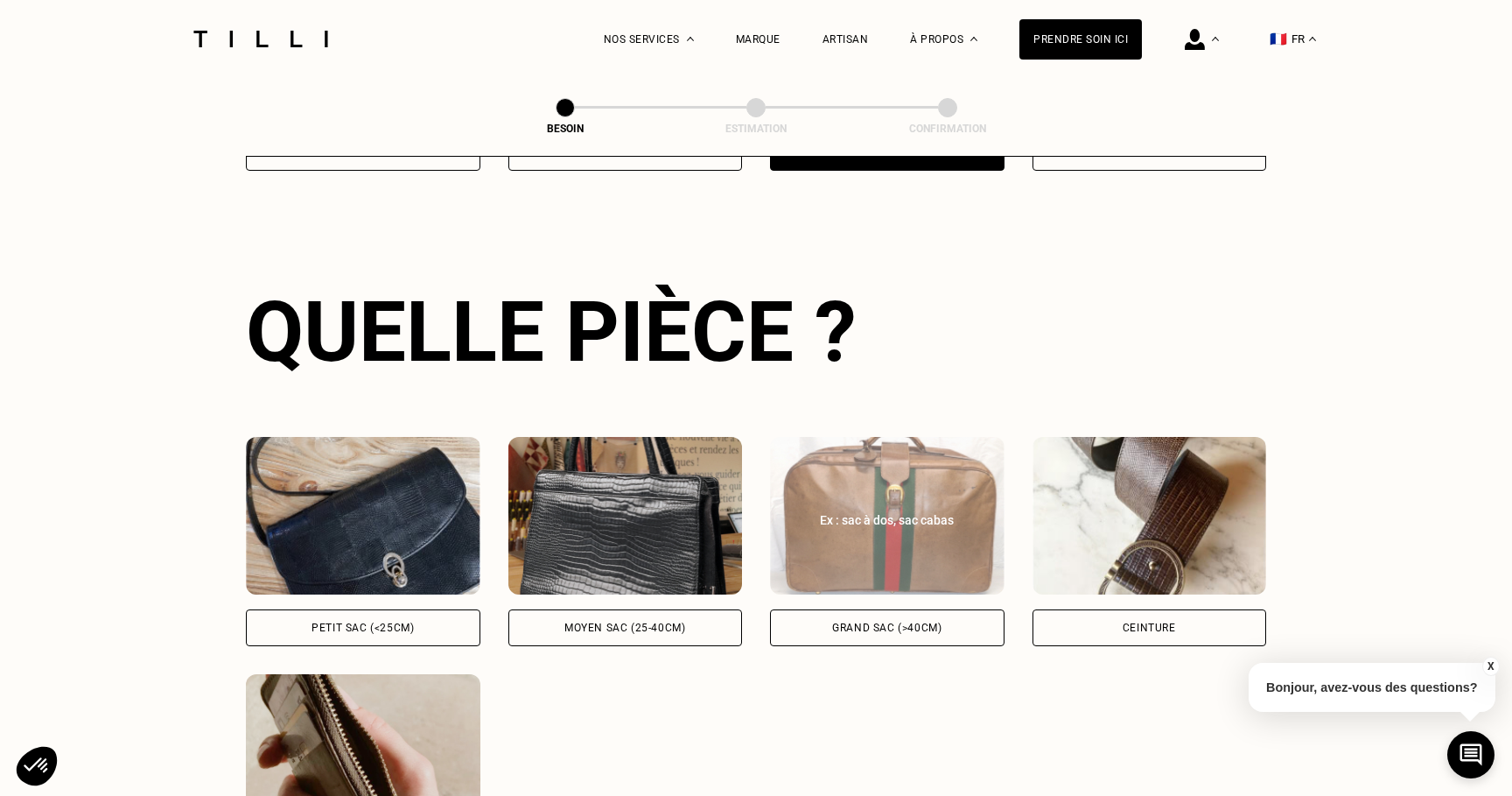
scroll to position [570, 0]
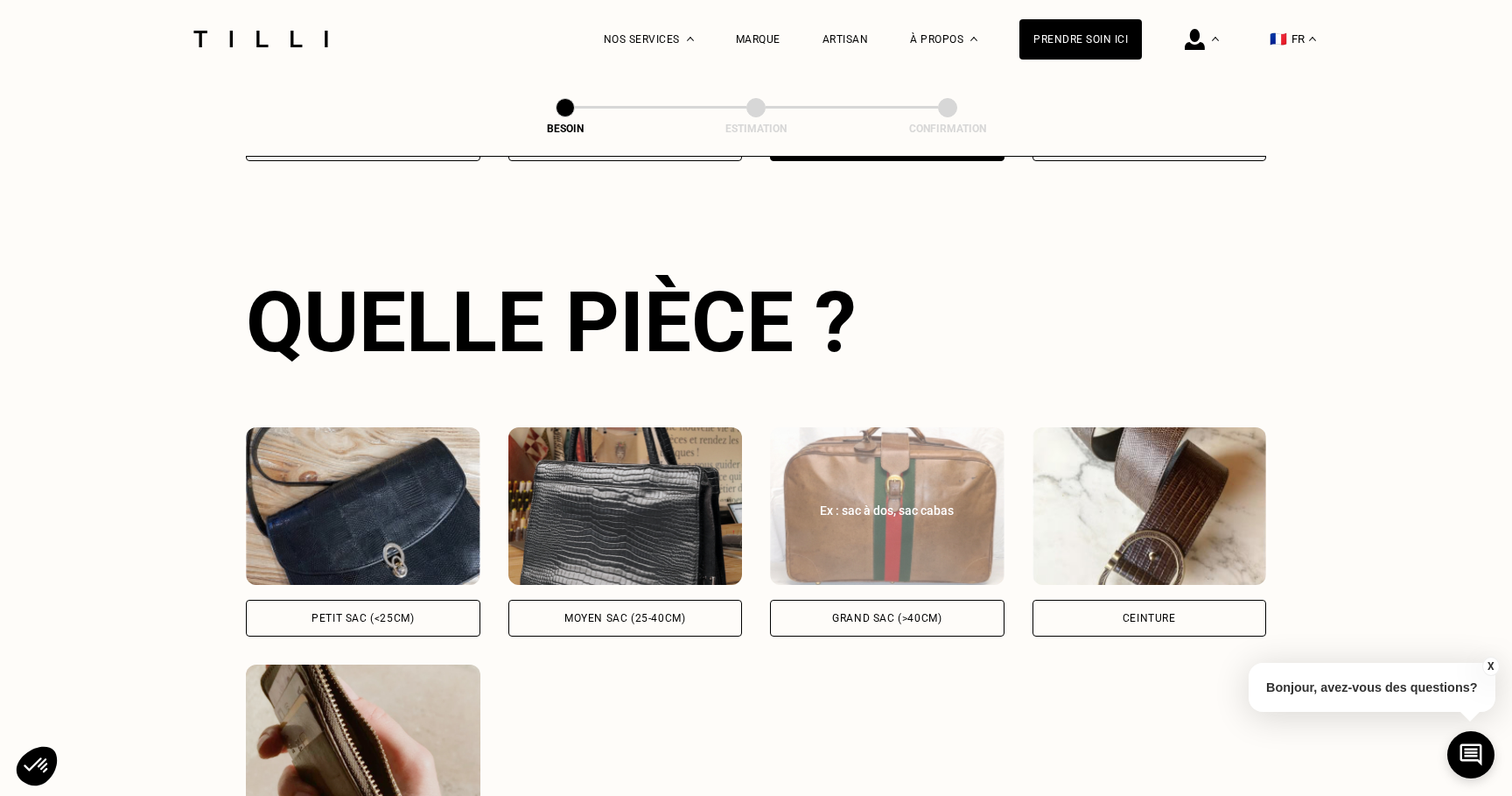
click at [887, 528] on img at bounding box center [887, 506] width 235 height 157
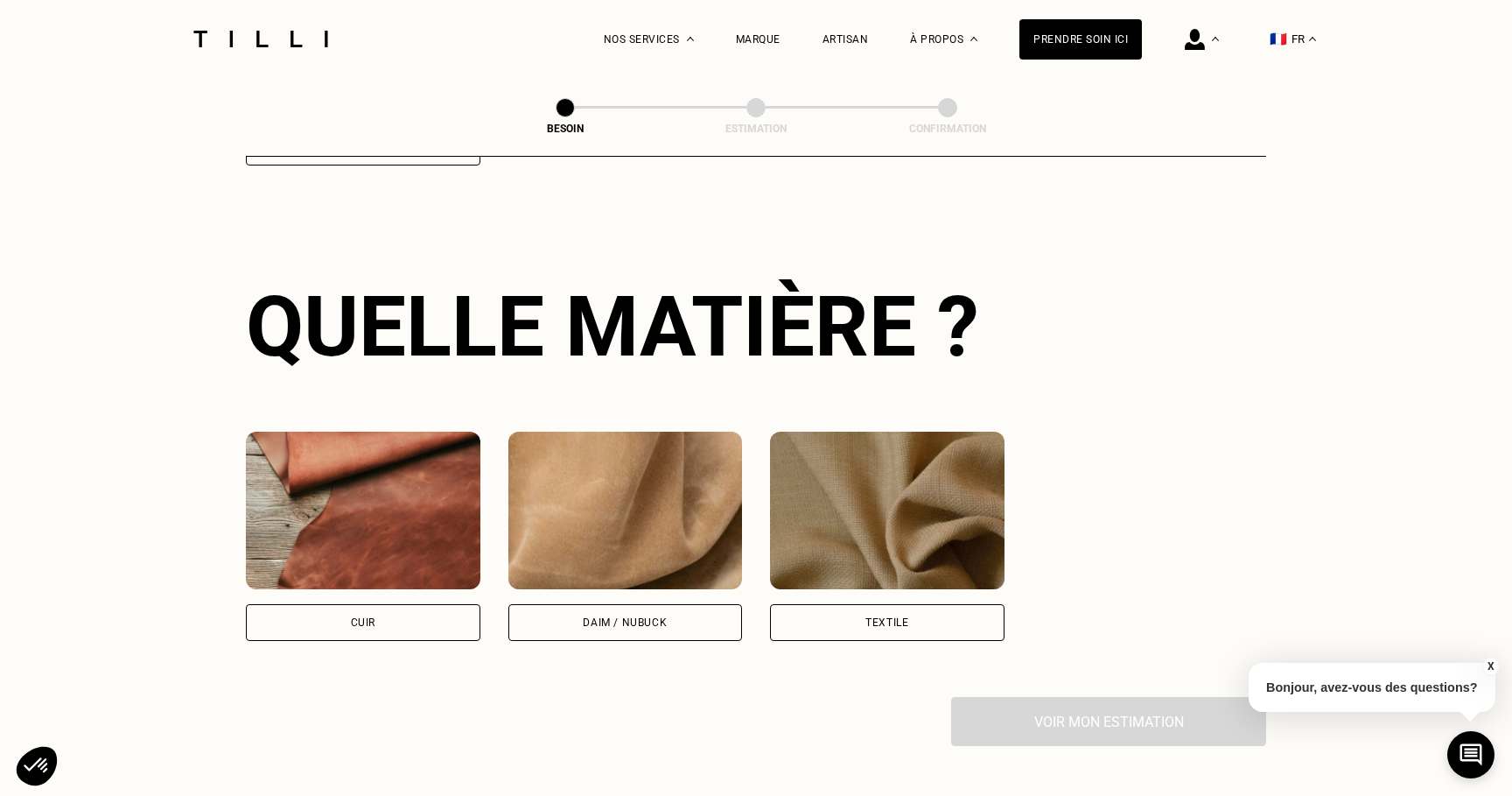
scroll to position [1283, 0]
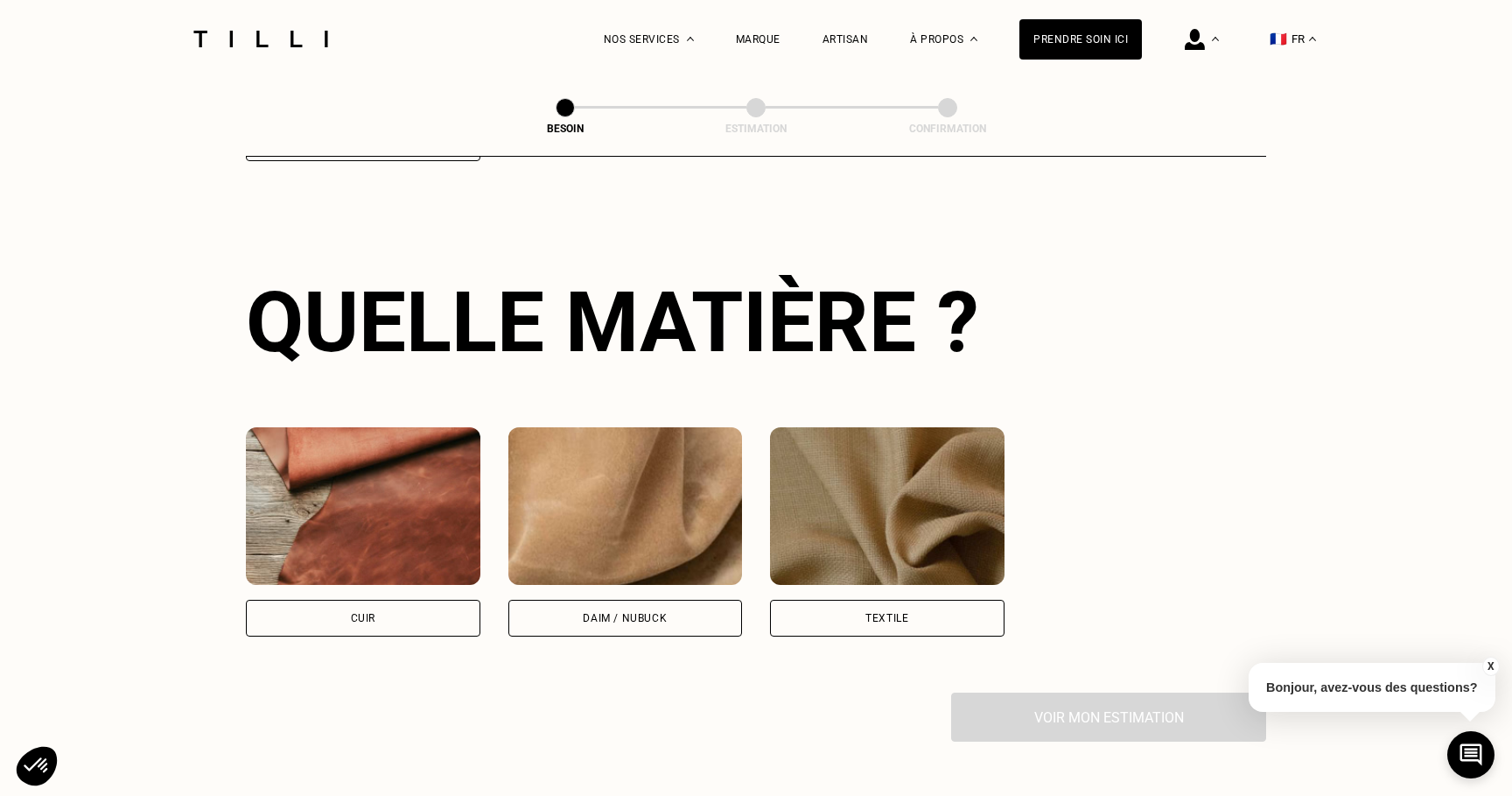
click at [858, 553] on img at bounding box center [887, 506] width 235 height 157
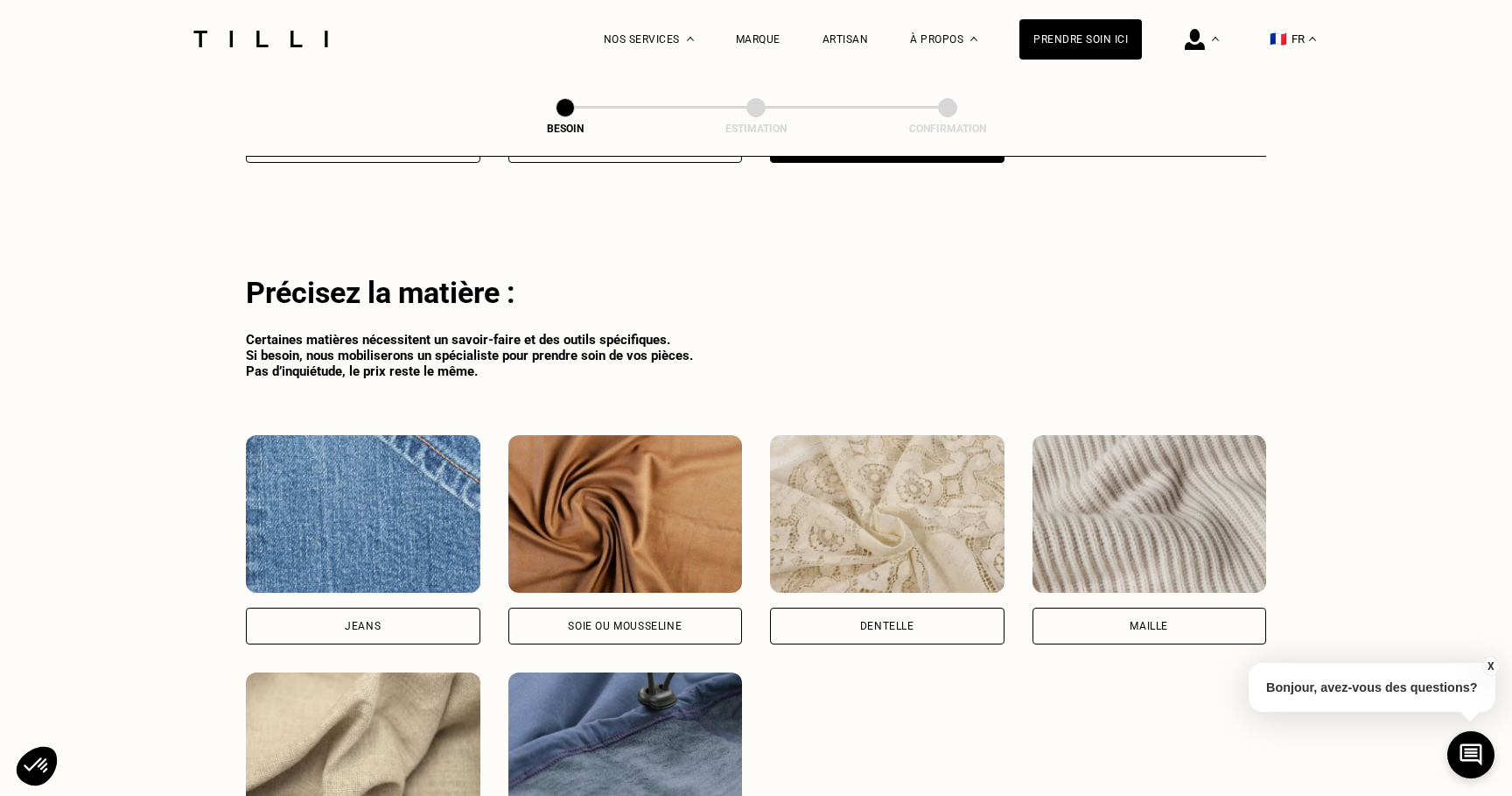
scroll to position [1759, 0]
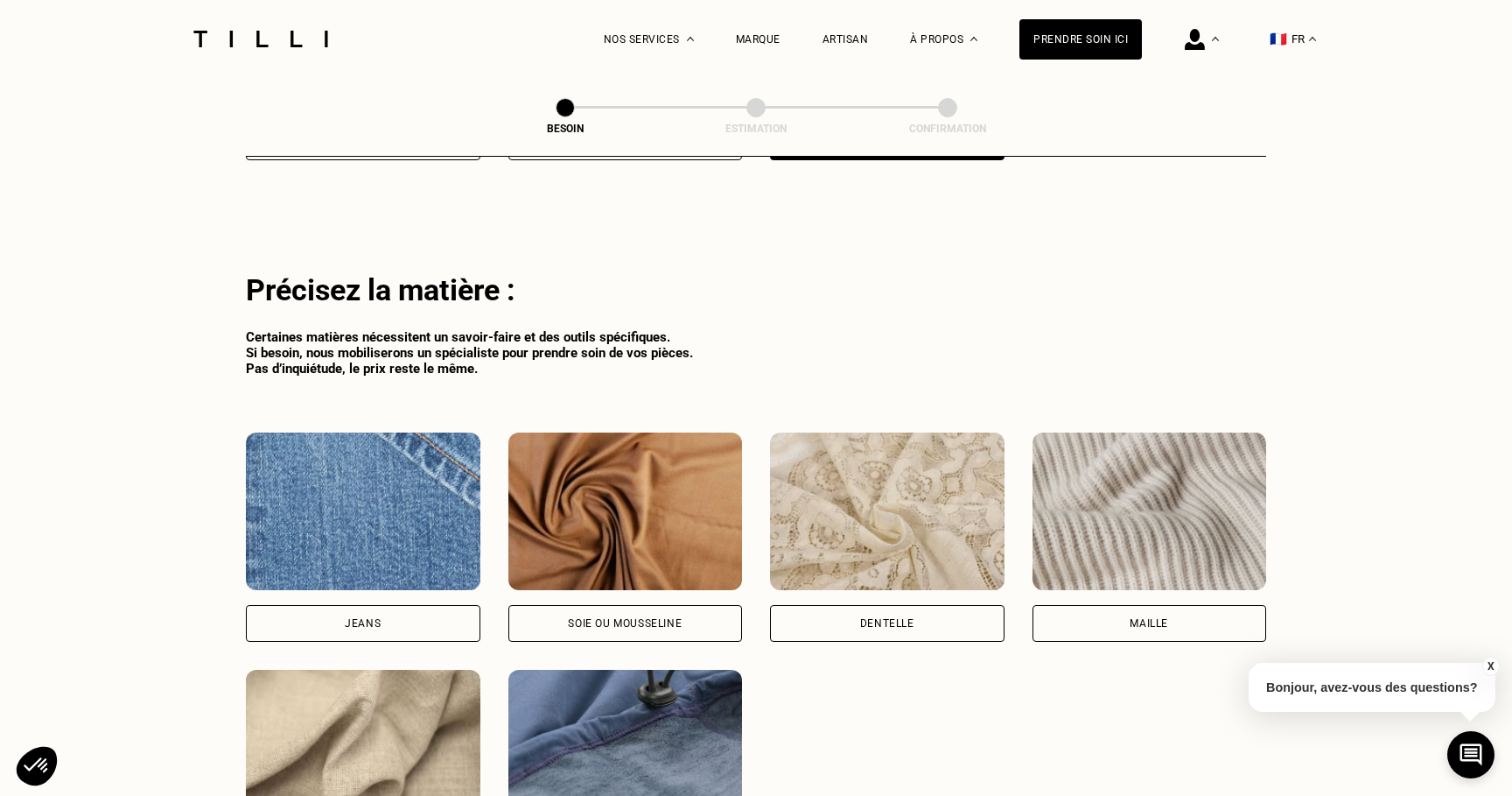
click at [654, 672] on img at bounding box center [625, 748] width 235 height 157
select select "FR"
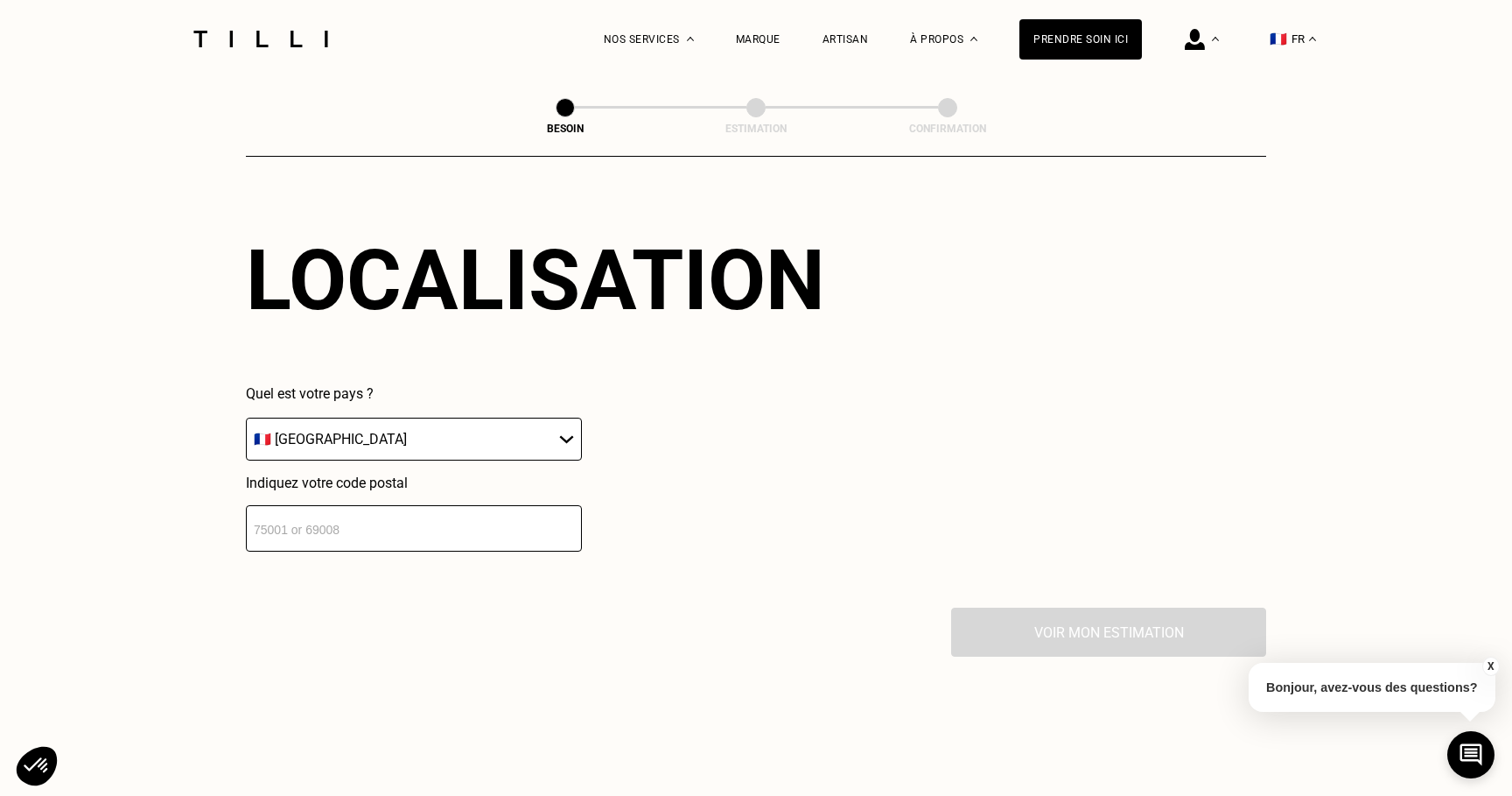
scroll to position [2545, 0]
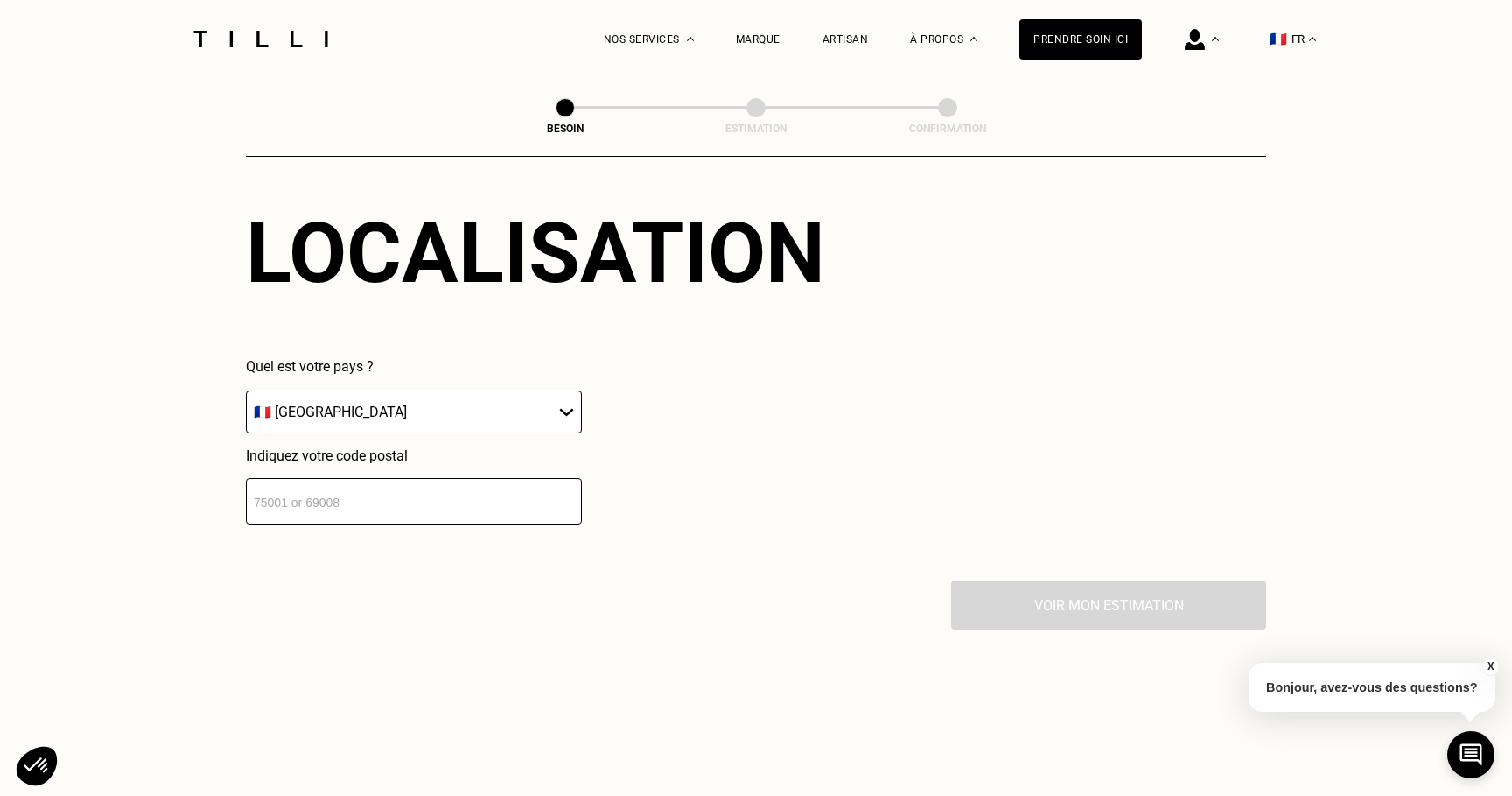
click at [603, 513] on div "Localisation Quel est votre pays ? 🇩🇪 Allemagne 🇦🇹 Autriche 🇧🇪 Belgique 🇧🇬 Bulg…" at bounding box center [756, 363] width 1021 height 432
click at [538, 484] on input "number" at bounding box center [414, 501] width 336 height 46
type input "44000"
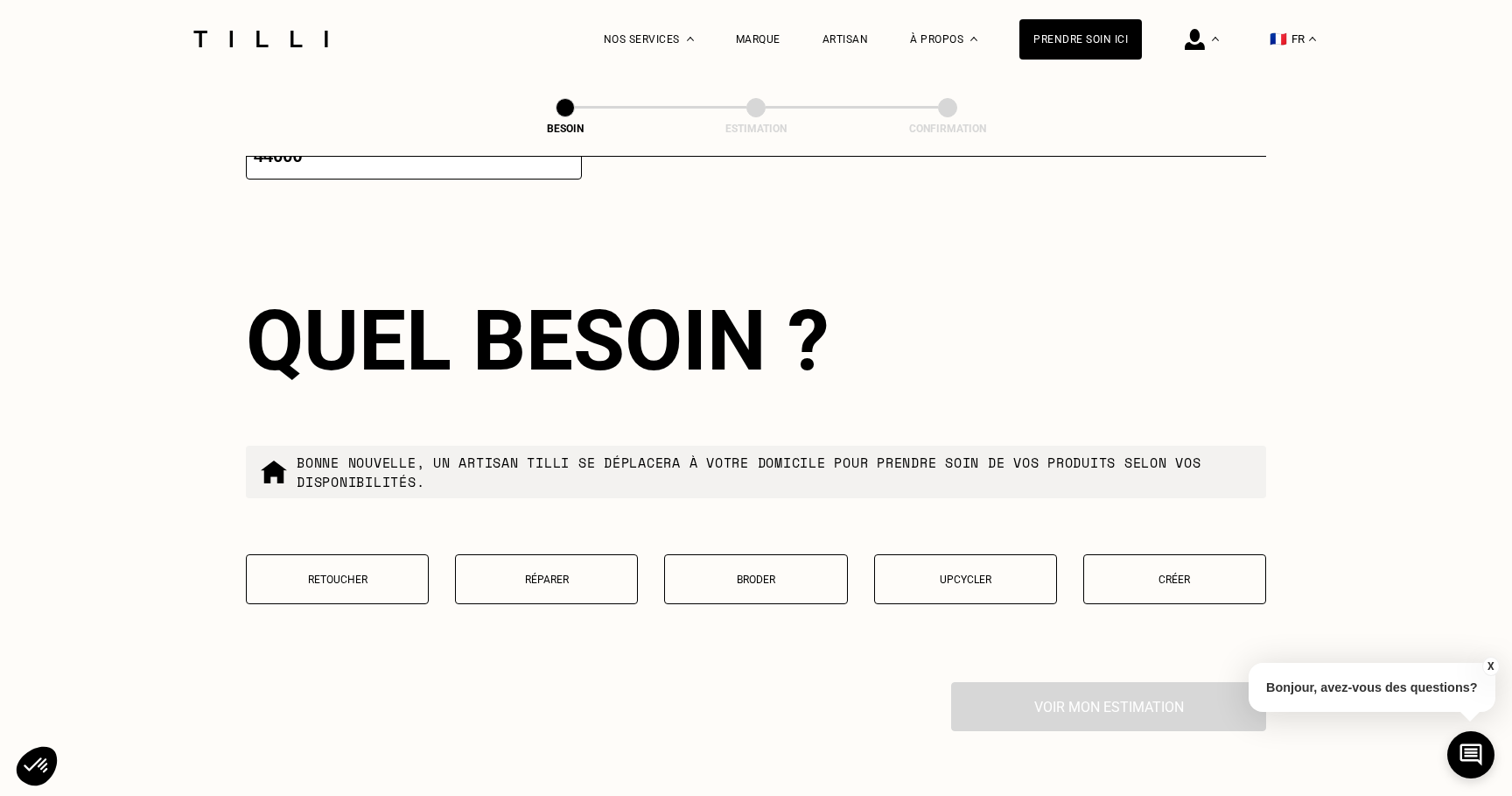
scroll to position [2908, 0]
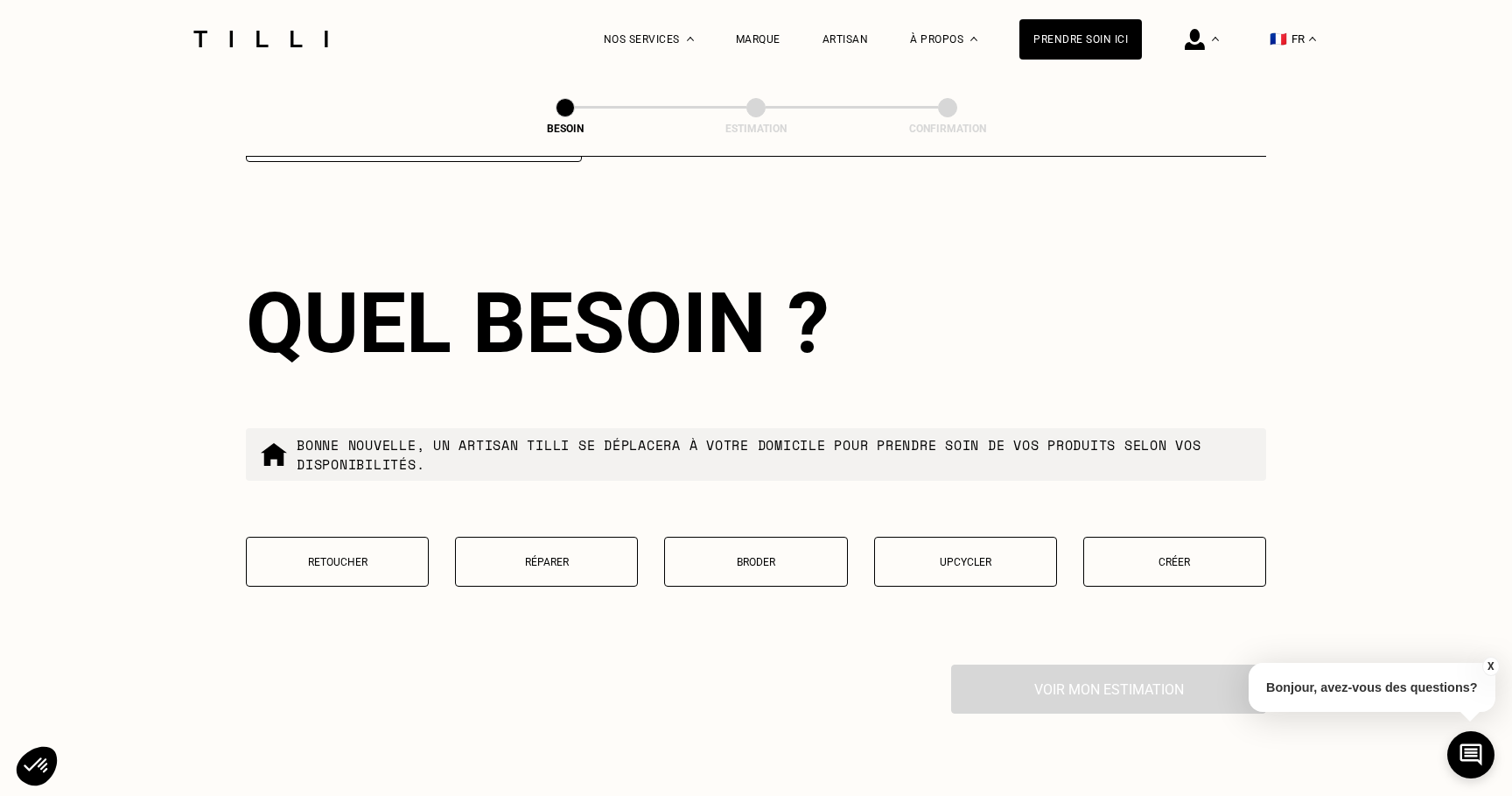
click at [582, 556] on p "Réparer" at bounding box center [546, 561] width 164 height 12
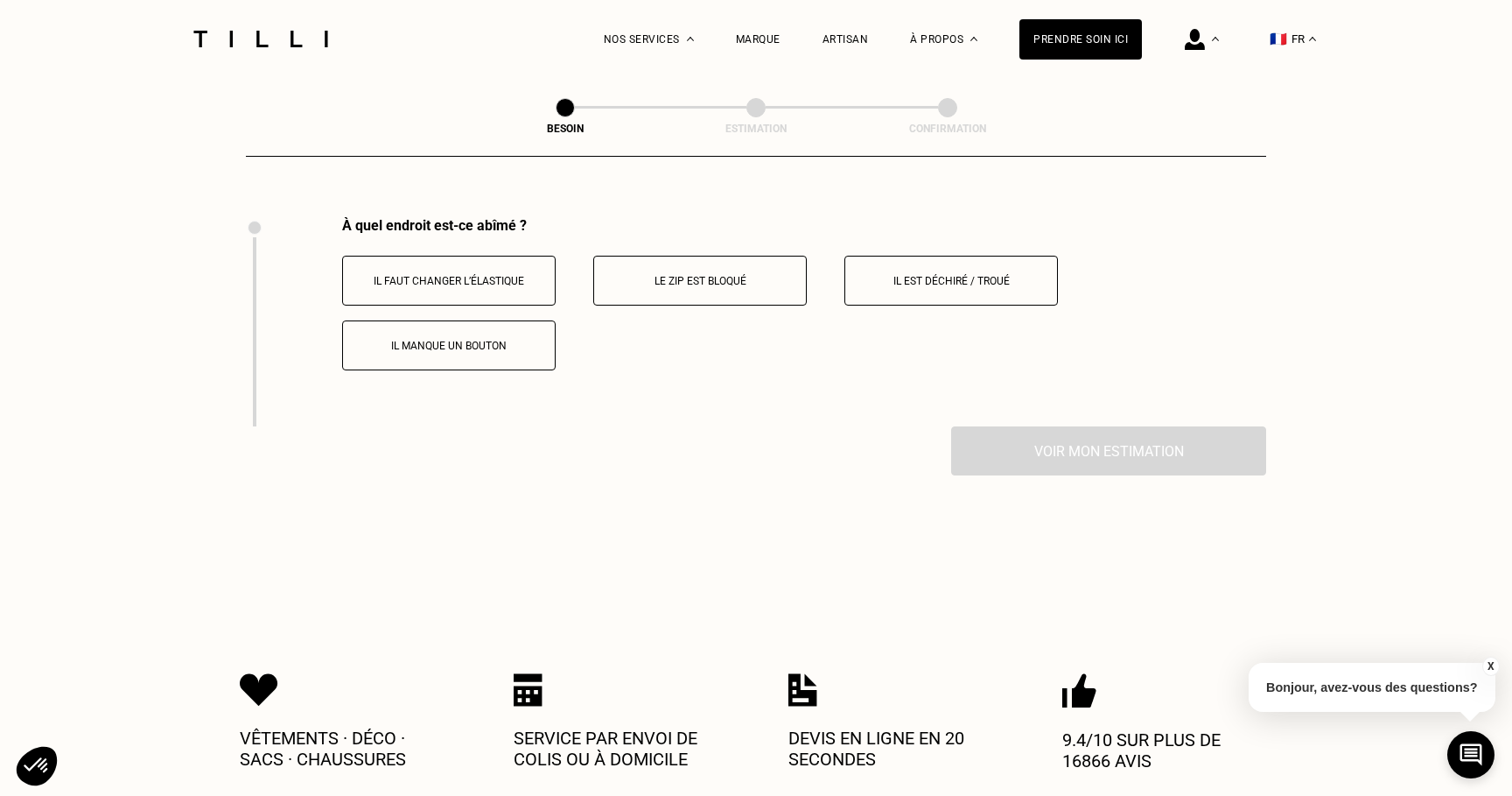
scroll to position [3356, 0]
click at [926, 274] on p "Il est déchiré / troué" at bounding box center [951, 280] width 194 height 12
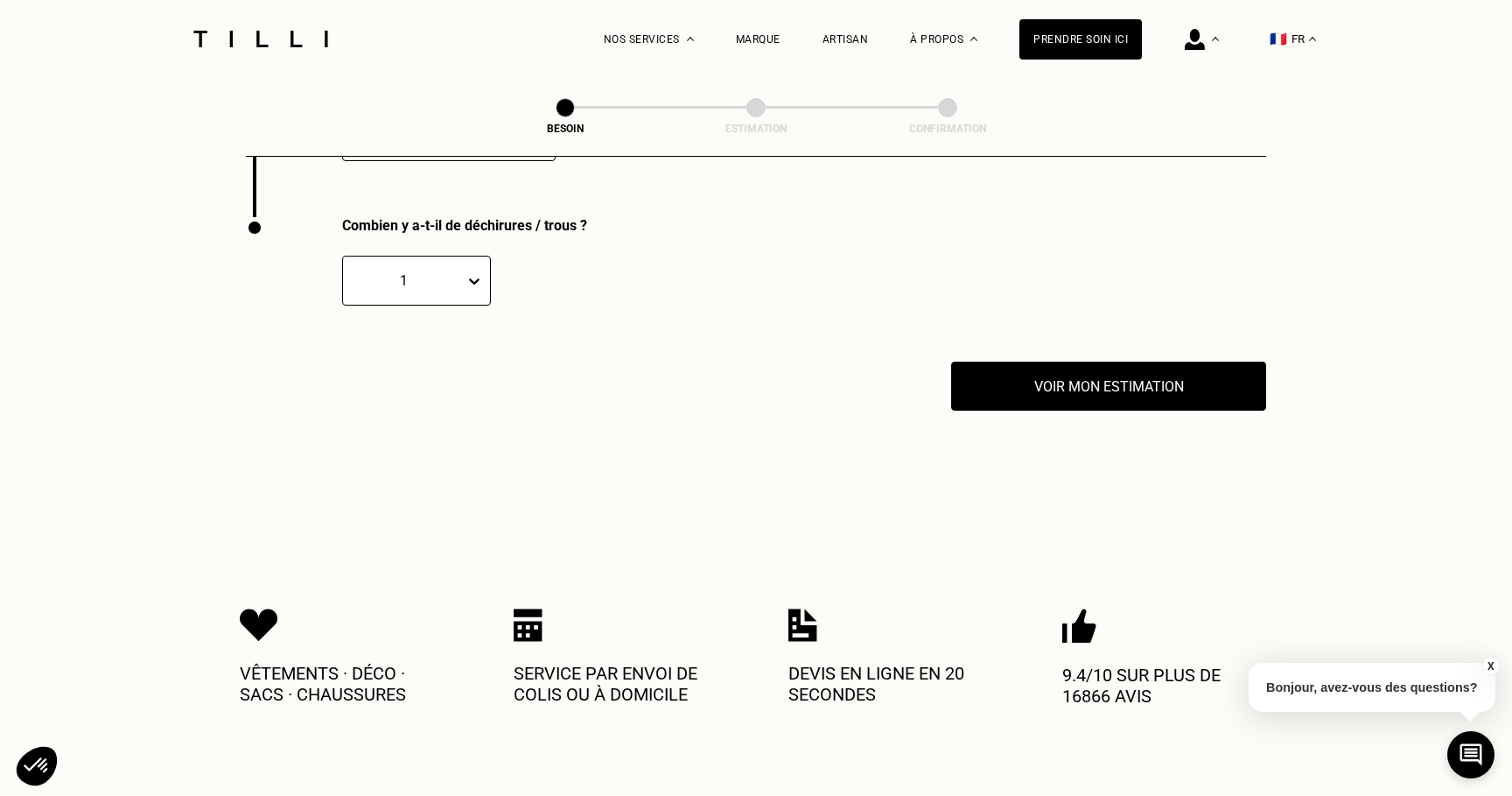
scroll to position [3565, 0]
click at [472, 269] on div at bounding box center [478, 280] width 25 height 32
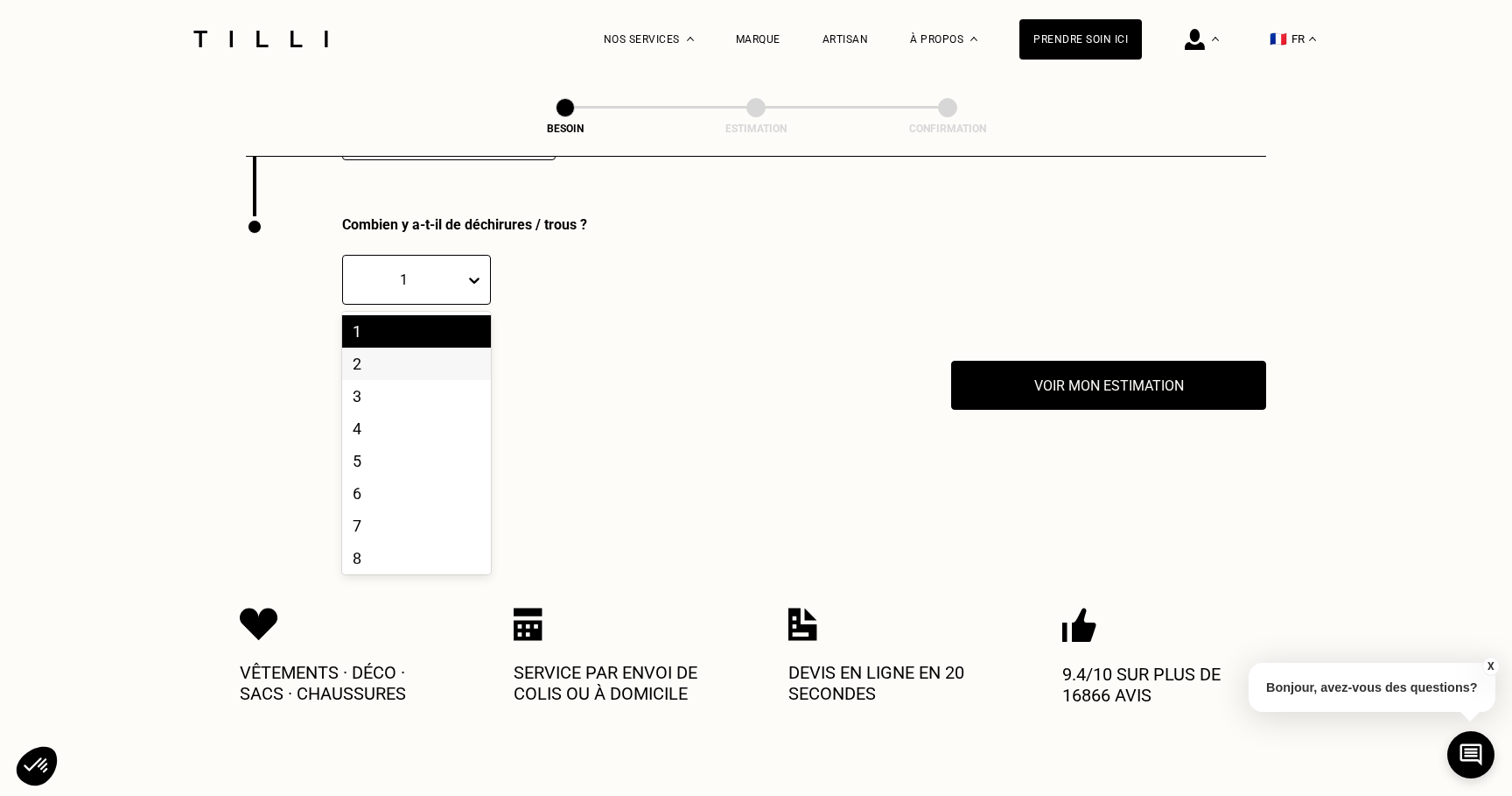
click at [458, 348] on div "2" at bounding box center [416, 364] width 148 height 33
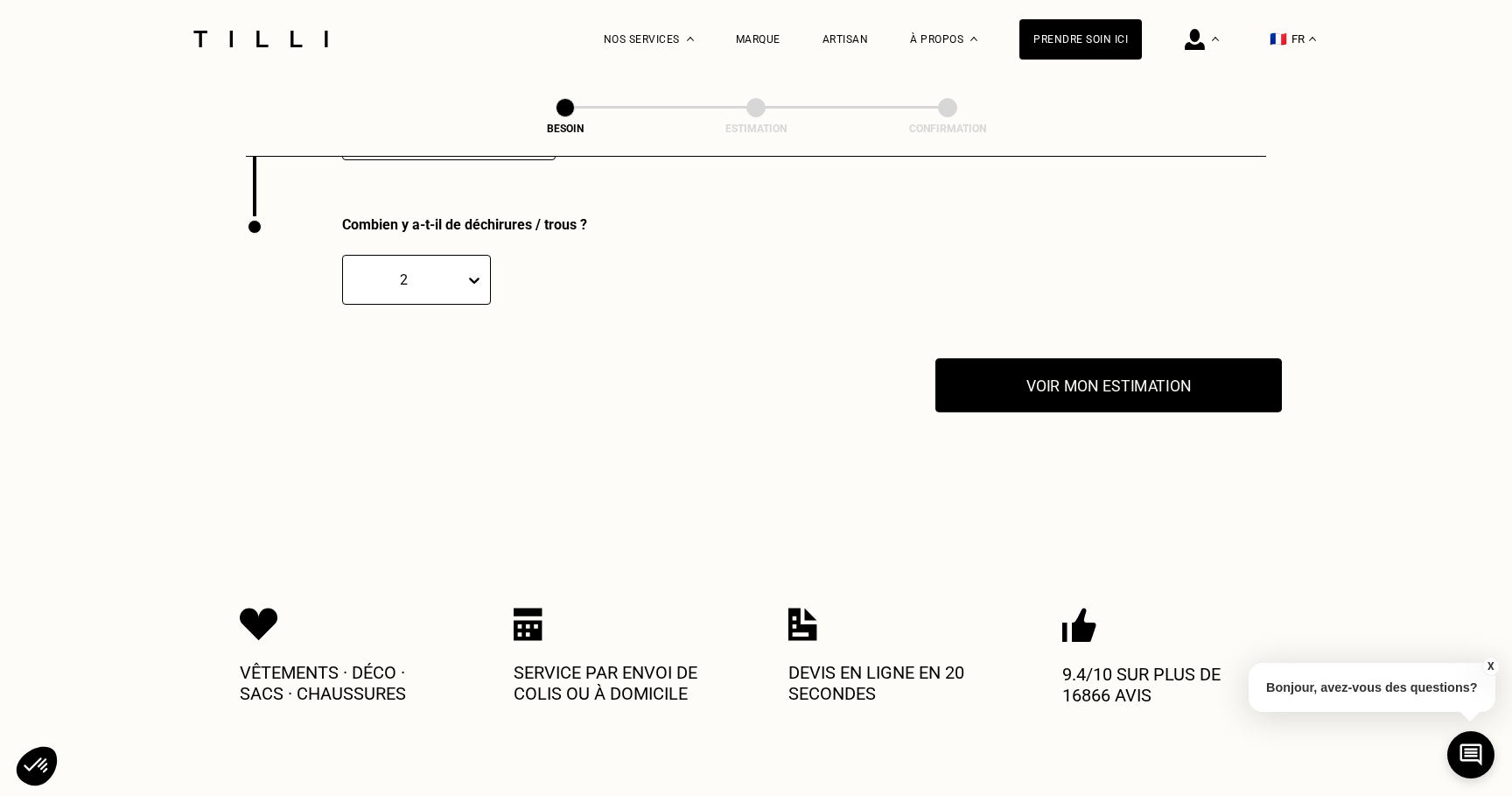
click at [980, 370] on button "Voir mon estimation" at bounding box center [1109, 385] width 347 height 55
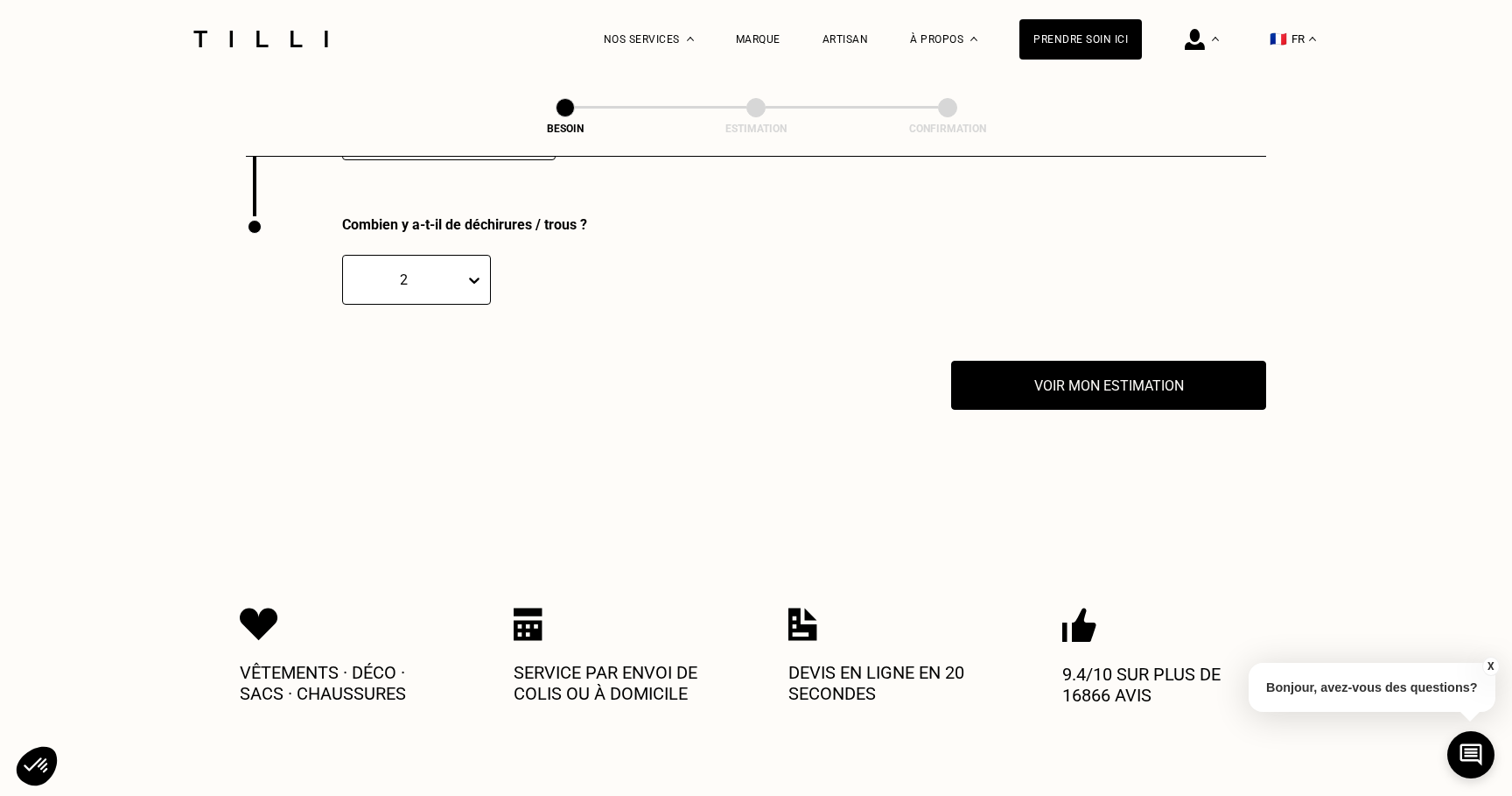
click at [1495, 661] on button "X" at bounding box center [1490, 666] width 17 height 19
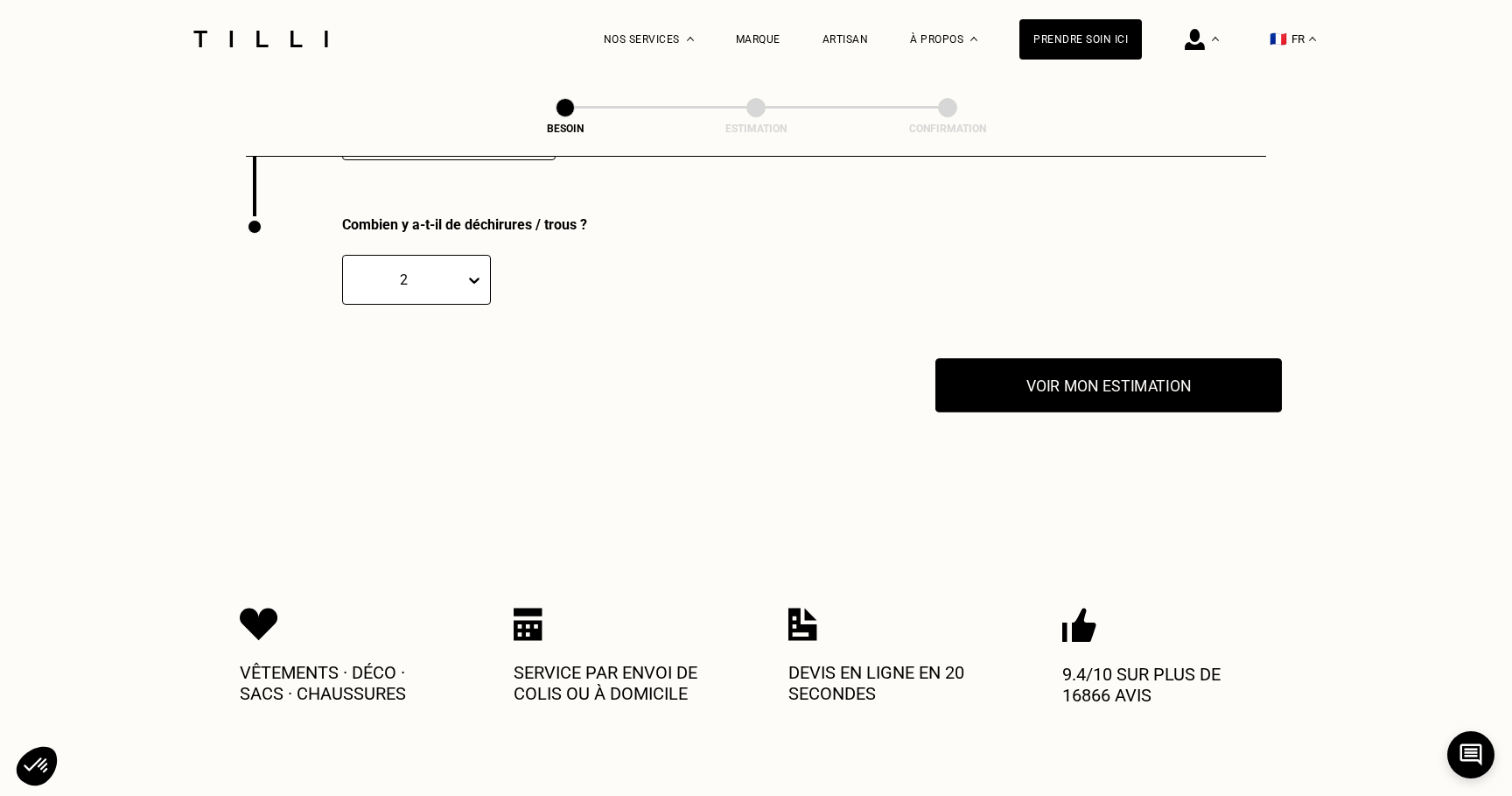
click at [1194, 381] on button "Voir mon estimation" at bounding box center [1109, 385] width 347 height 55
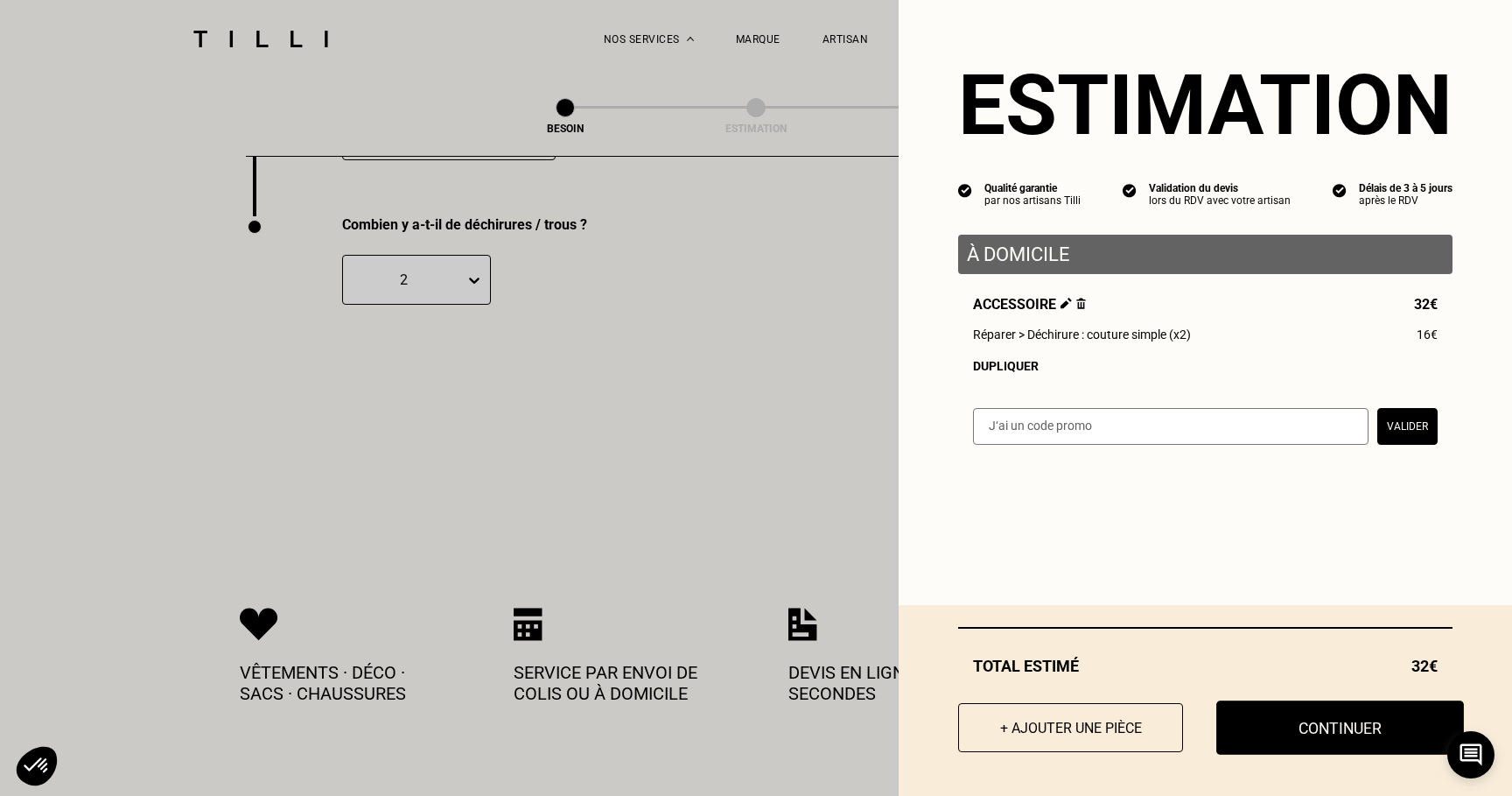
click at [1330, 725] on button "Continuer" at bounding box center [1340, 727] width 248 height 55
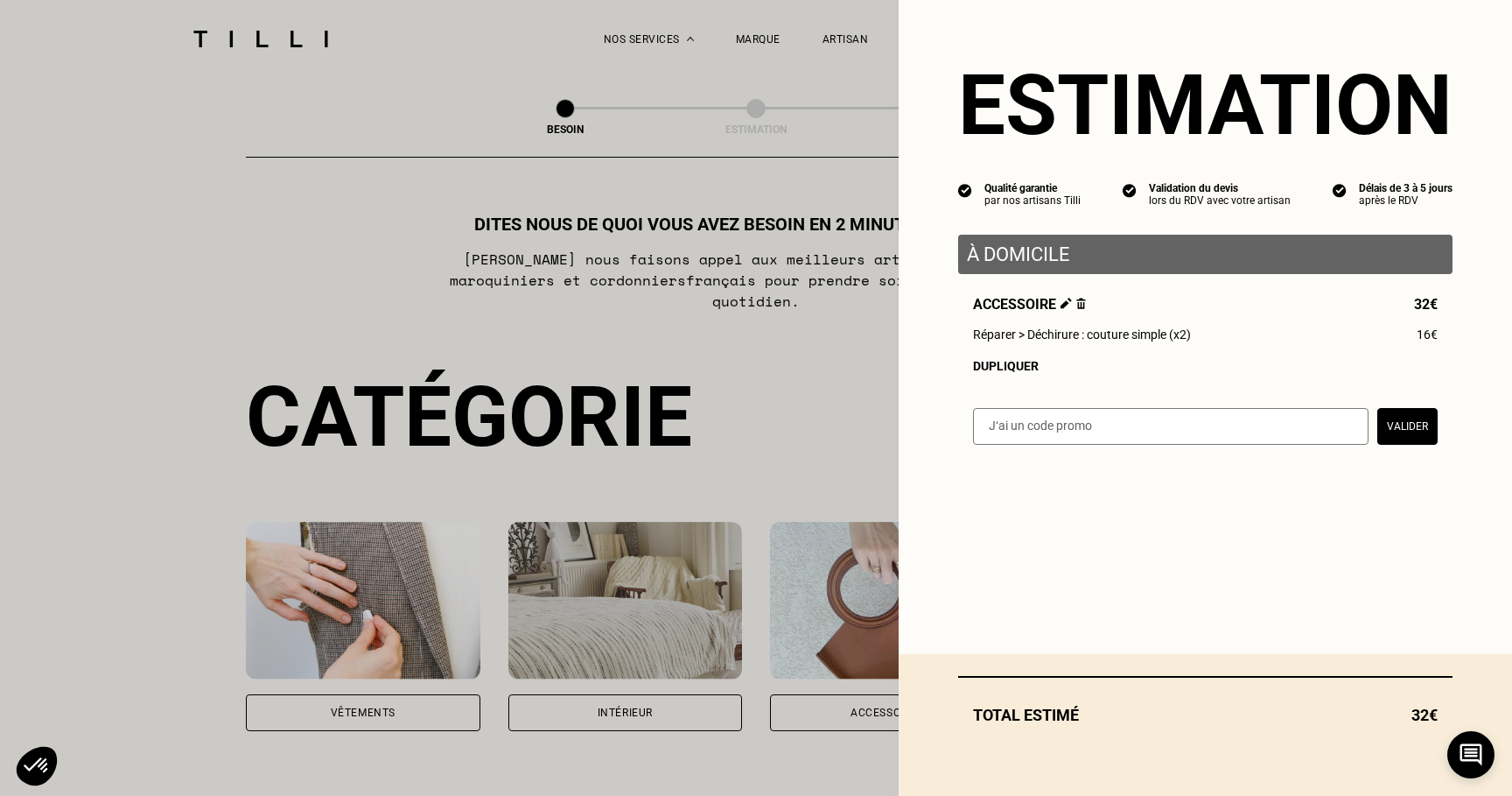
select select "FR"
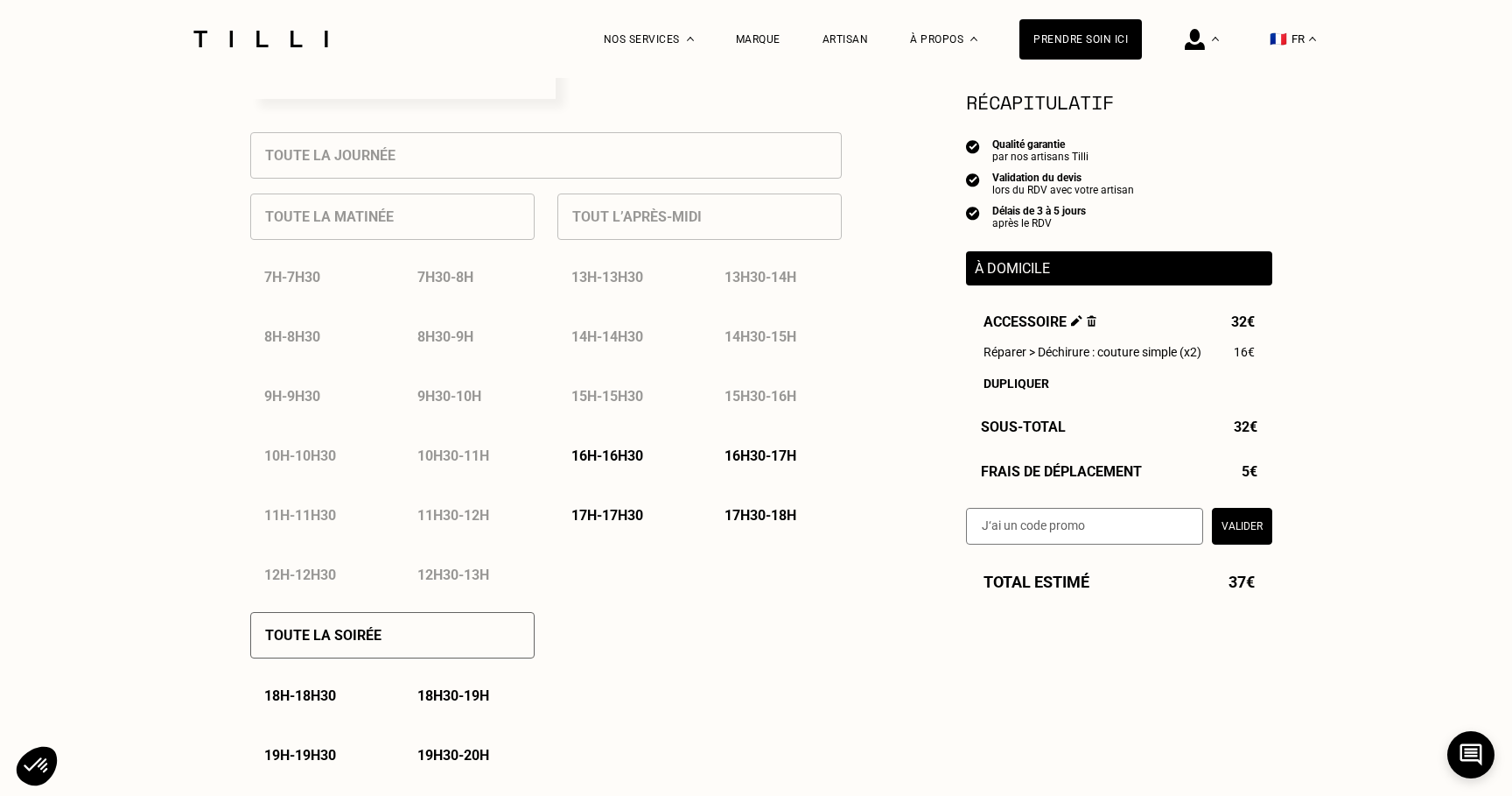
scroll to position [766, 0]
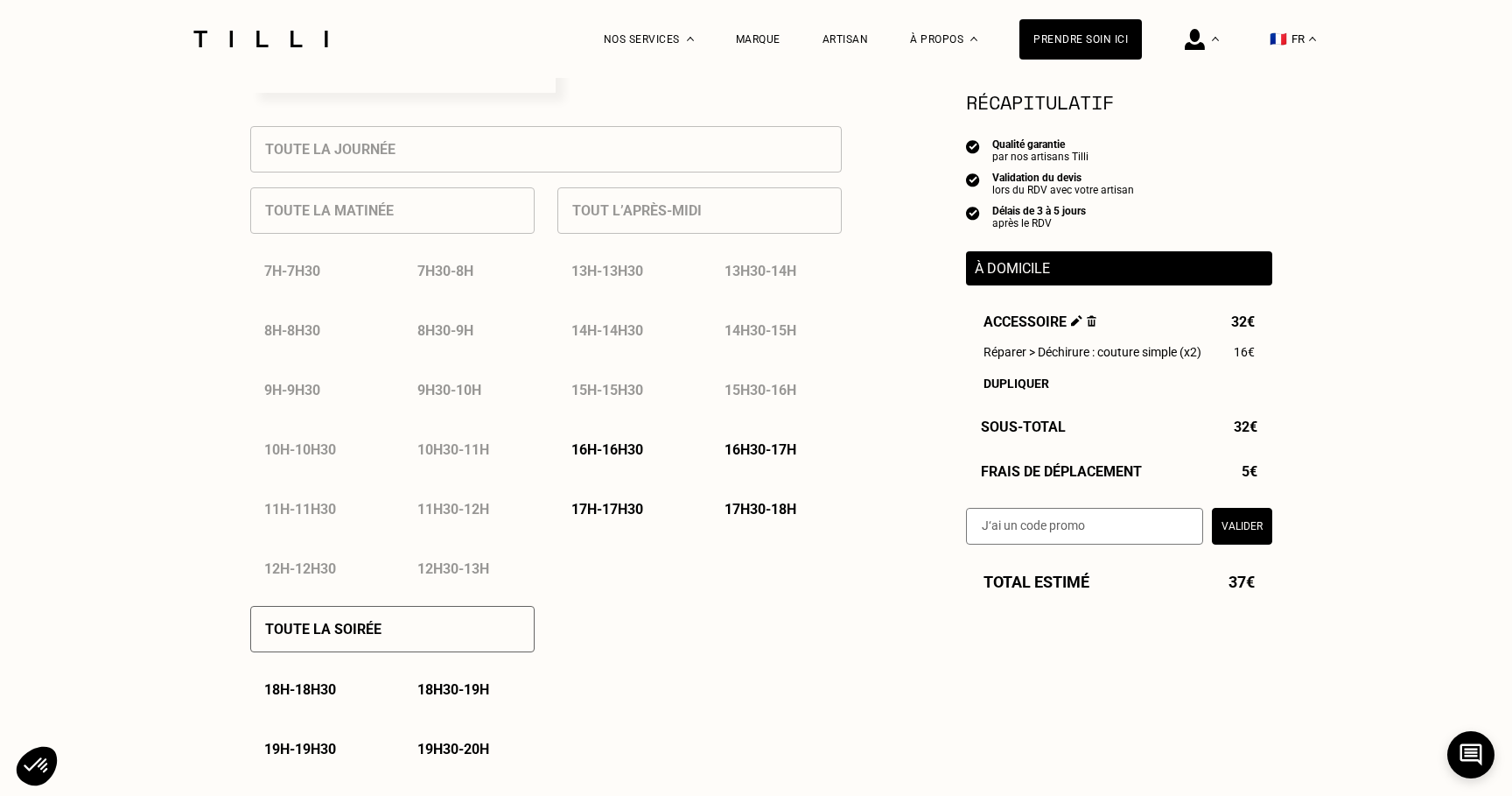
click at [622, 463] on div "16h - 16h30" at bounding box center [622, 449] width 131 height 45
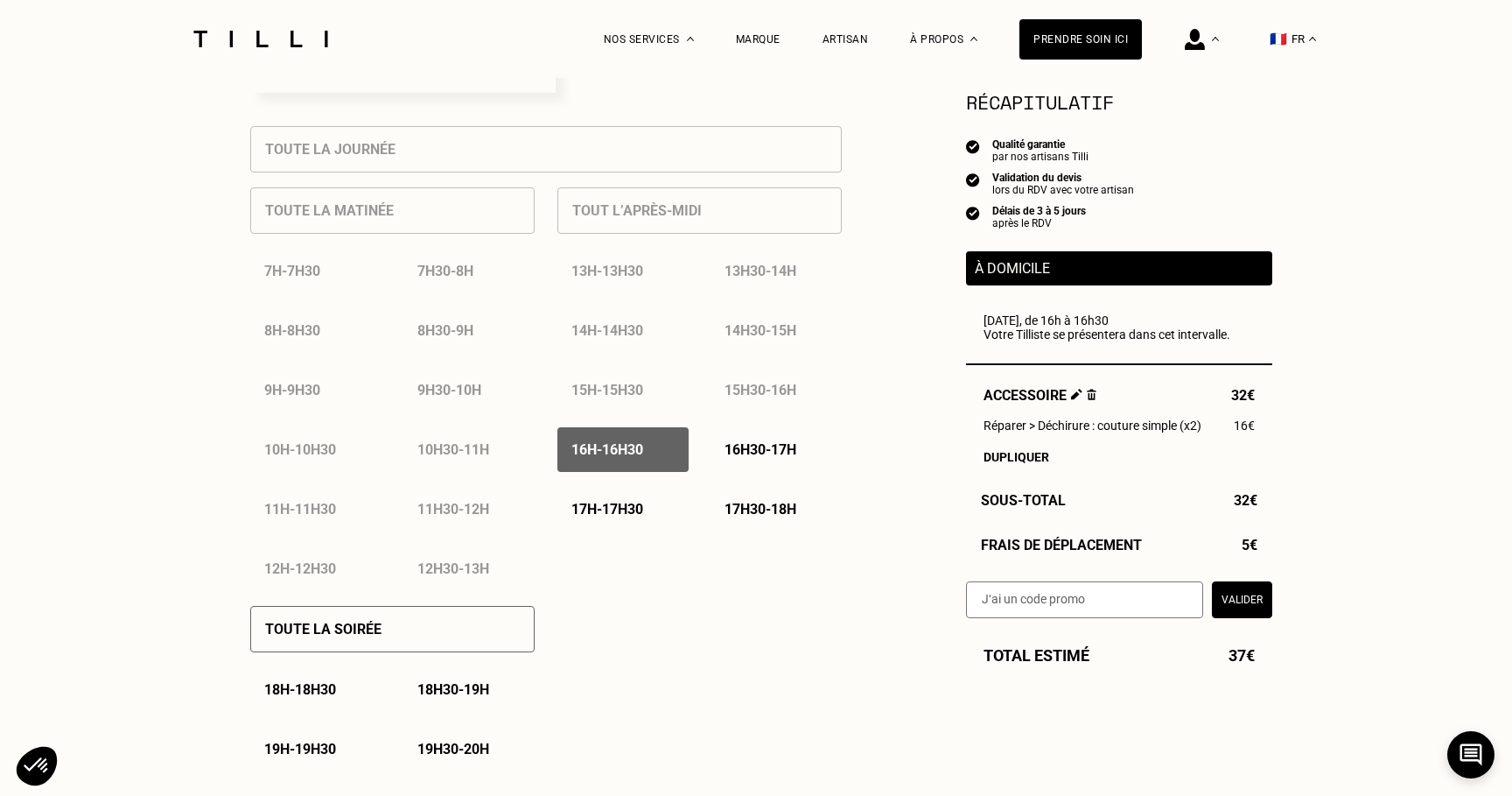
click at [732, 463] on div "16h30 - 17h" at bounding box center [776, 449] width 131 height 45
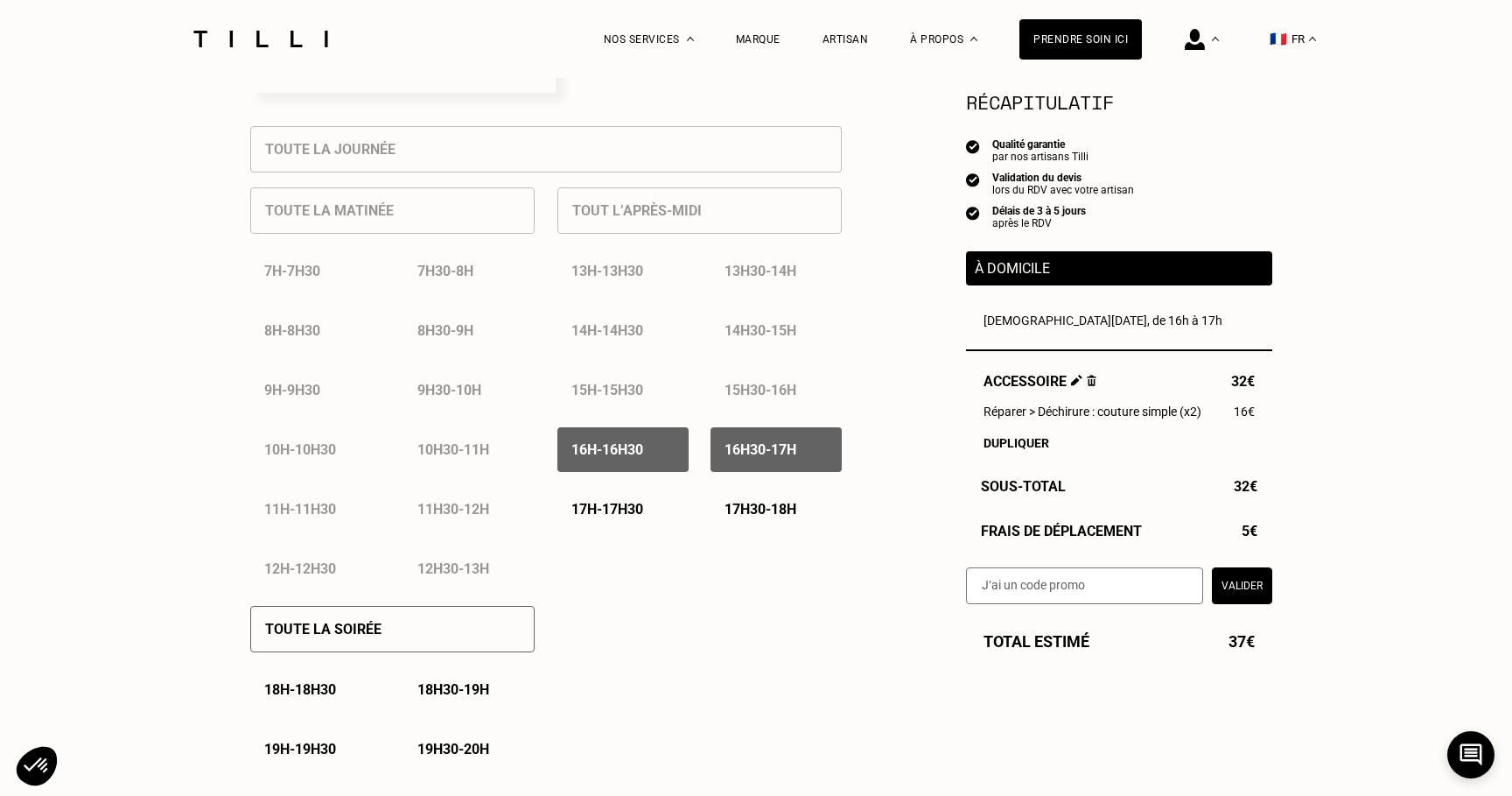
drag, startPoint x: 634, startPoint y: 502, endPoint x: 711, endPoint y: 502, distance: 77.0
click at [635, 502] on div "17h - 17h30" at bounding box center [622, 509] width 131 height 45
click at [759, 502] on div "17h30 - 18h" at bounding box center [776, 509] width 131 height 45
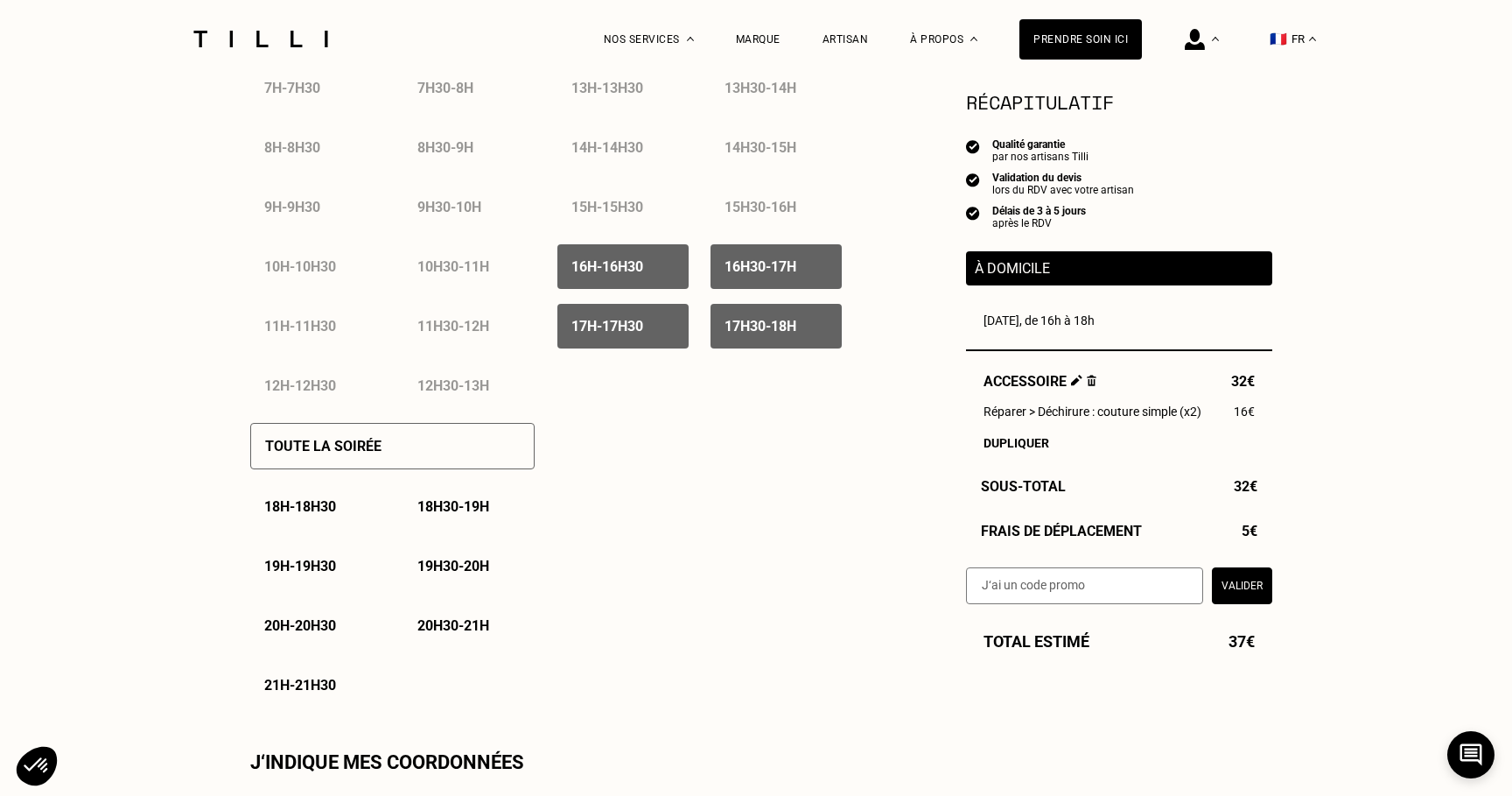
scroll to position [953, 0]
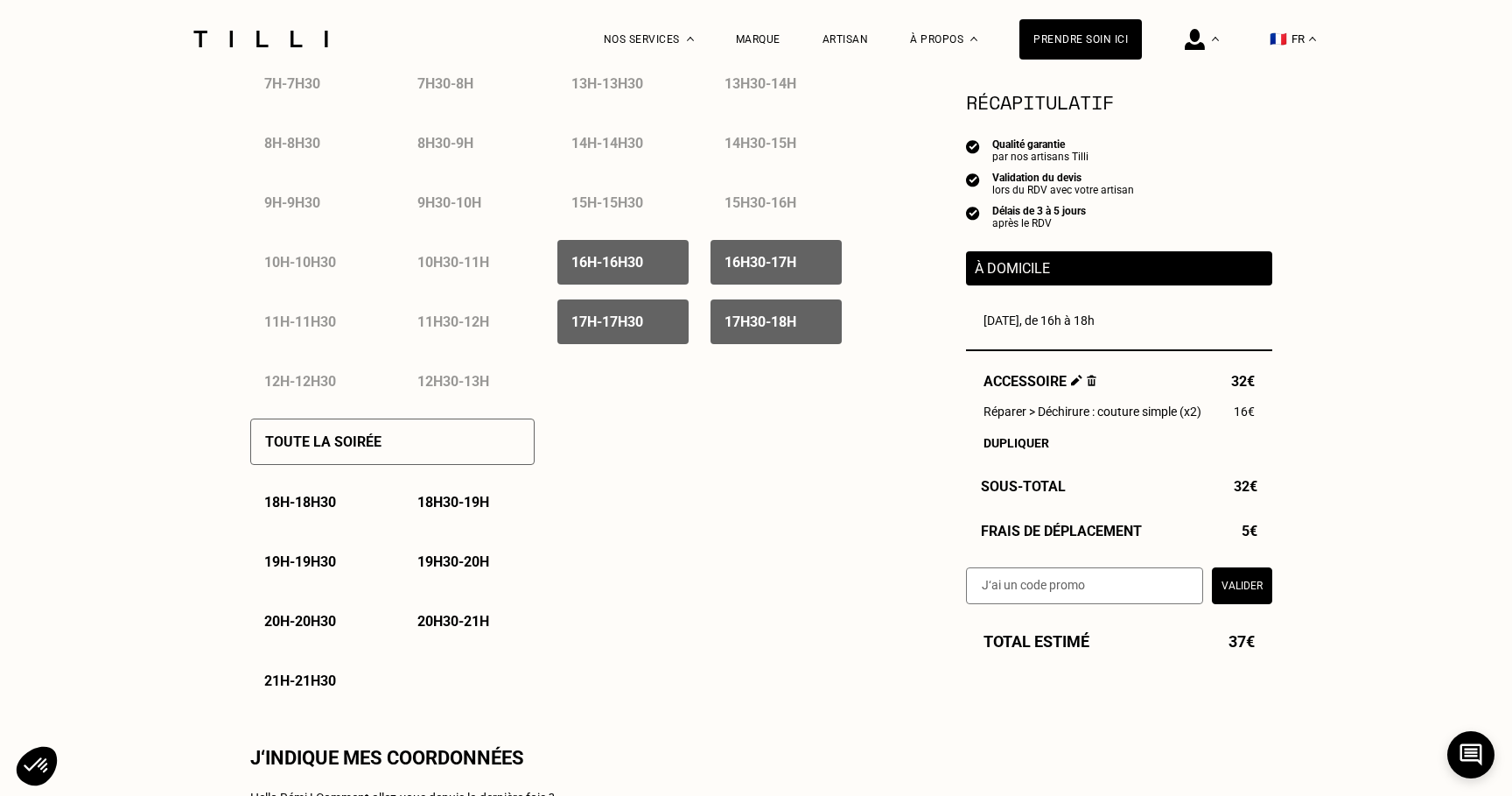
click at [335, 685] on p "21h - 21h30" at bounding box center [300, 680] width 72 height 16
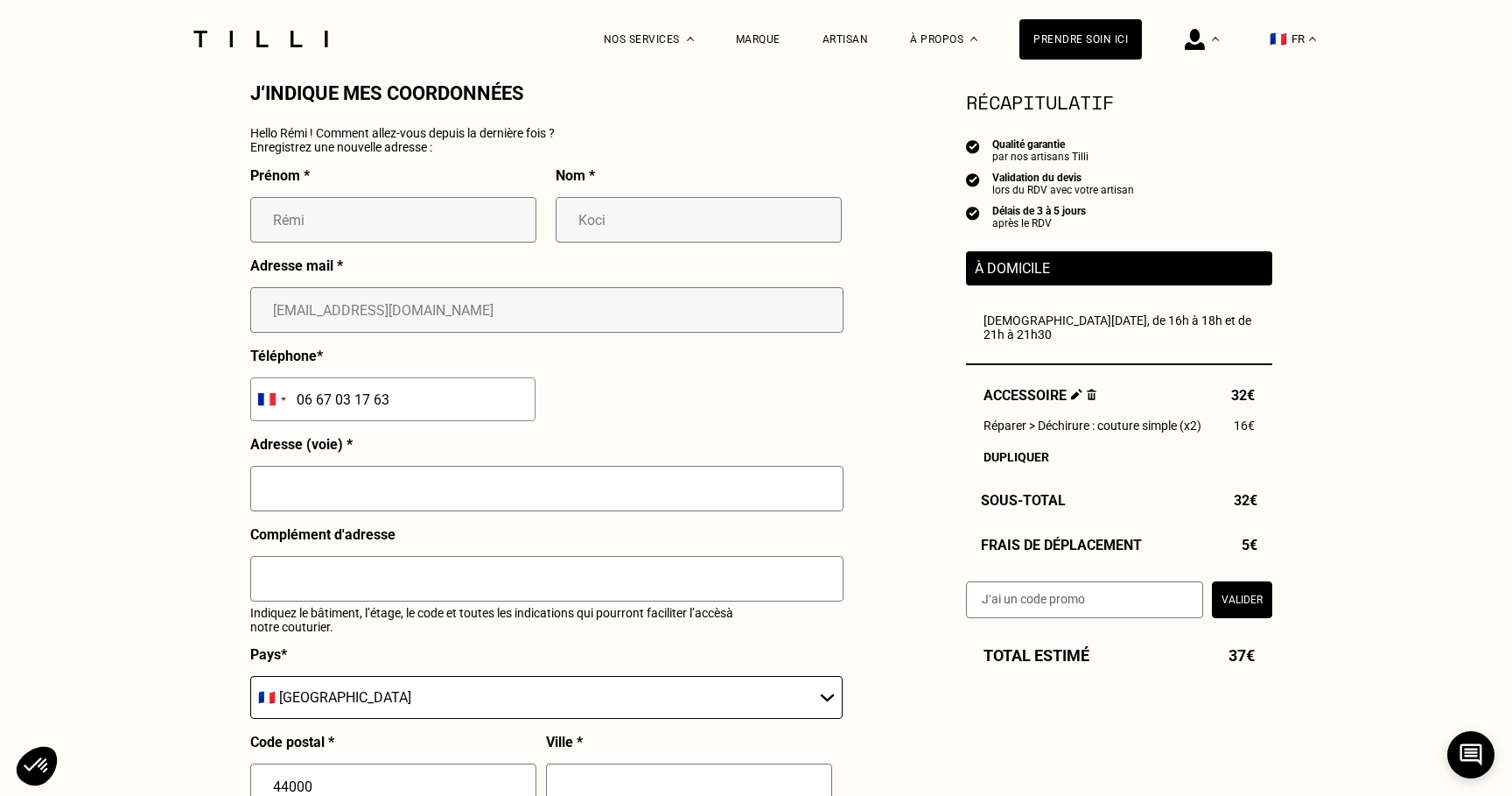
scroll to position [1619, 0]
click at [553, 496] on input "text" at bounding box center [547, 488] width 594 height 46
type input "[STREET_ADDRESS][PERSON_NAME]"
type input "[GEOGRAPHIC_DATA]"
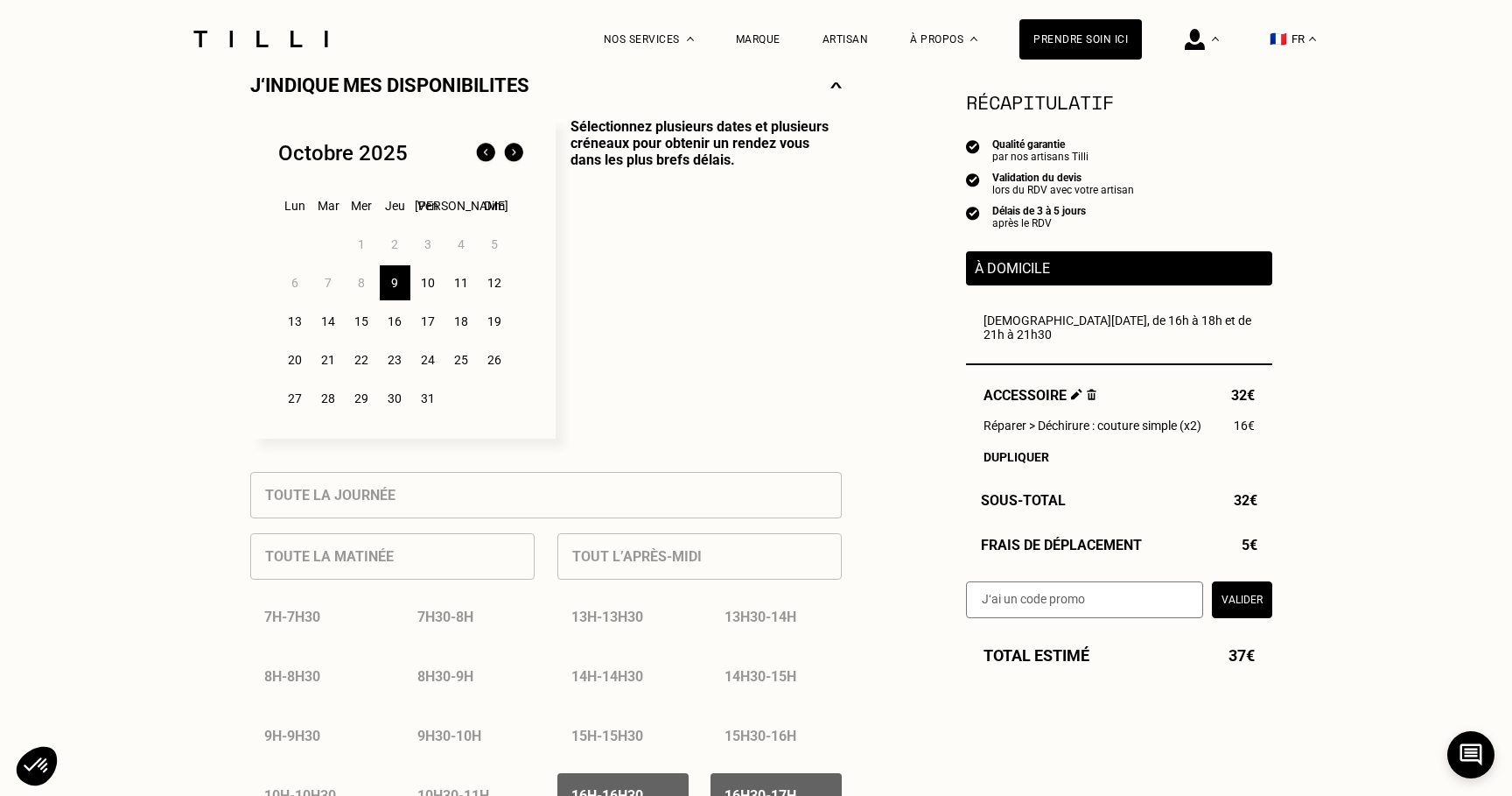
scroll to position [356, 0]
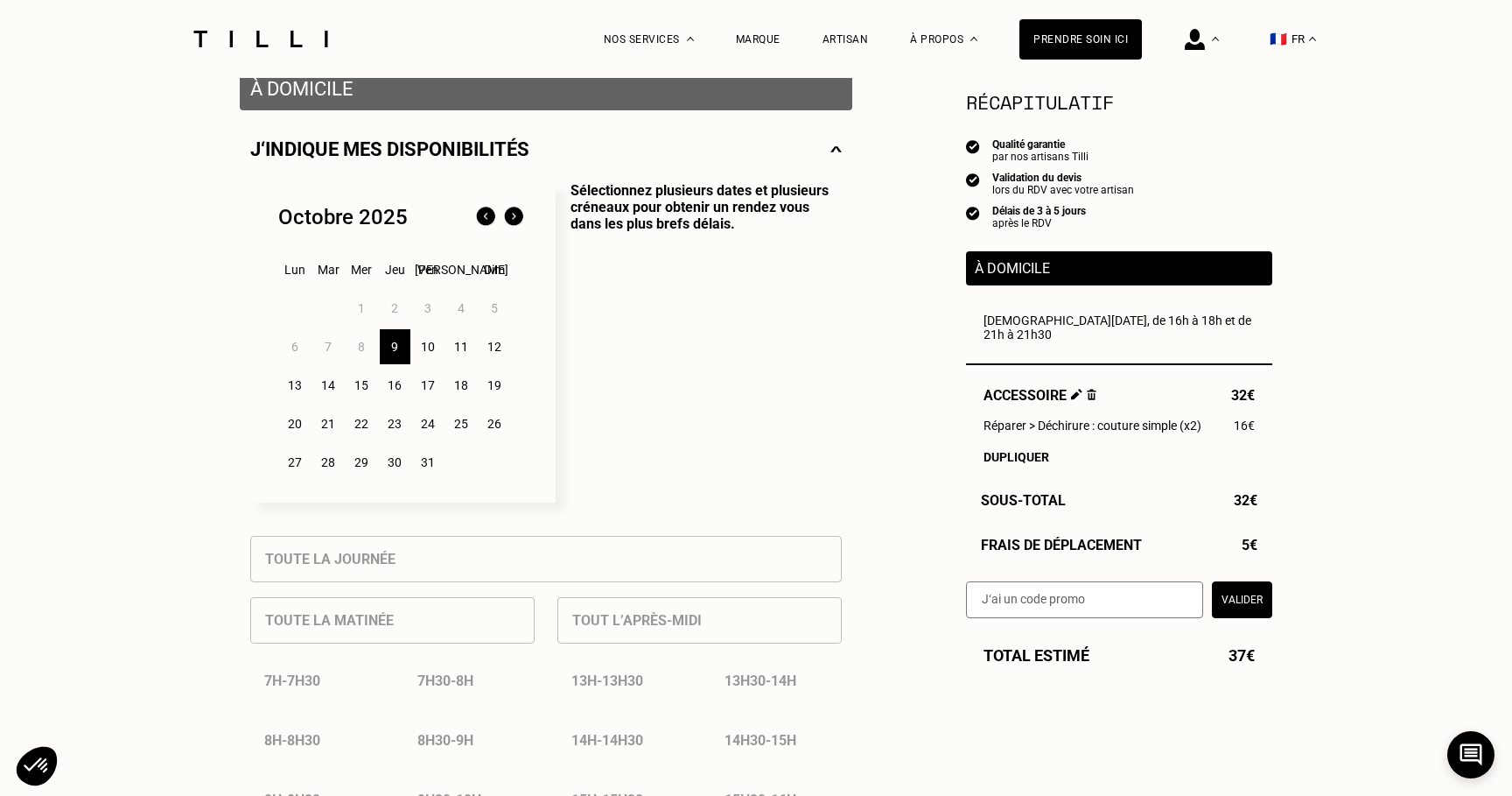
click at [436, 350] on div "10" at bounding box center [428, 347] width 31 height 35
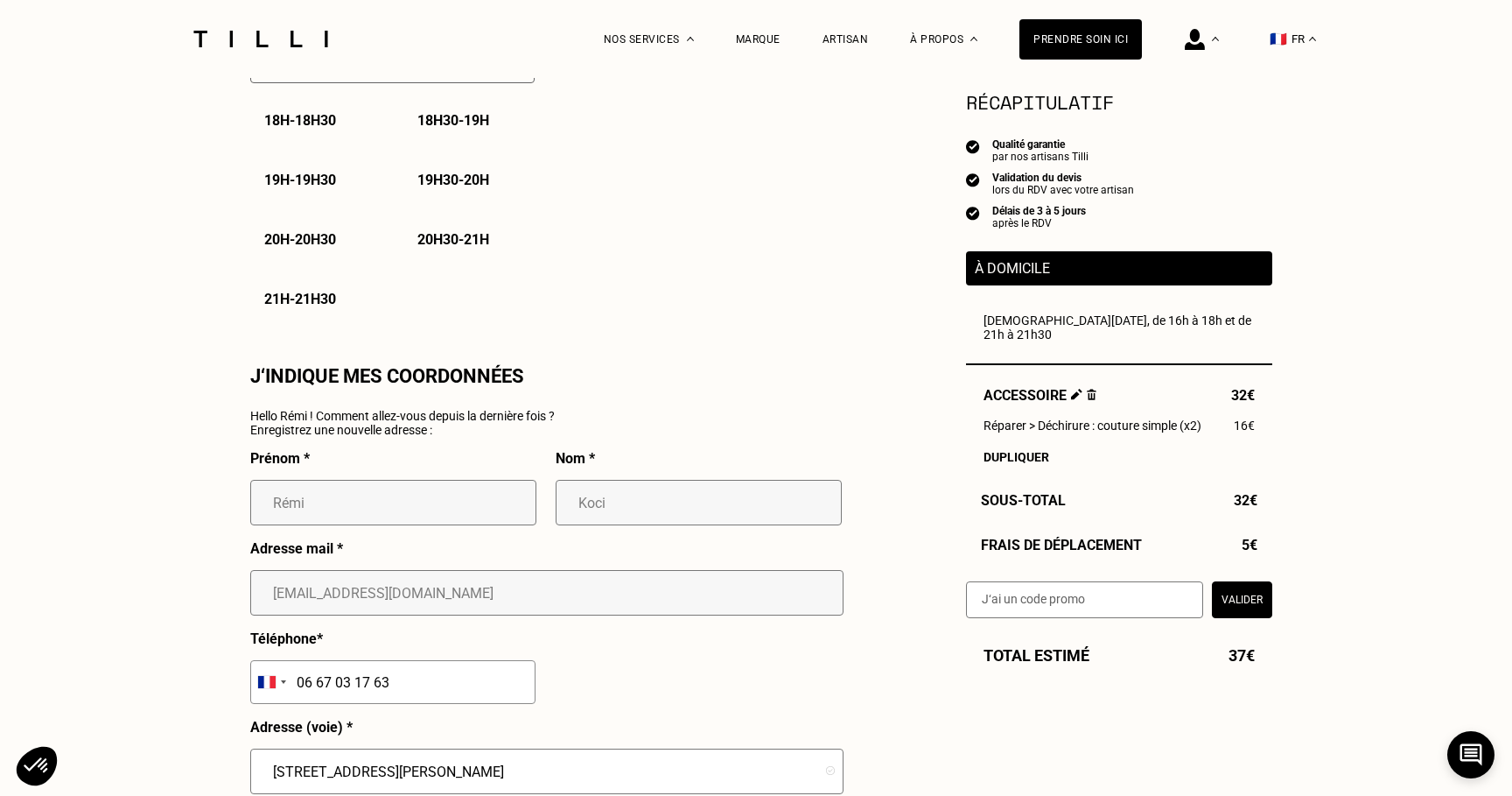
scroll to position [1336, 0]
click at [328, 300] on p "21h - 21h30" at bounding box center [300, 297] width 72 height 16
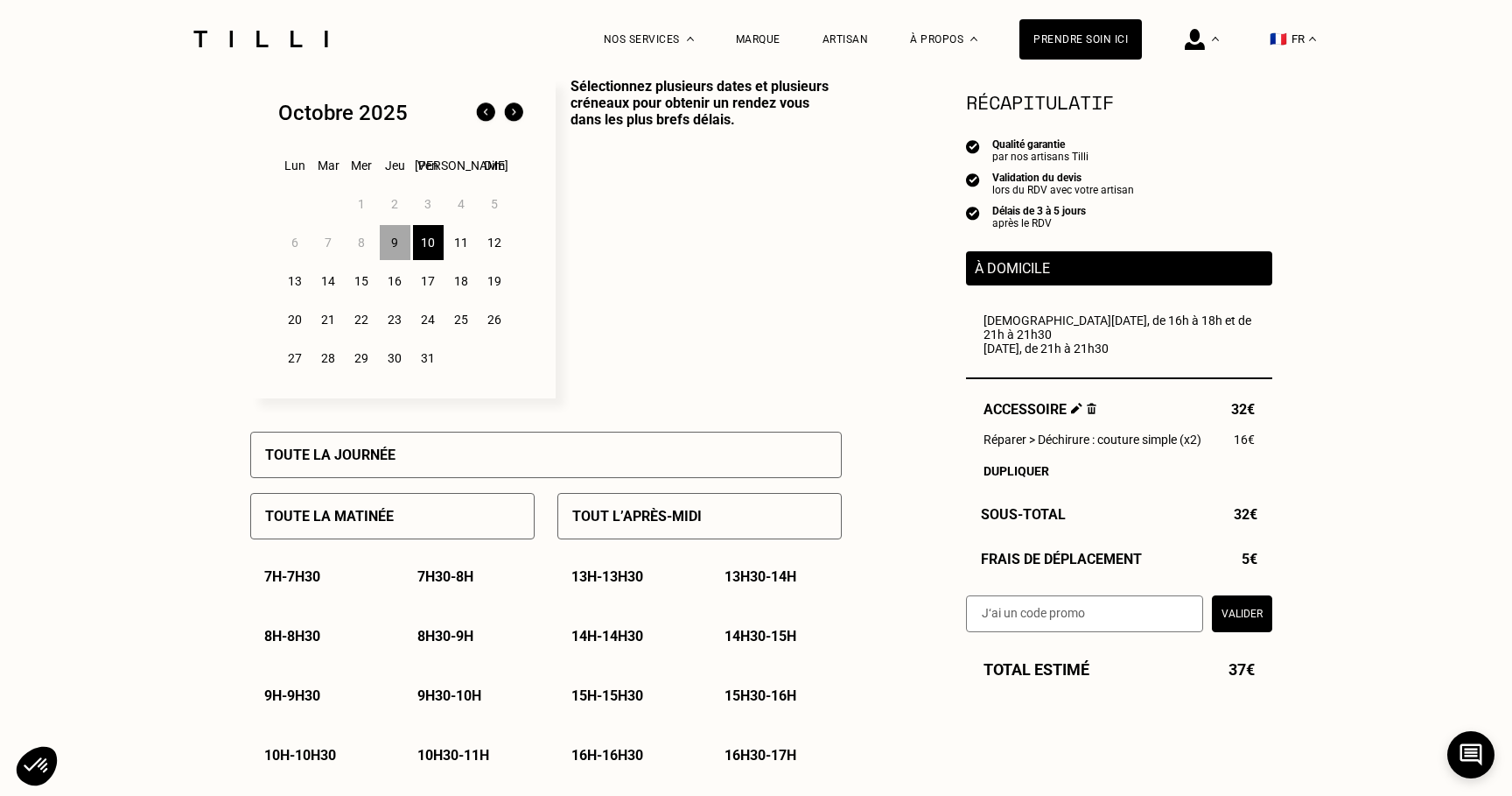
scroll to position [444, 0]
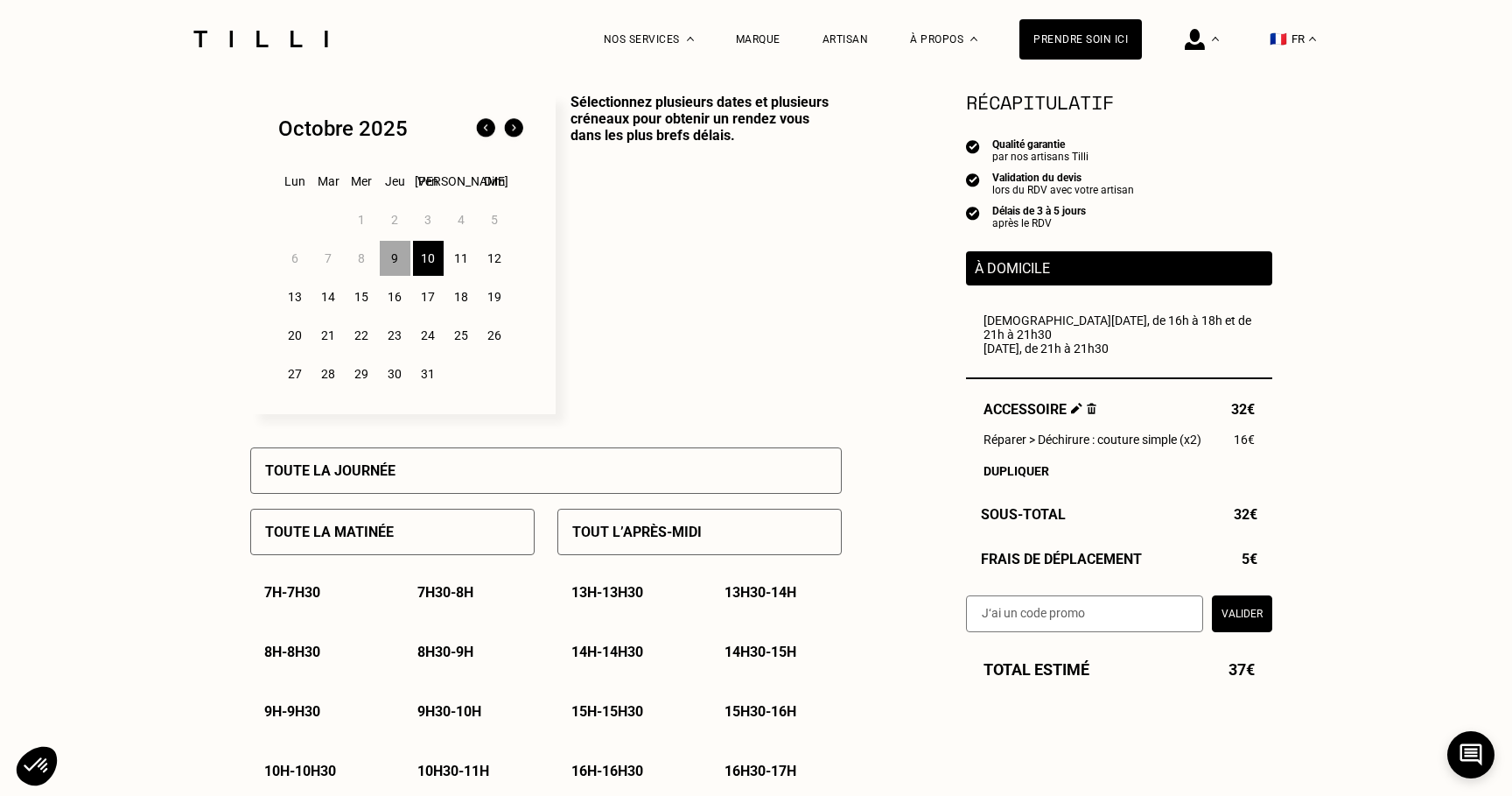
click at [490, 267] on div "12" at bounding box center [495, 258] width 31 height 35
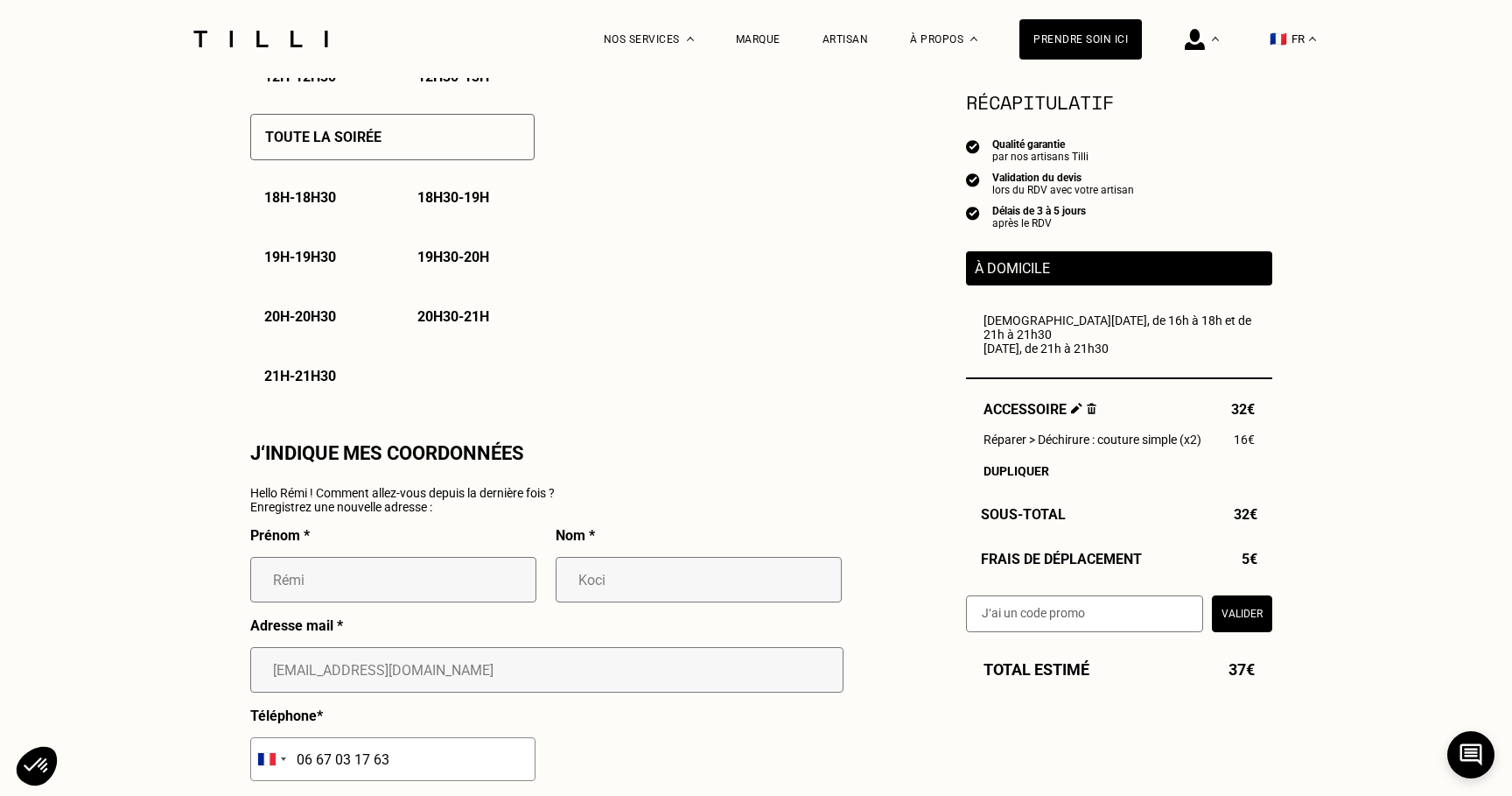
scroll to position [1282, 0]
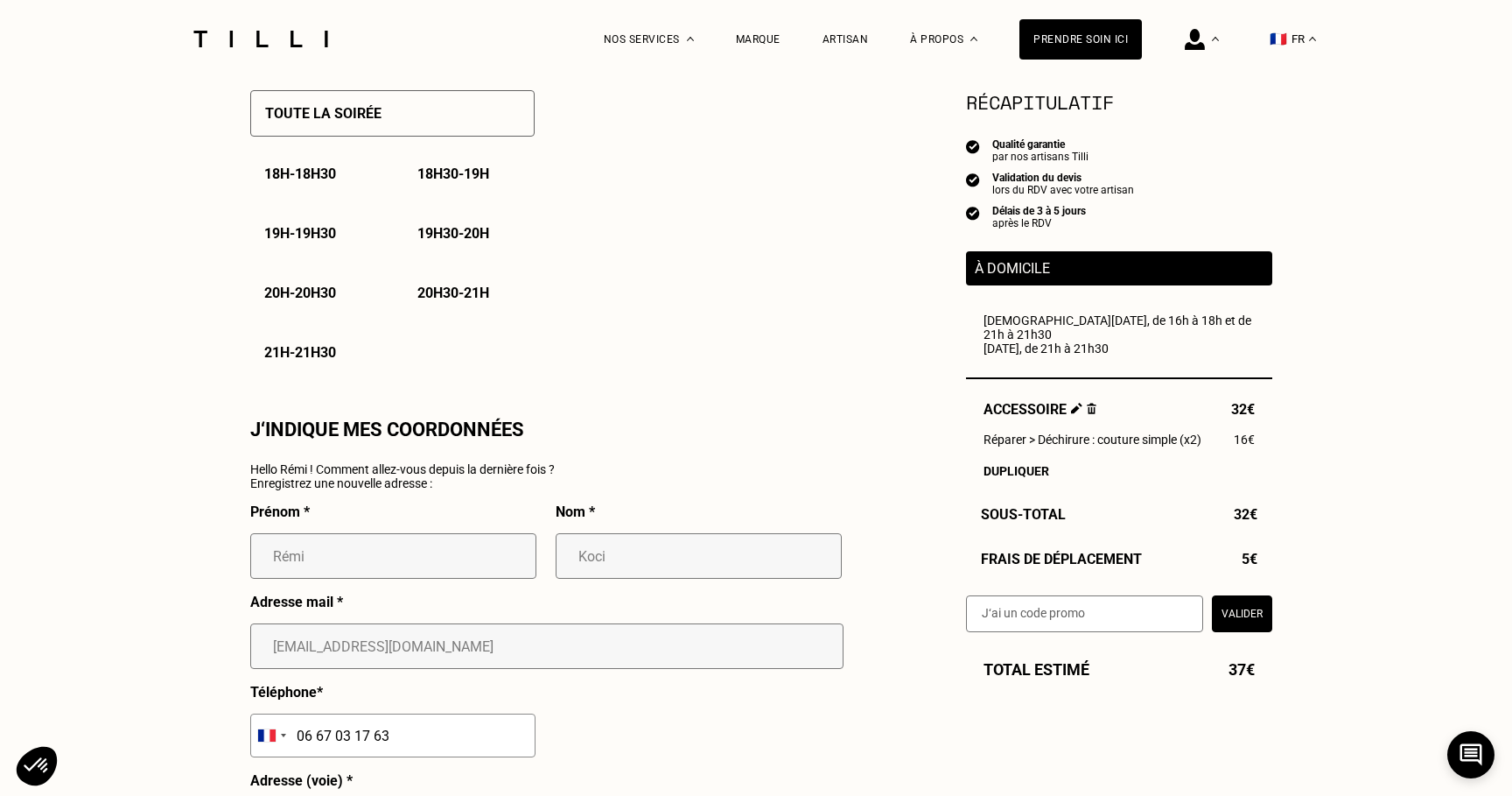
click at [336, 360] on p "21h - 21h30" at bounding box center [300, 352] width 72 height 16
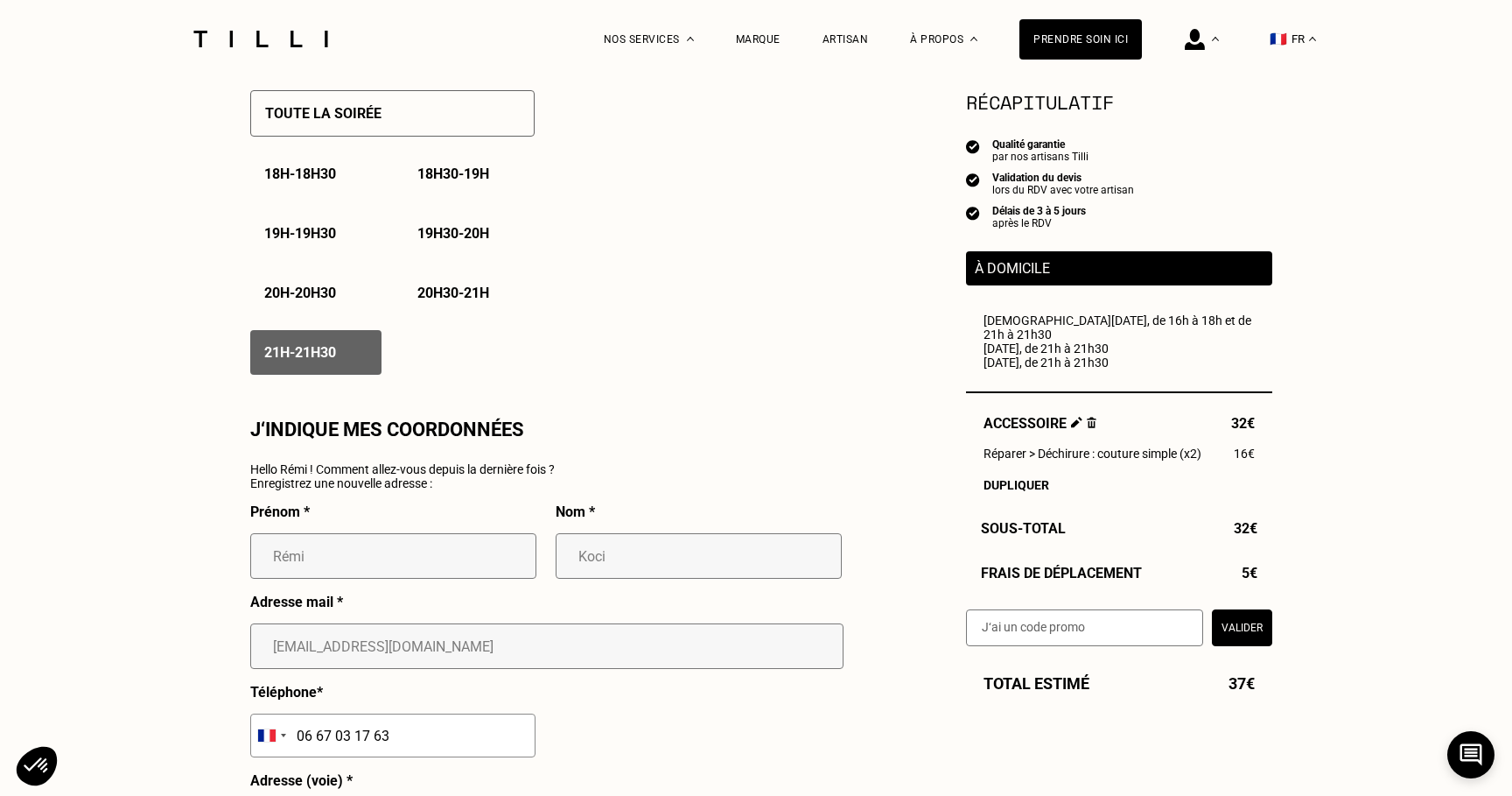
click at [483, 301] on p "20h30 - 21h" at bounding box center [453, 292] width 72 height 16
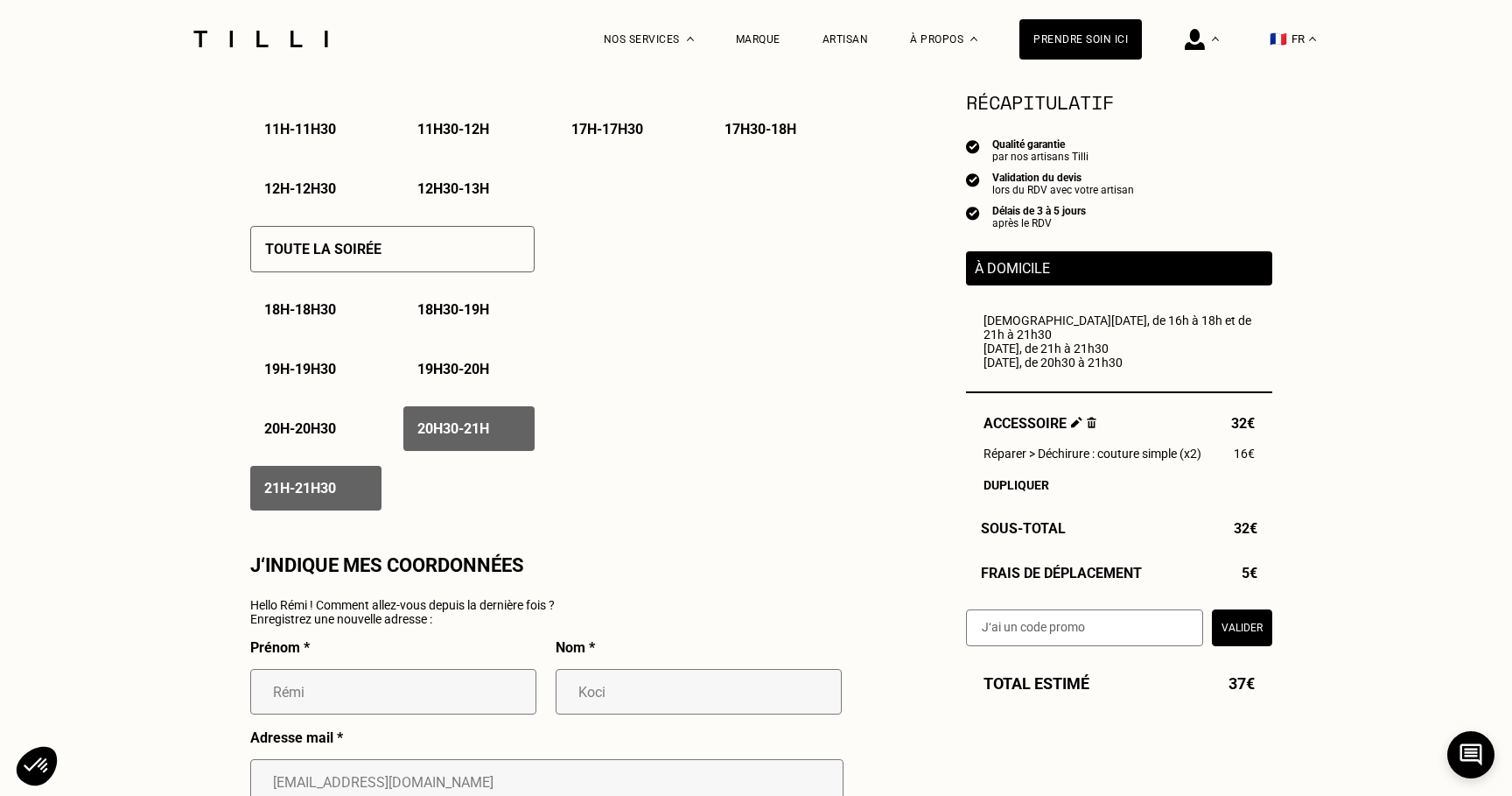
scroll to position [1144, 0]
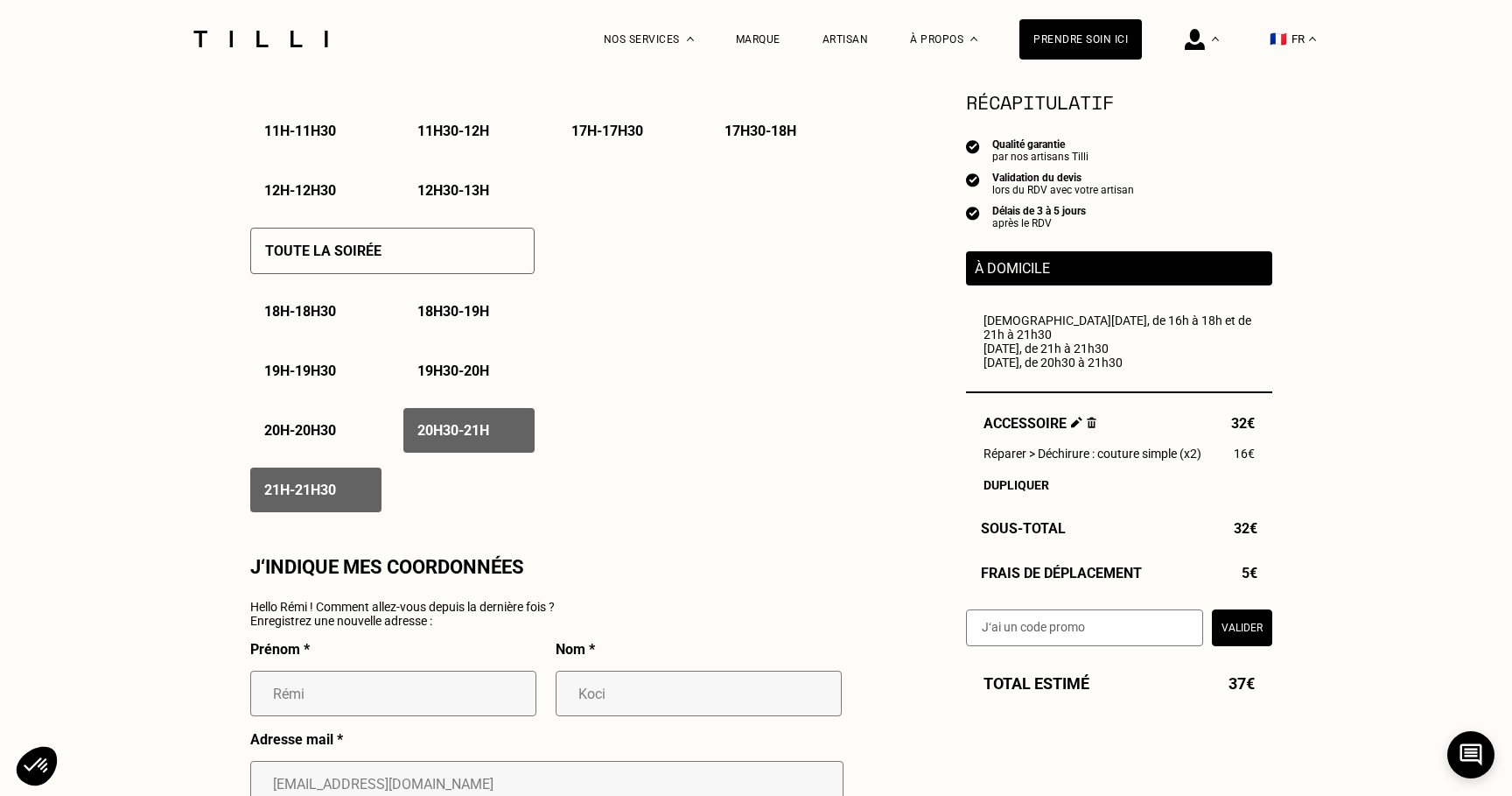
click at [336, 435] on p "20h - 20h30" at bounding box center [300, 429] width 72 height 16
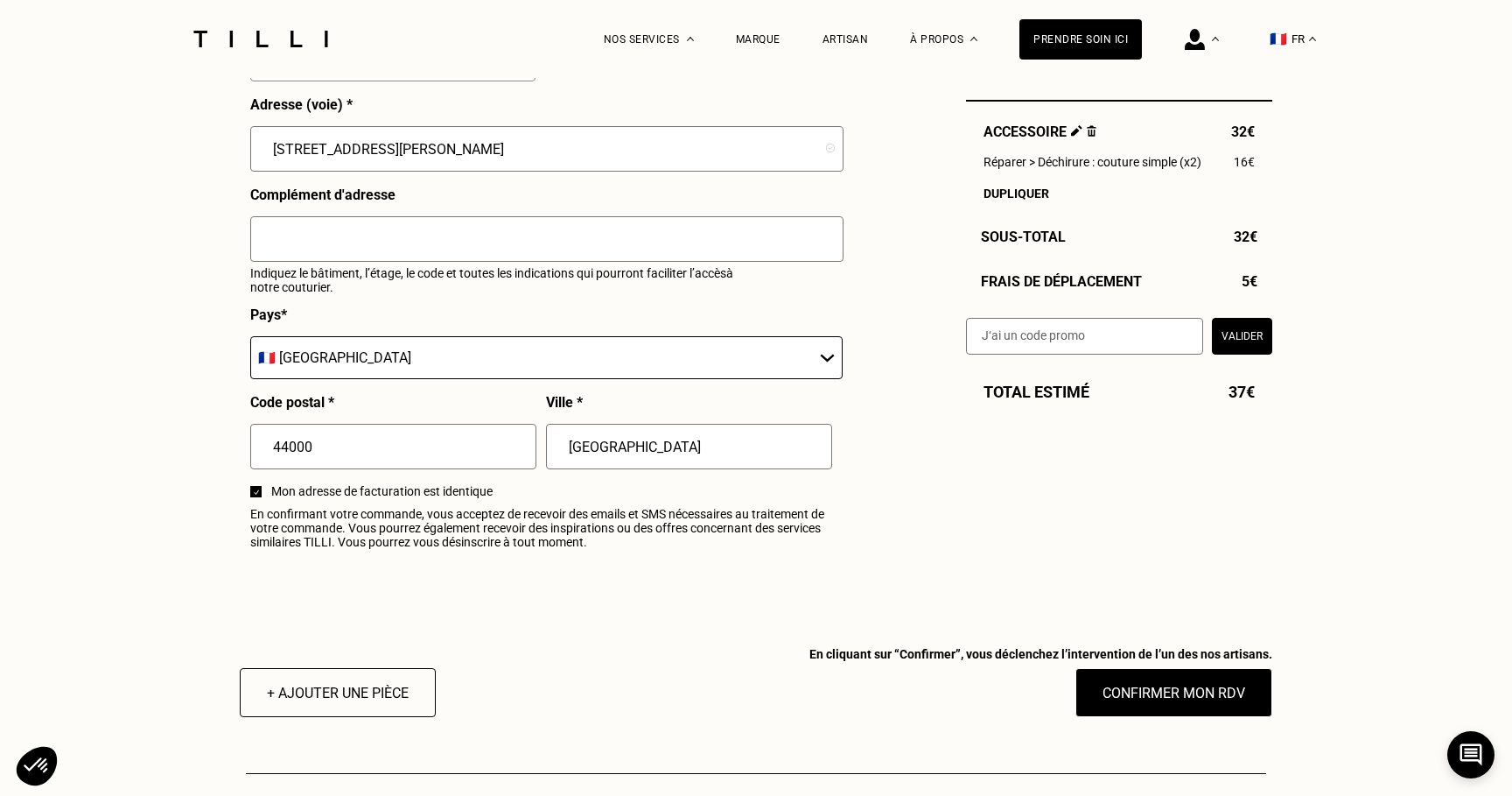
scroll to position [1983, 0]
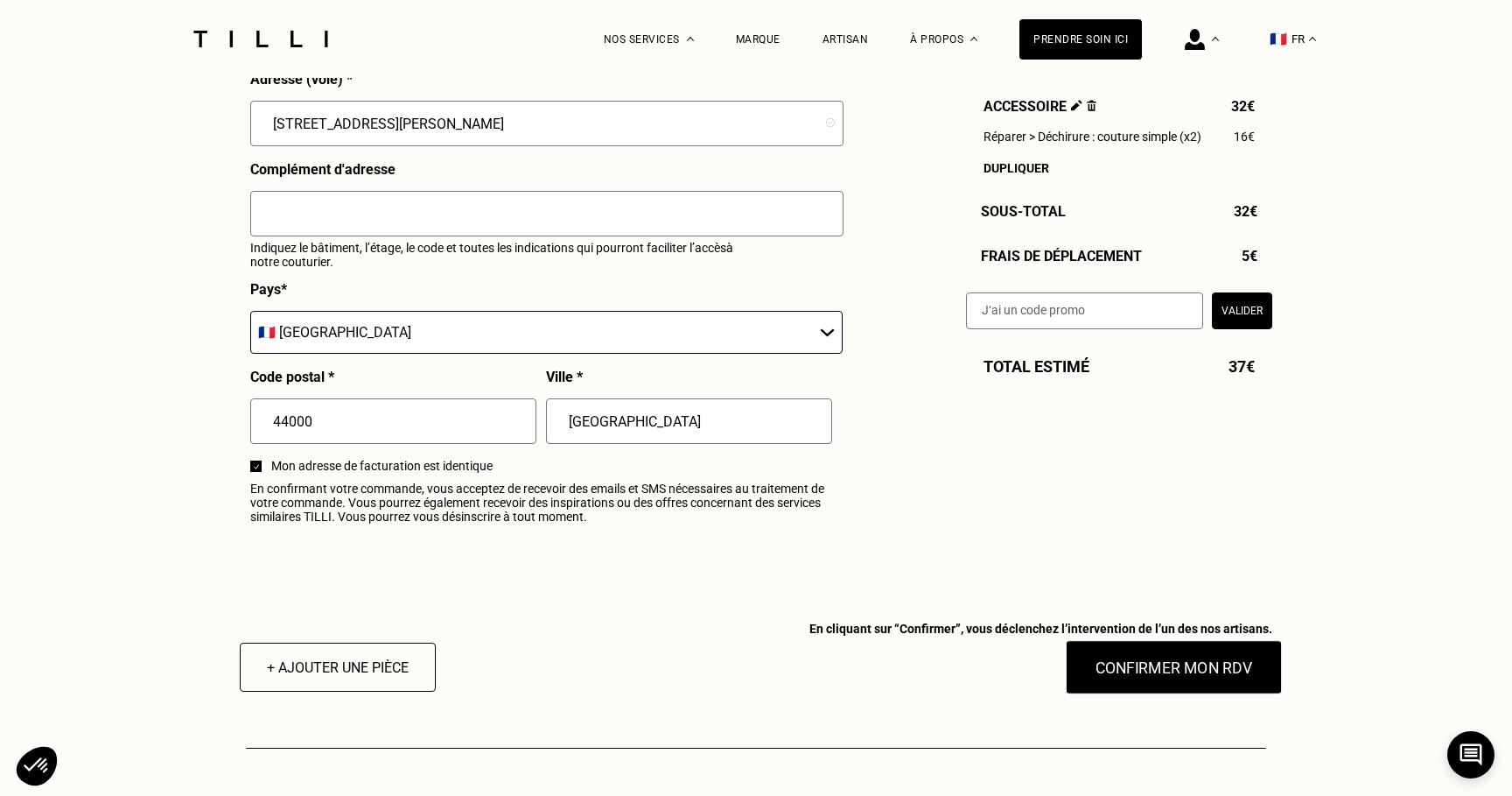
click at [1119, 669] on button "Confirmer mon RDV" at bounding box center [1174, 667] width 217 height 55
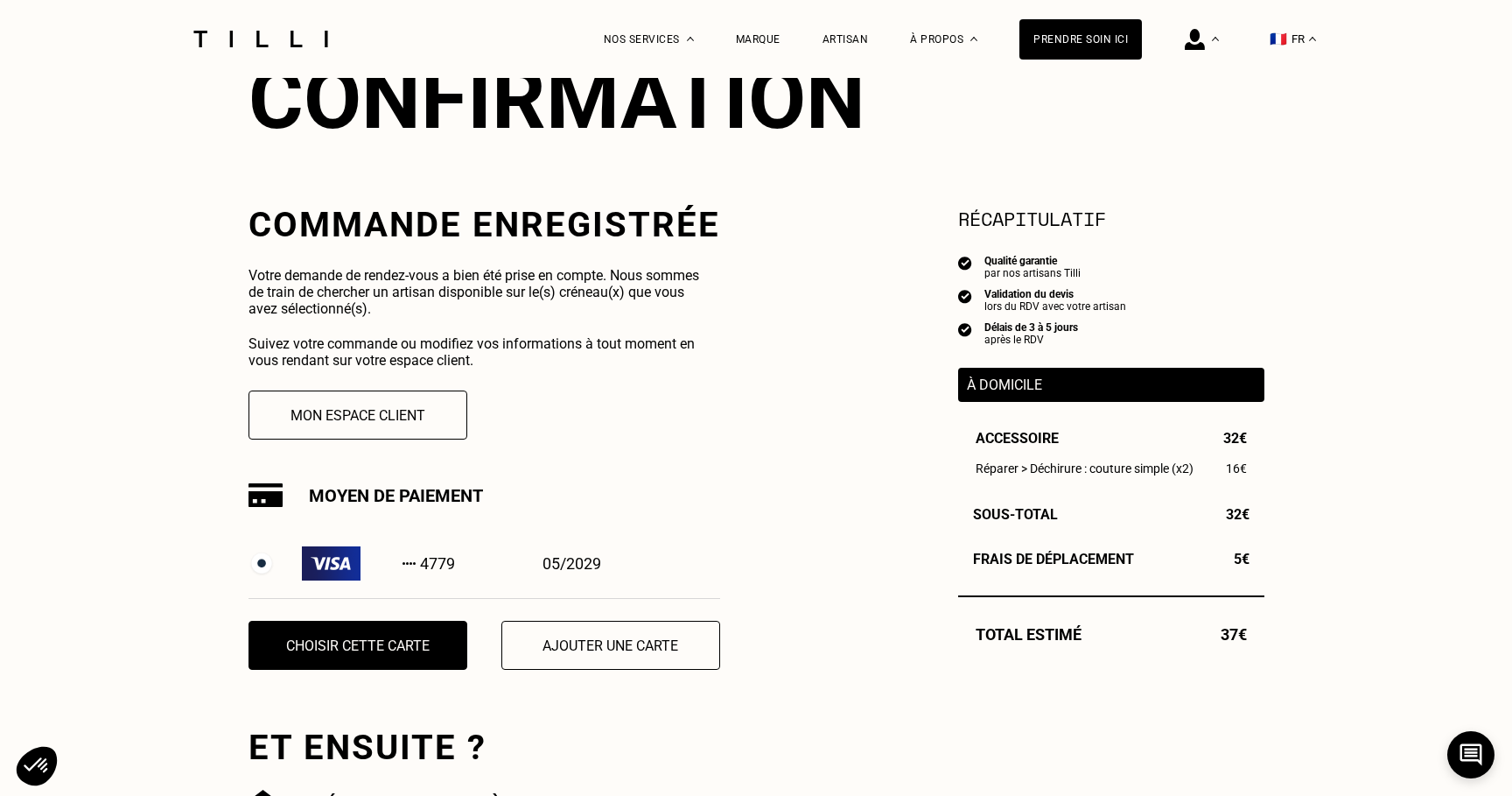
scroll to position [223, 0]
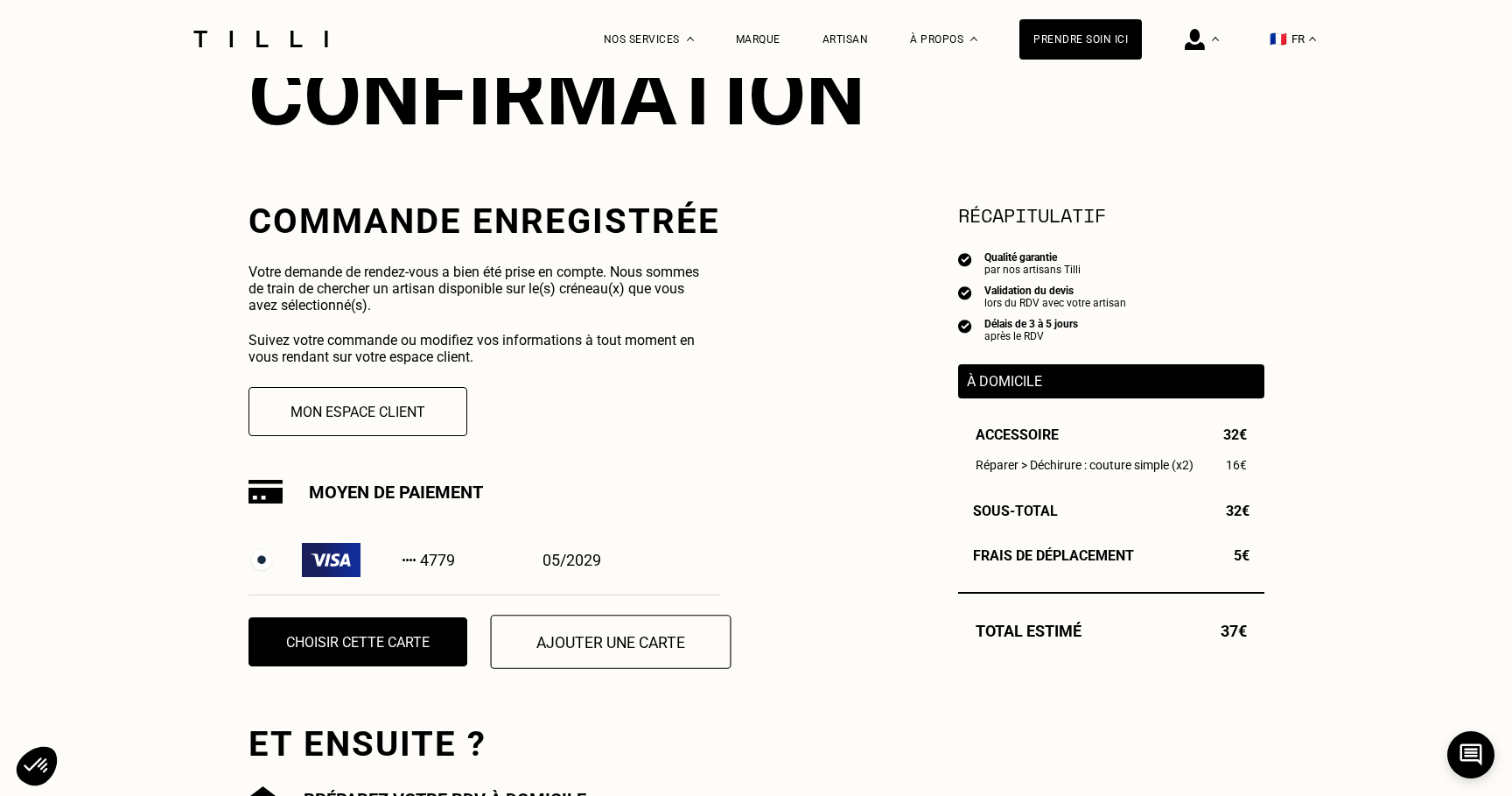
click at [562, 632] on button "Ajouter une carte" at bounding box center [610, 642] width 240 height 55
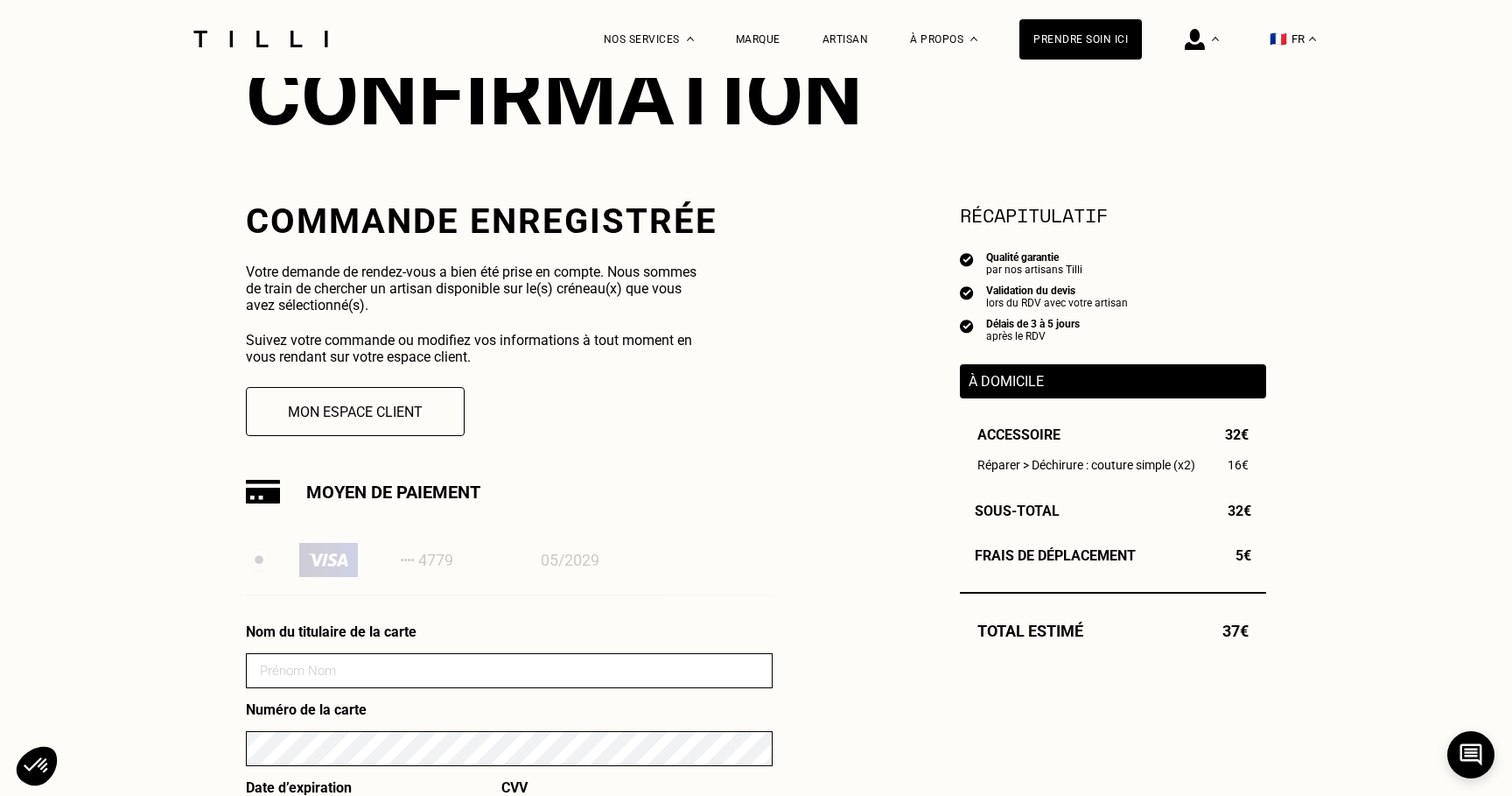
click at [430, 674] on input at bounding box center [509, 671] width 527 height 35
type input "[PERSON_NAME]"
type input "01"
type input "2030"
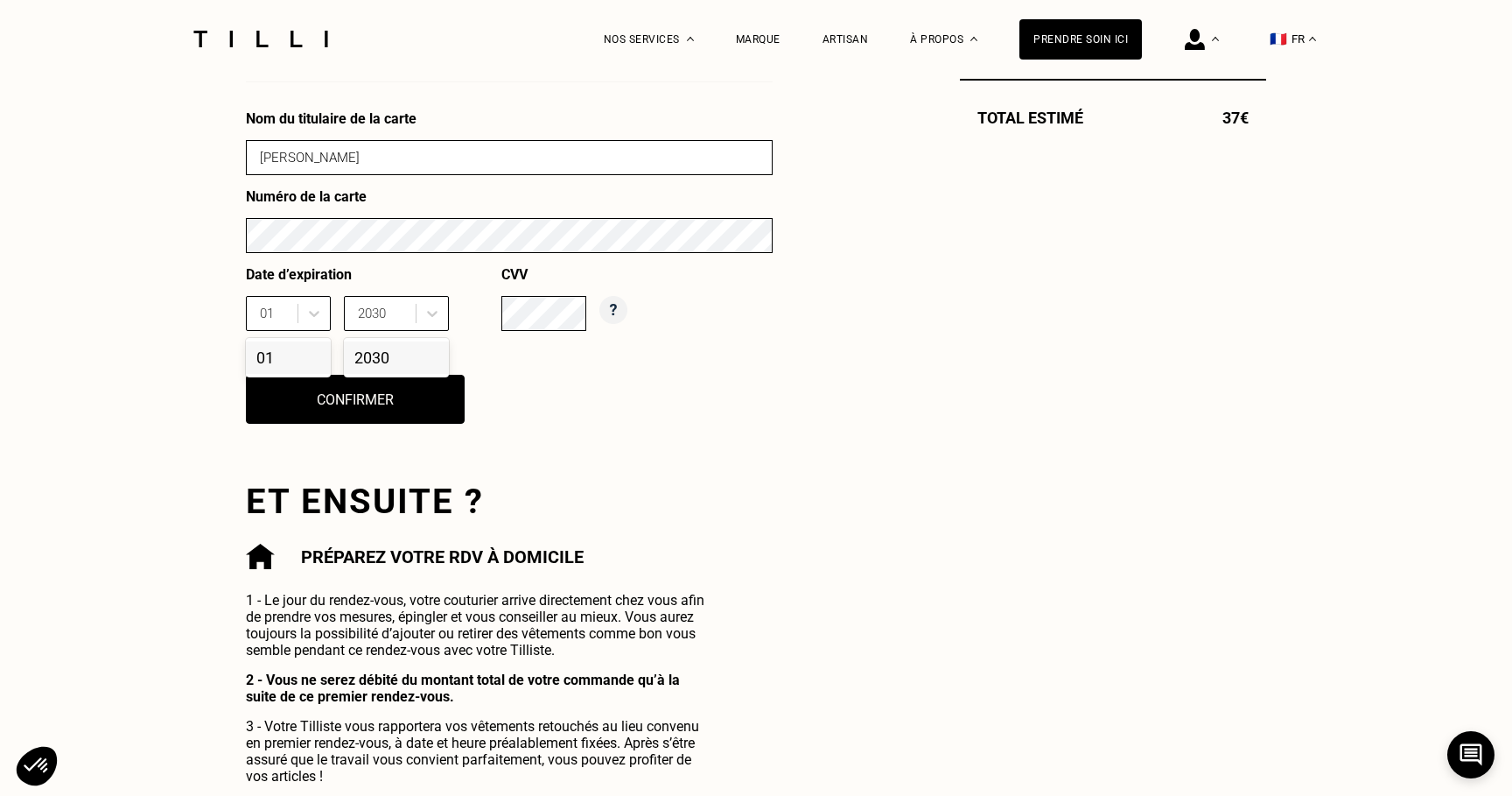
scroll to position [738, 0]
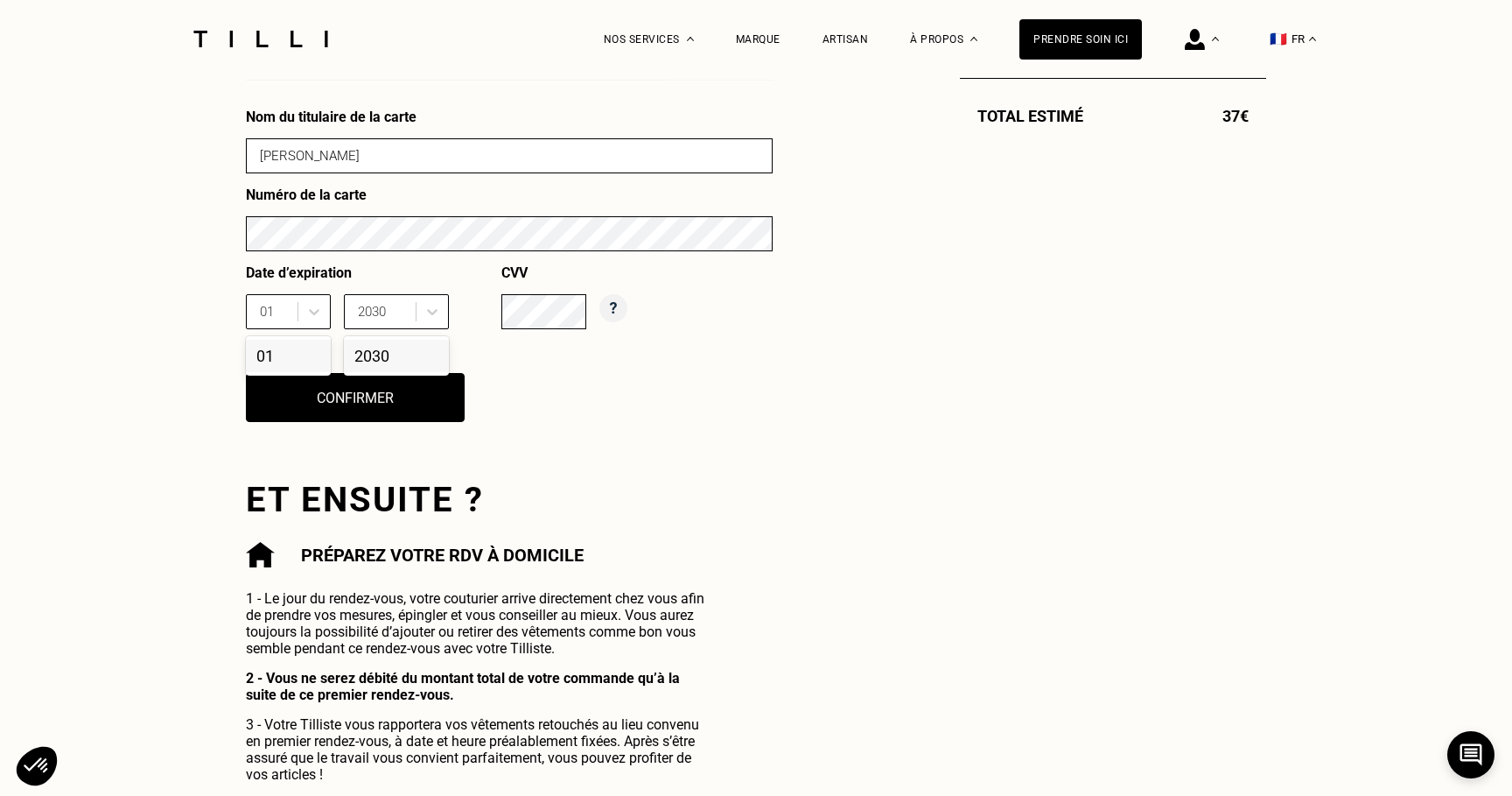
click at [395, 352] on div "2030" at bounding box center [396, 356] width 105 height 33
click at [303, 353] on div "01" at bounding box center [288, 356] width 85 height 33
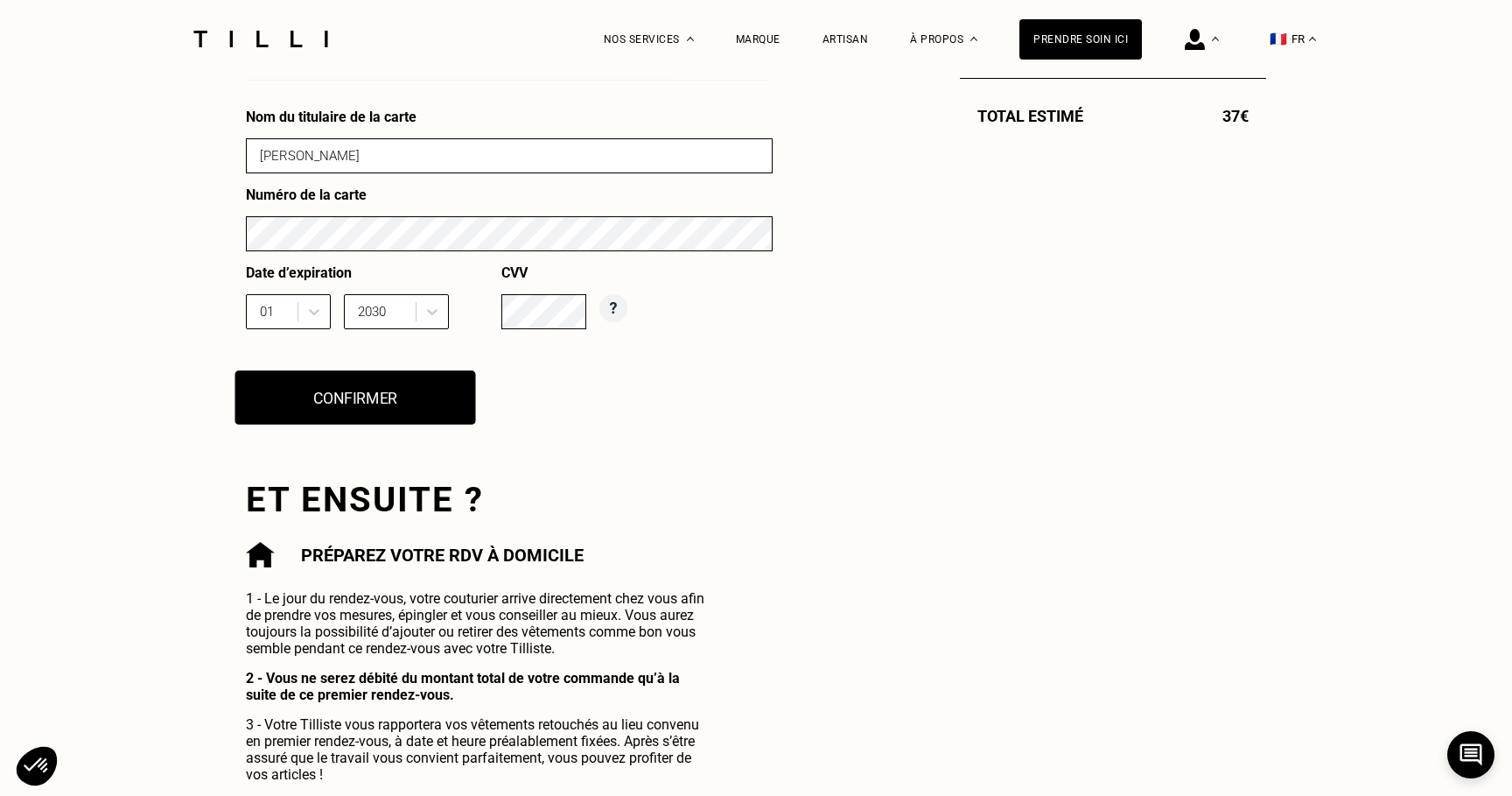
click at [340, 376] on button "Confirmer" at bounding box center [355, 398] width 240 height 55
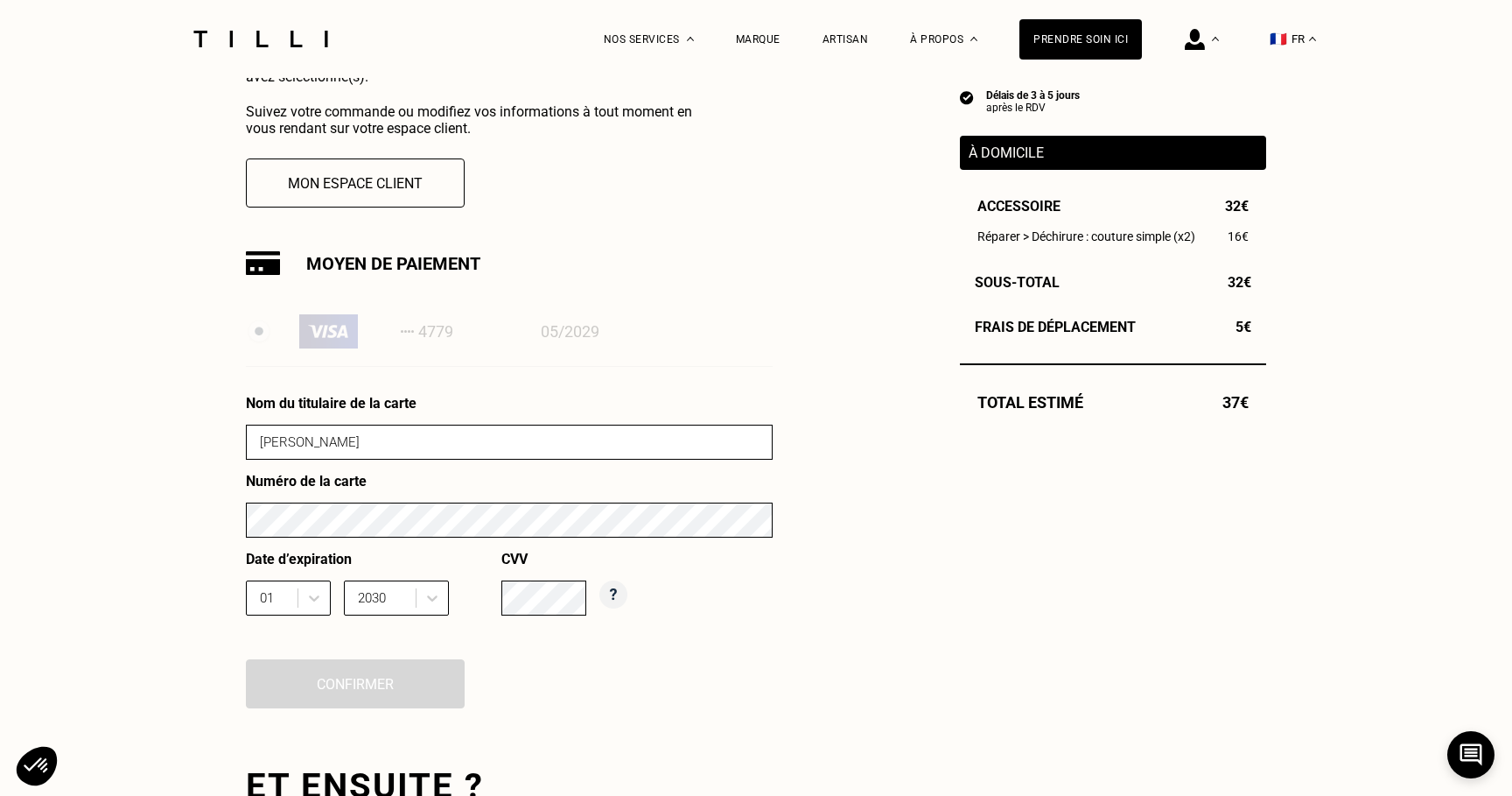
scroll to position [450, 0]
